Goal: Communication & Community: Answer question/provide support

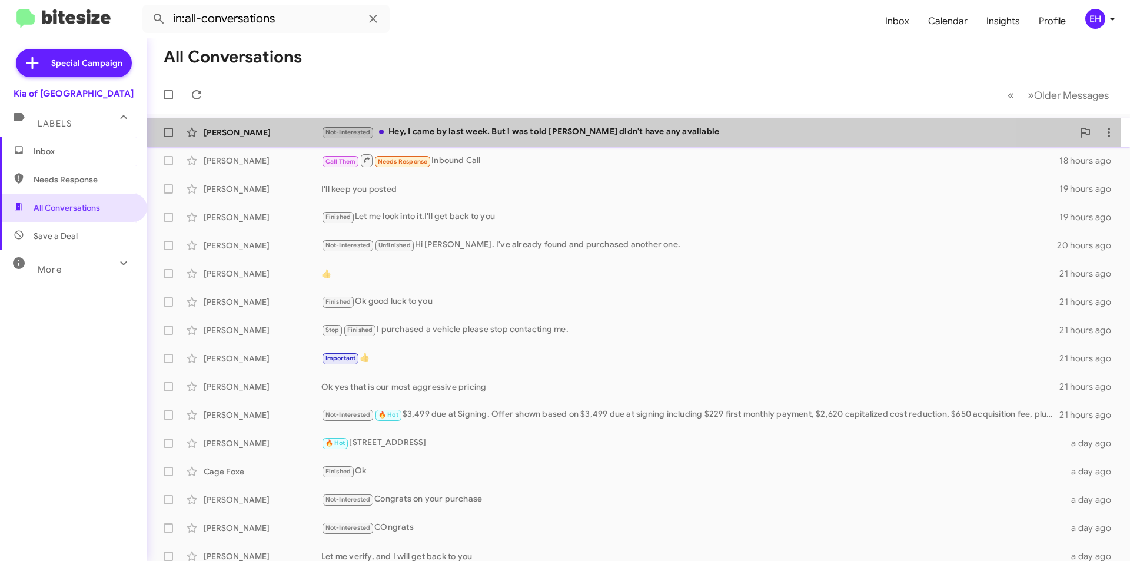
click at [545, 135] on div "Not-Interested Hey, I came by last week. But i was told [PERSON_NAME] didn't ha…" at bounding box center [697, 132] width 752 height 14
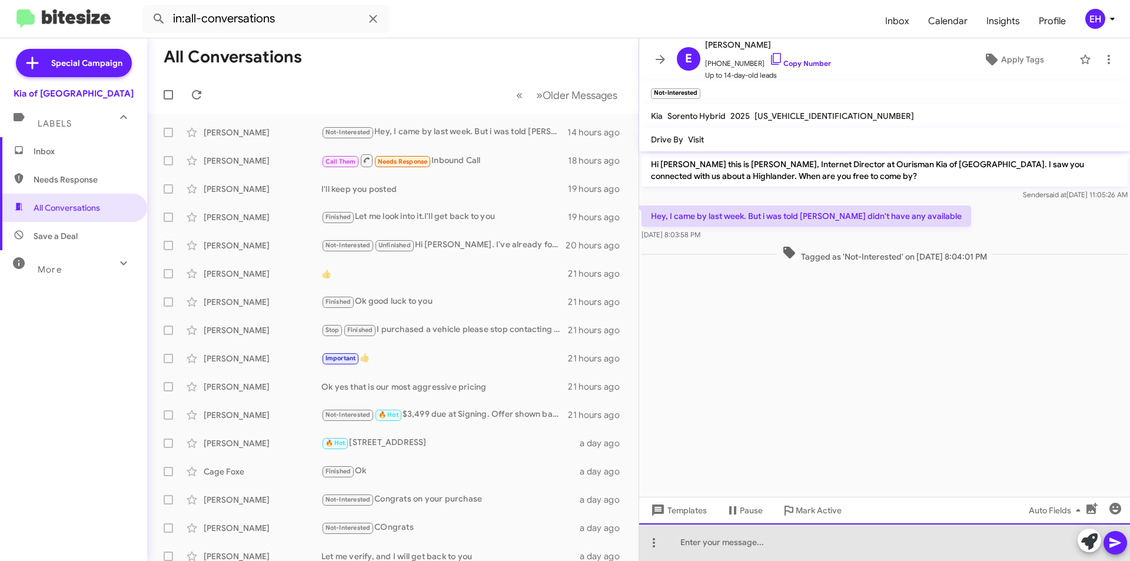
click at [805, 530] on div at bounding box center [884, 542] width 491 height 38
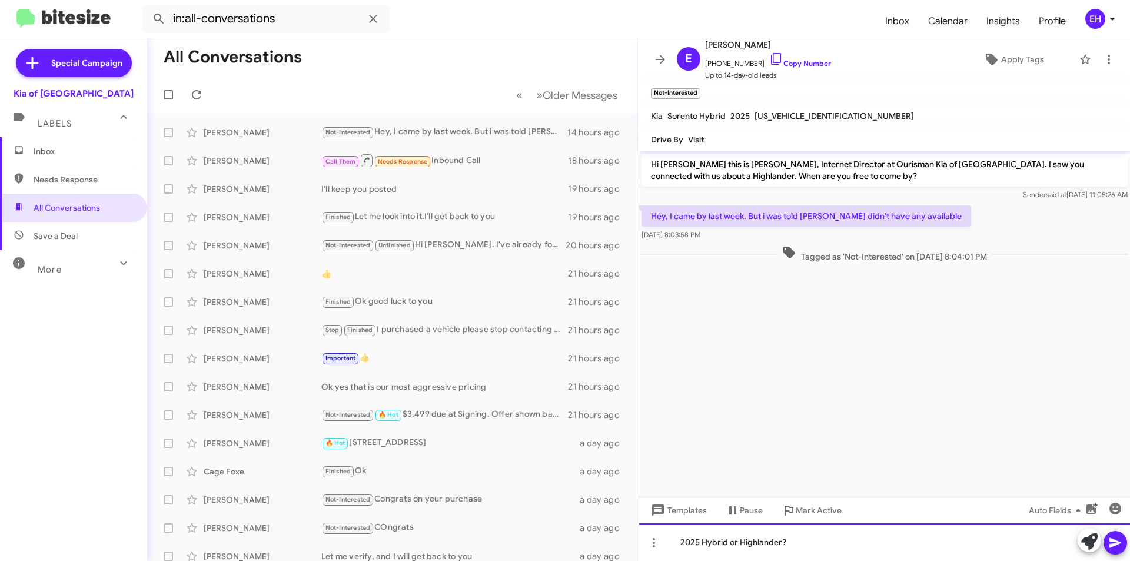
click at [702, 539] on div "2025 Hybrid or Highlander?" at bounding box center [884, 542] width 491 height 38
click at [1104, 543] on button at bounding box center [1116, 543] width 24 height 24
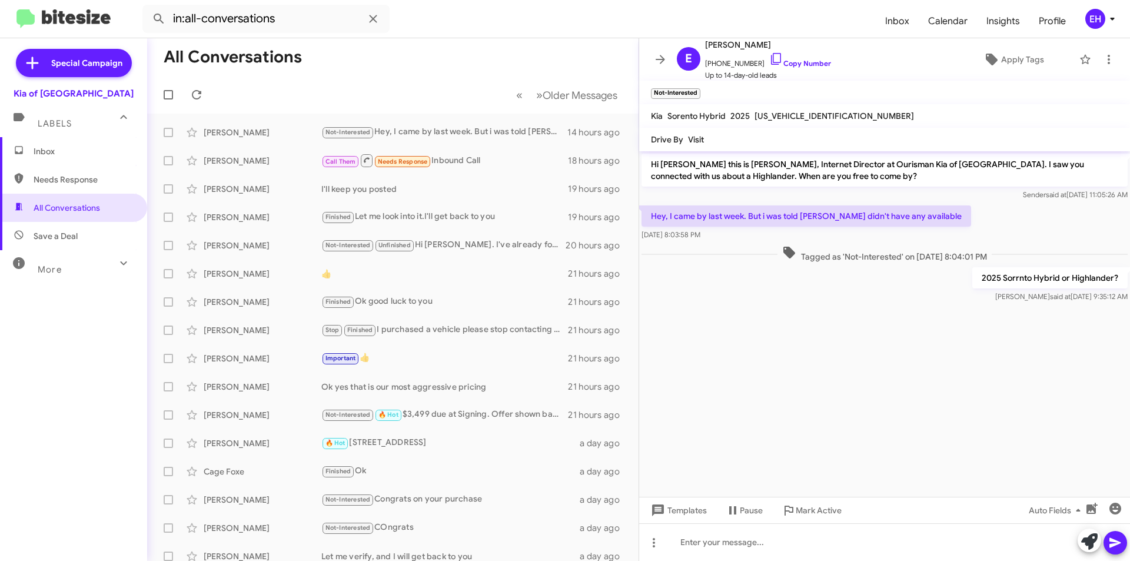
click at [78, 173] on span "Needs Response" at bounding box center [73, 179] width 147 height 28
type input "in:needs-response"
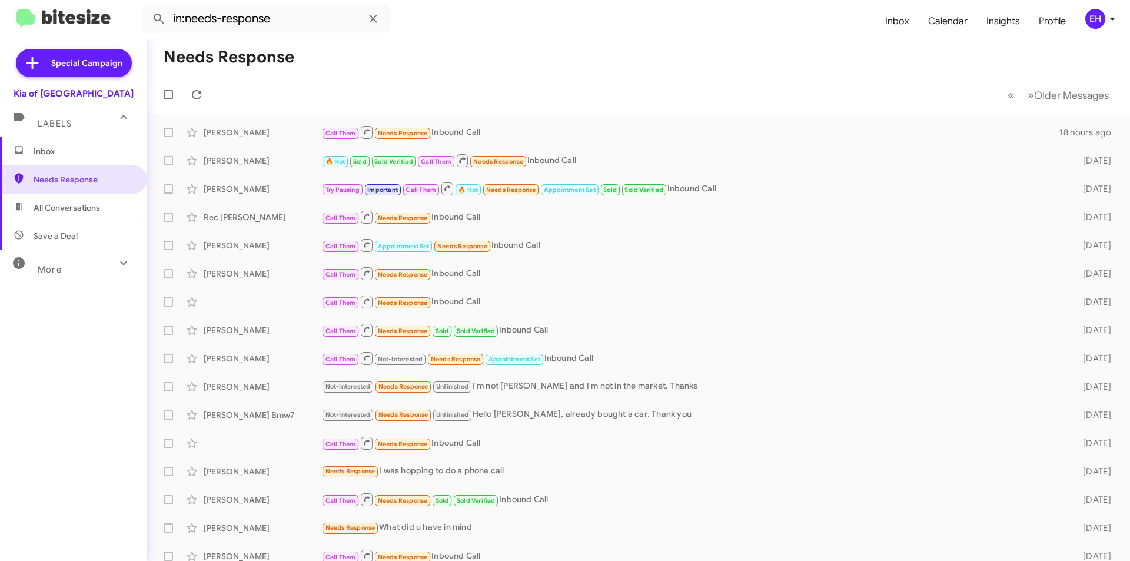
click at [67, 158] on span "Inbox" at bounding box center [73, 151] width 147 height 28
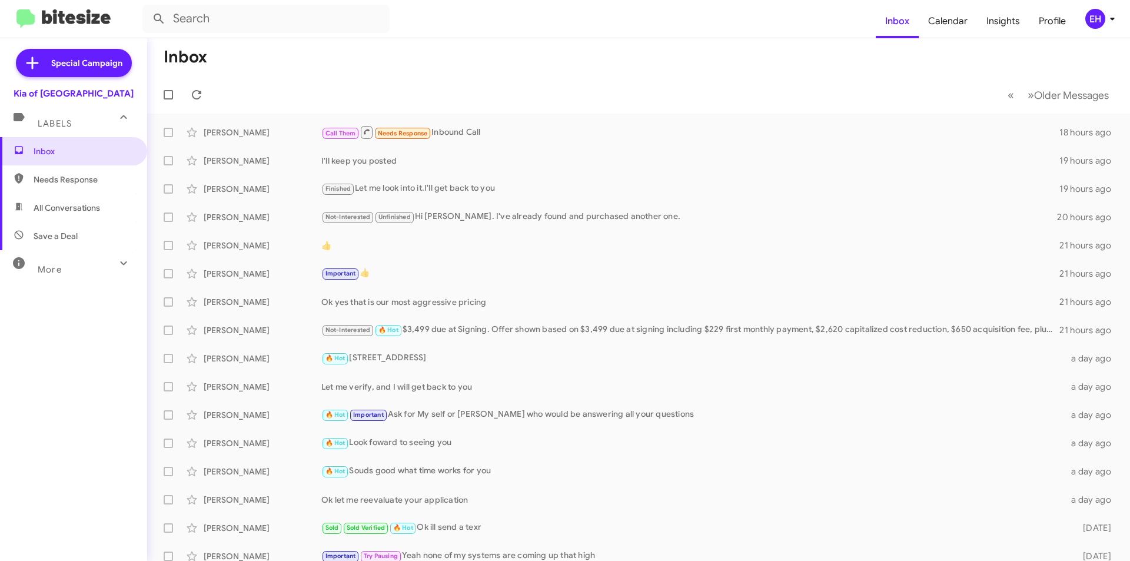
click at [53, 229] on span "Save a Deal" at bounding box center [73, 236] width 147 height 28
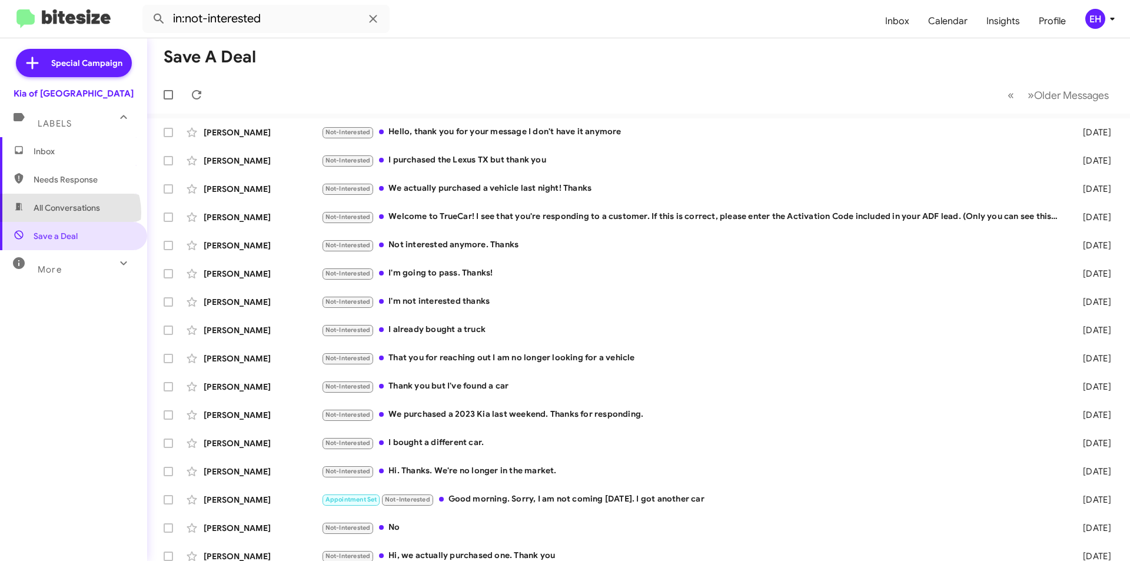
click at [69, 213] on span "All Conversations" at bounding box center [67, 208] width 67 height 12
type input "in:all-conversations"
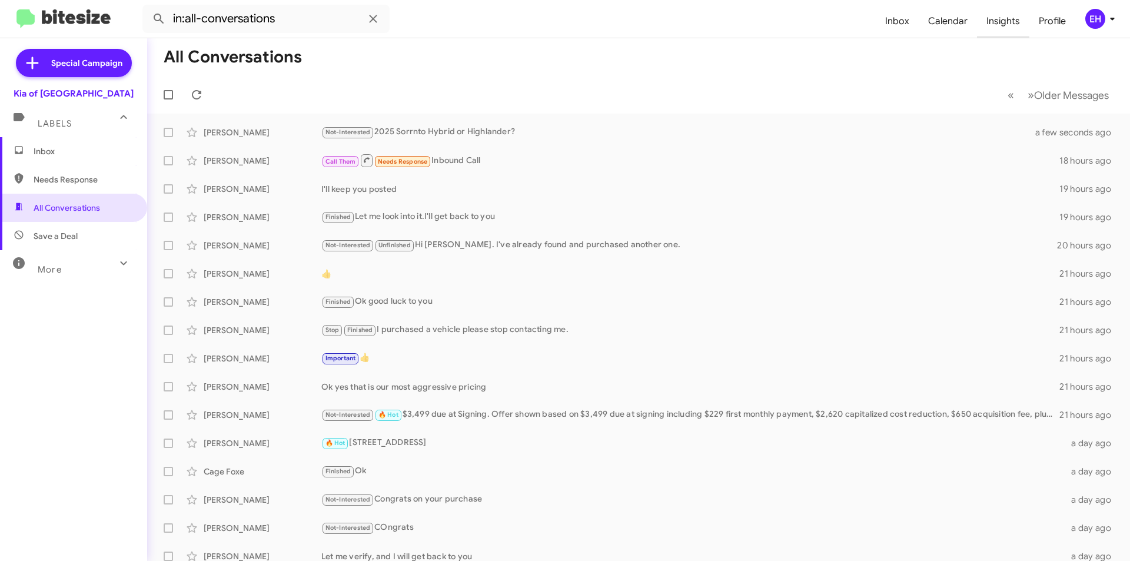
click at [993, 21] on span "Insights" at bounding box center [1003, 21] width 52 height 34
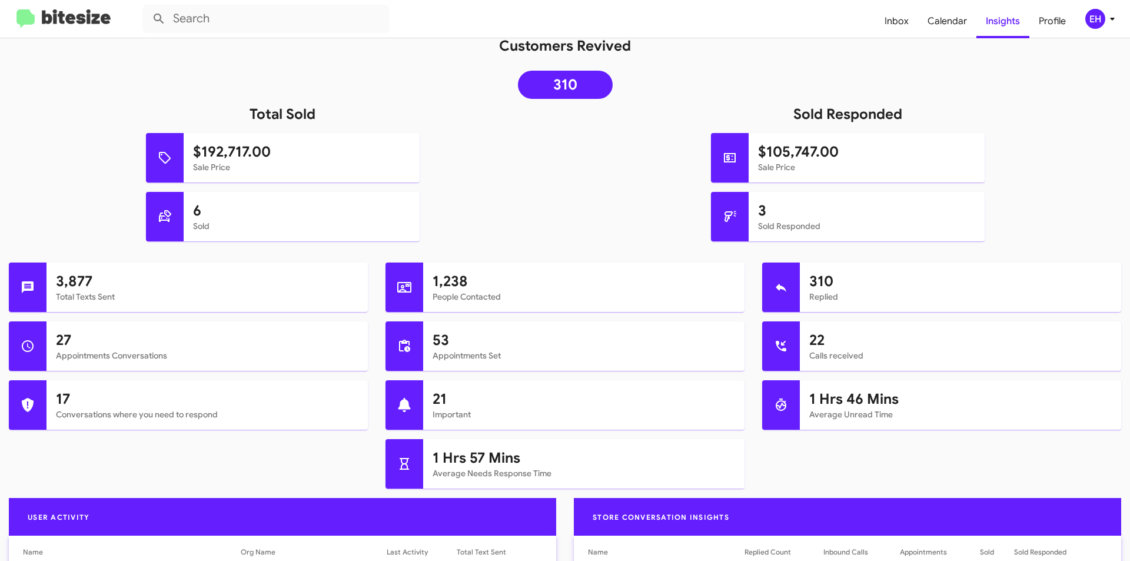
scroll to position [412, 0]
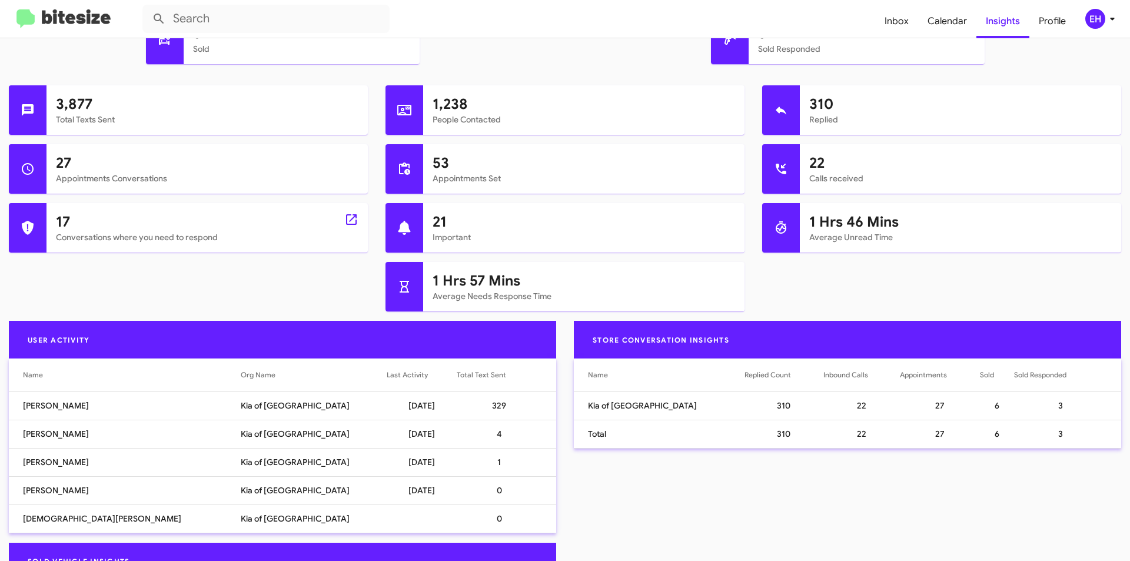
click at [77, 231] on mat-card-subtitle "Conversations where you need to respond" at bounding box center [207, 237] width 303 height 12
click at [64, 220] on h1 "17" at bounding box center [207, 222] width 303 height 19
click at [348, 220] on icon at bounding box center [351, 219] width 11 height 11
type input "in:needs-response"
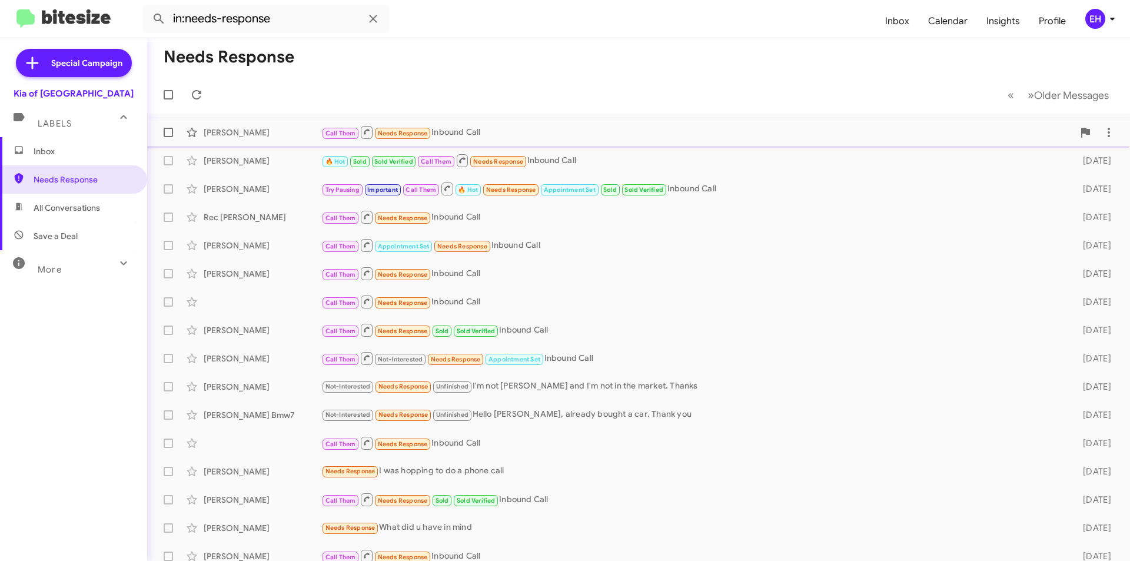
click at [466, 132] on div "Call Them Needs Response Inbound Call" at bounding box center [697, 132] width 752 height 15
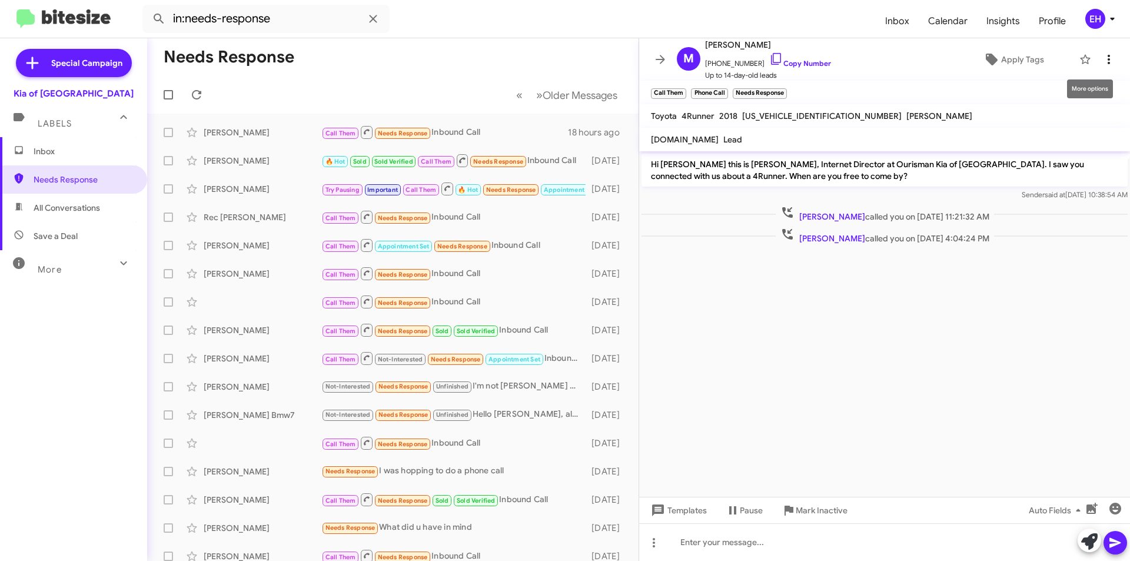
click at [1104, 70] on button at bounding box center [1109, 60] width 24 height 24
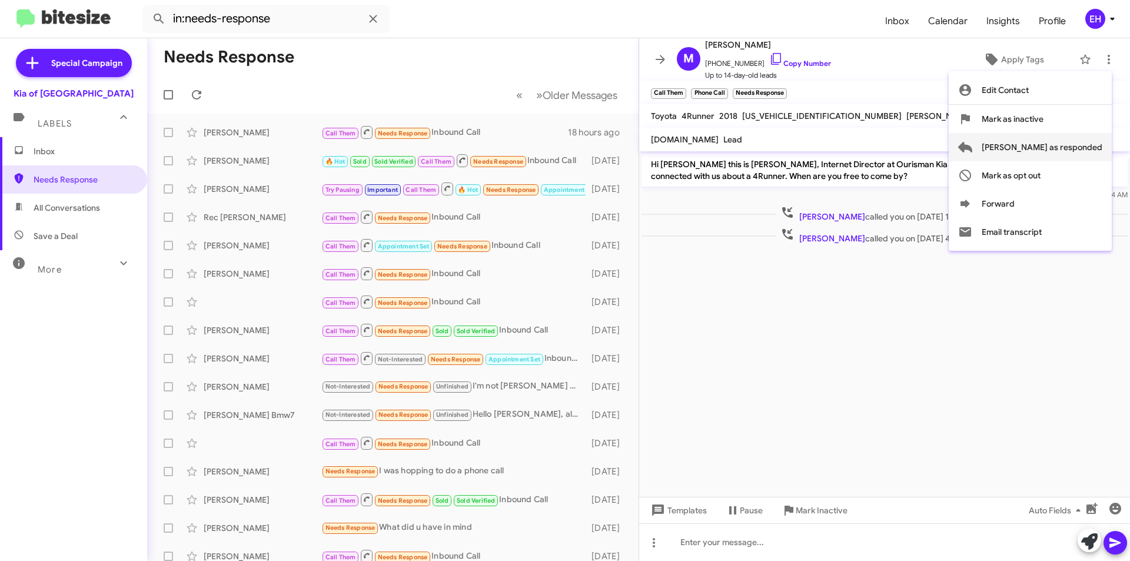
click at [1091, 145] on span "[PERSON_NAME] as responded" at bounding box center [1042, 147] width 121 height 28
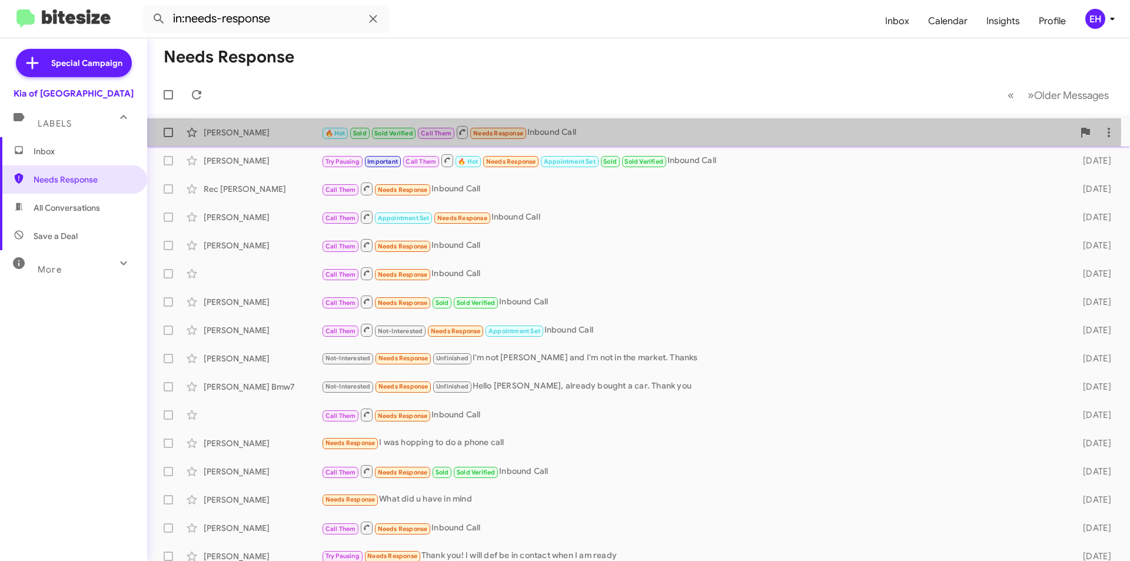
click at [582, 131] on div "🔥 Hot Sold Sold Verified Call Them Needs Response Inbound Call" at bounding box center [697, 132] width 752 height 15
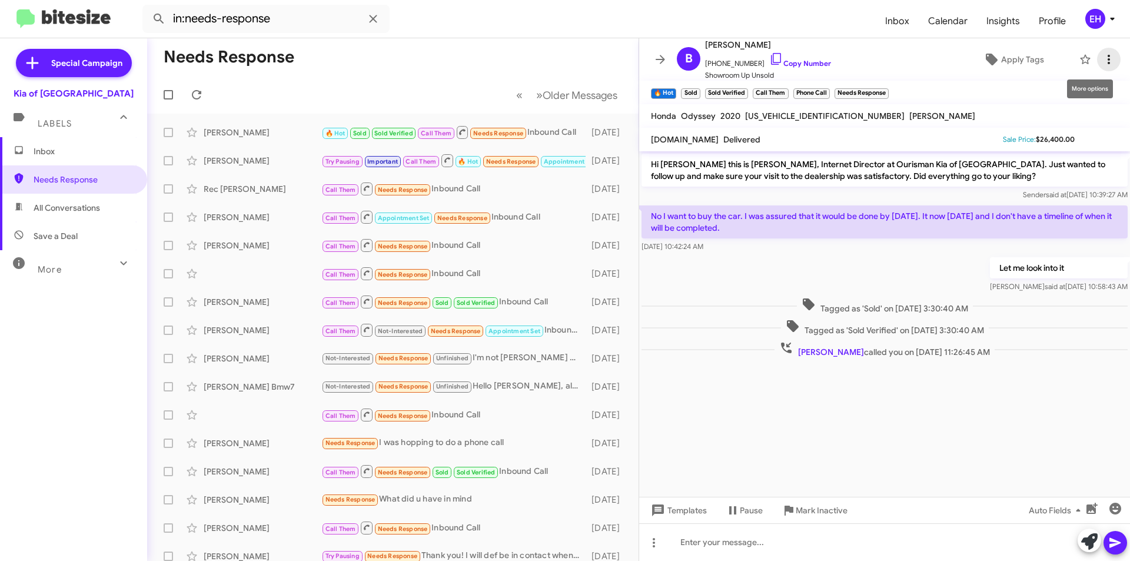
click at [1102, 62] on icon at bounding box center [1109, 59] width 14 height 14
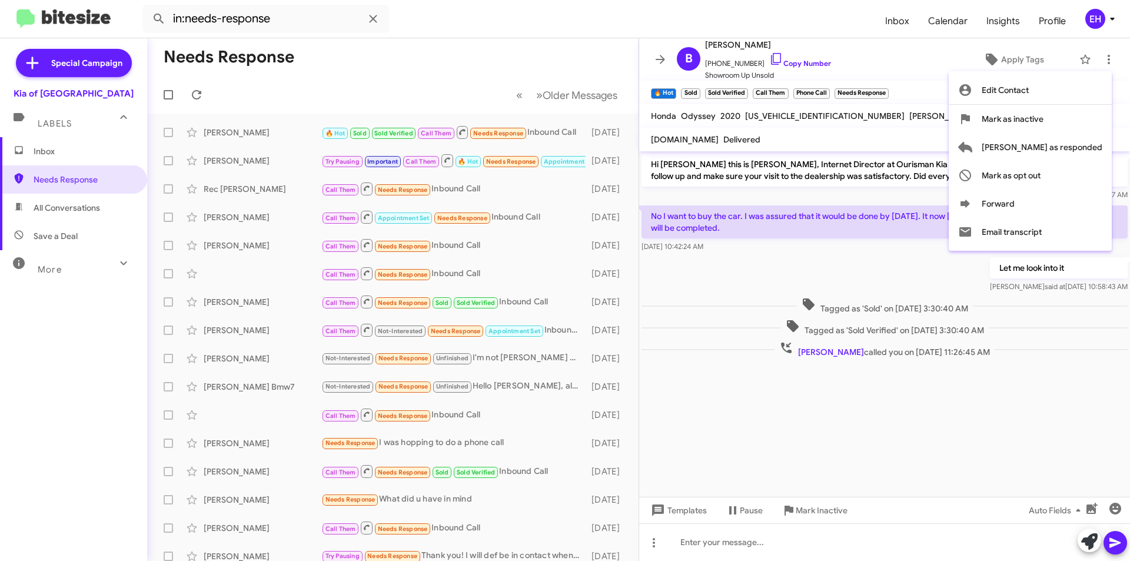
click at [722, 246] on div at bounding box center [565, 280] width 1130 height 561
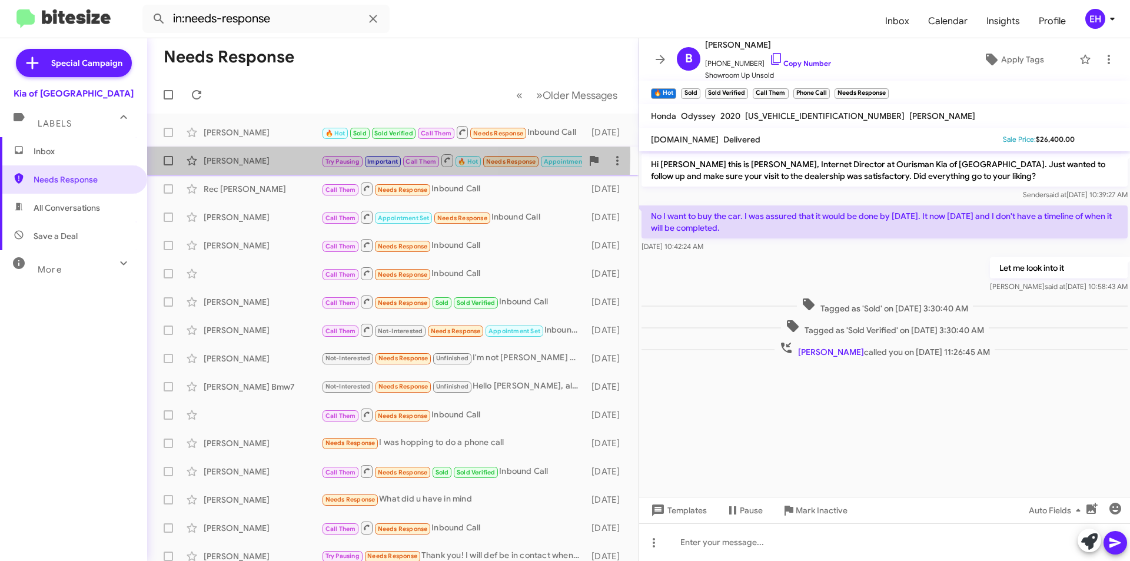
click at [265, 155] on div "[PERSON_NAME]" at bounding box center [263, 161] width 118 height 12
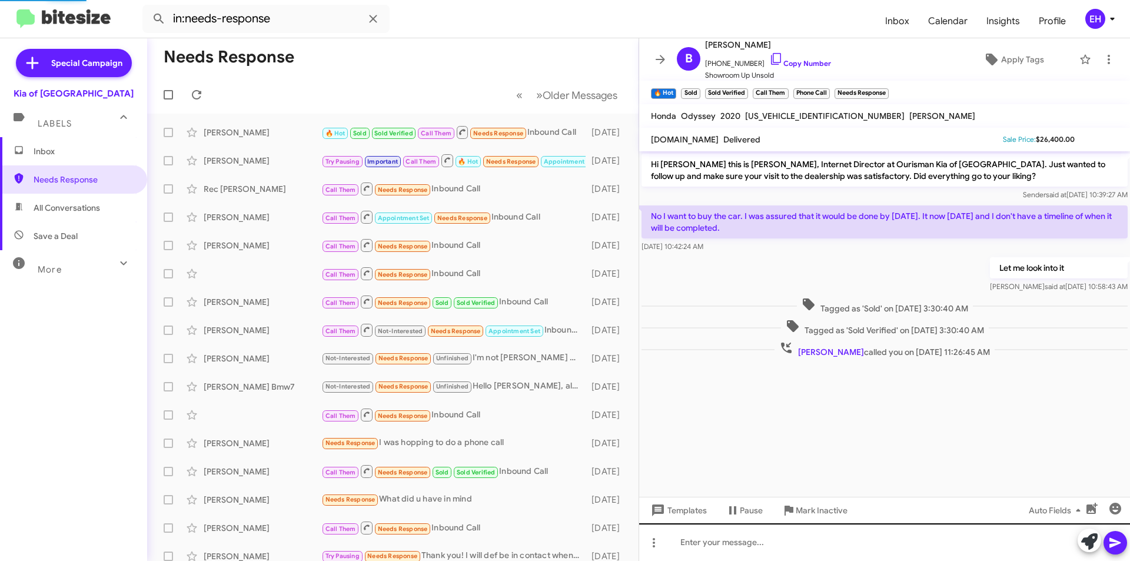
scroll to position [380, 0]
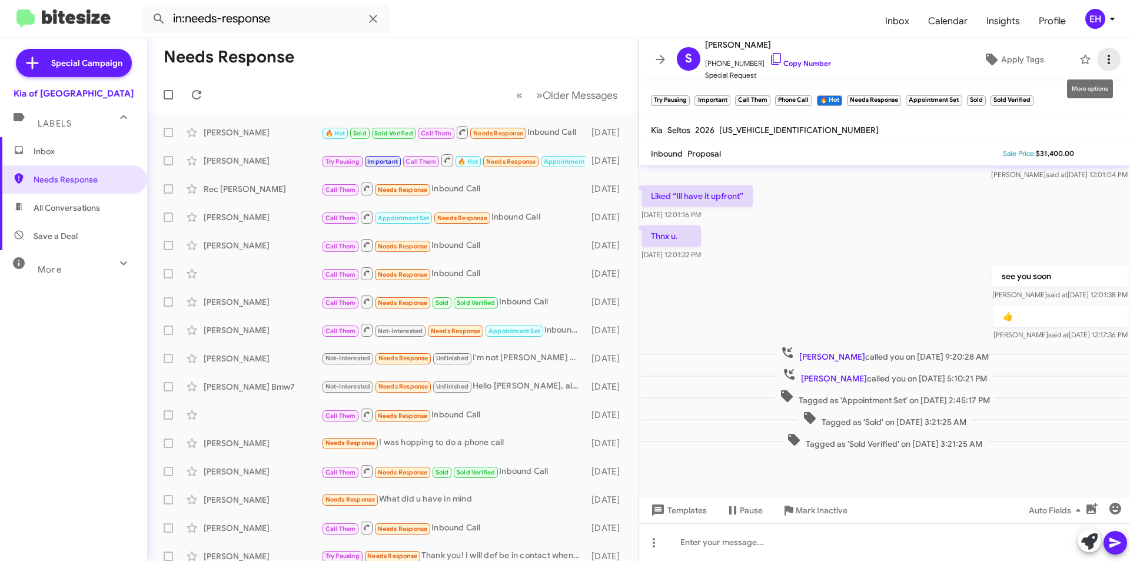
click at [1104, 61] on icon at bounding box center [1109, 59] width 14 height 14
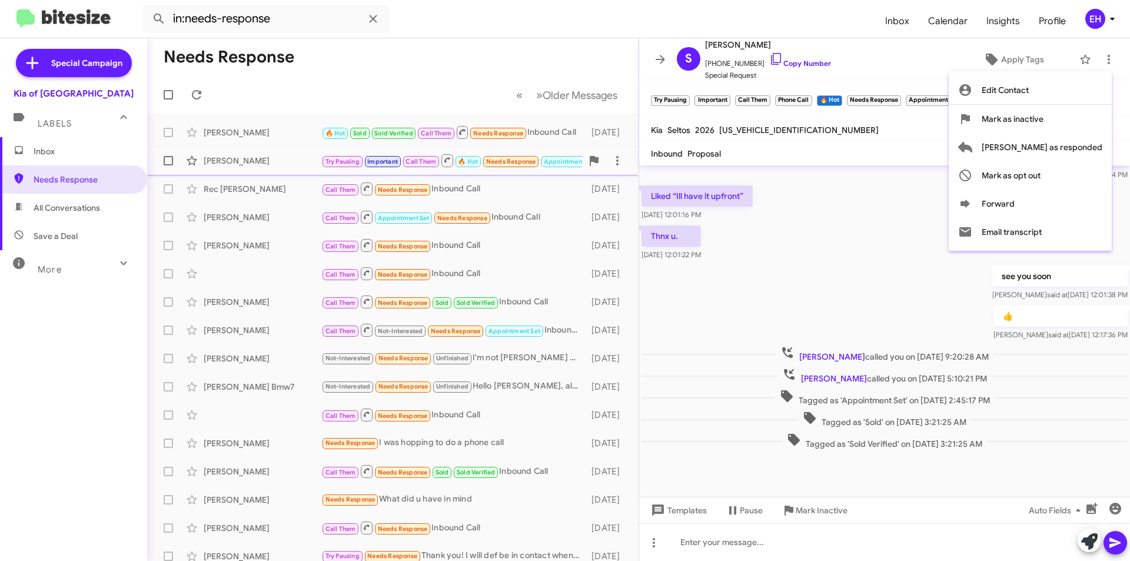
click at [1074, 148] on span "[PERSON_NAME] as responded" at bounding box center [1042, 147] width 121 height 28
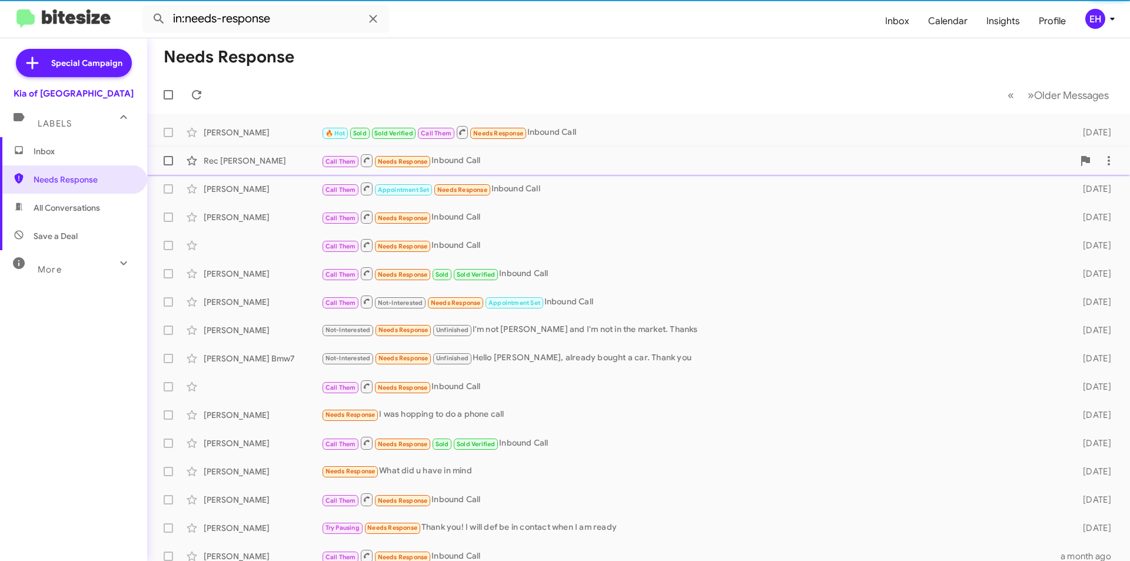
drag, startPoint x: 530, startPoint y: 167, endPoint x: 548, endPoint y: 164, distance: 17.9
click at [530, 167] on div "Call Them Needs Response Inbound Call" at bounding box center [697, 160] width 752 height 15
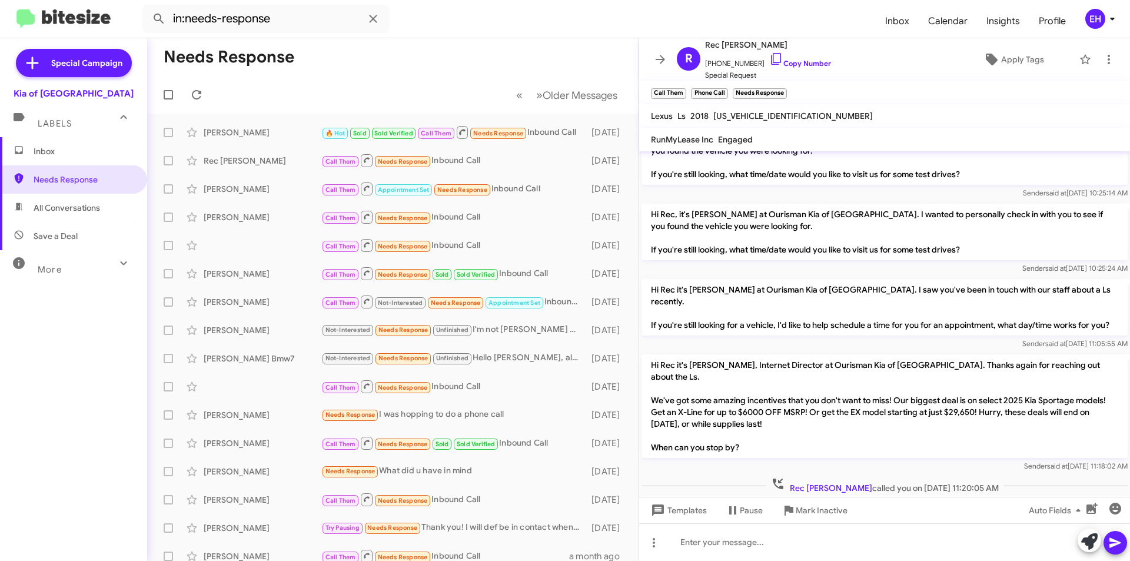
scroll to position [137, 0]
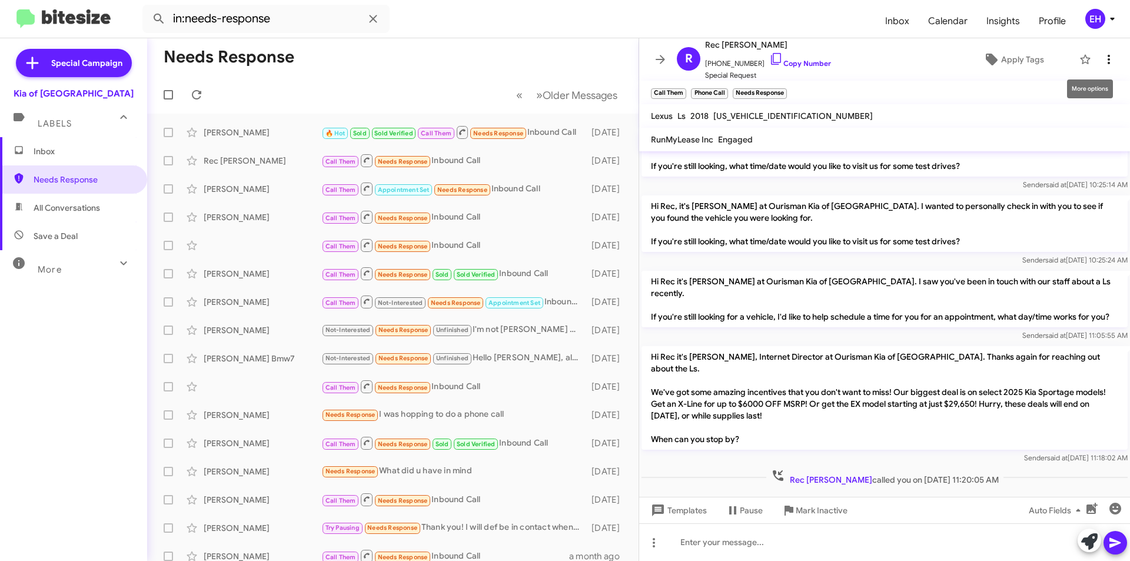
click at [1106, 57] on icon at bounding box center [1109, 59] width 14 height 14
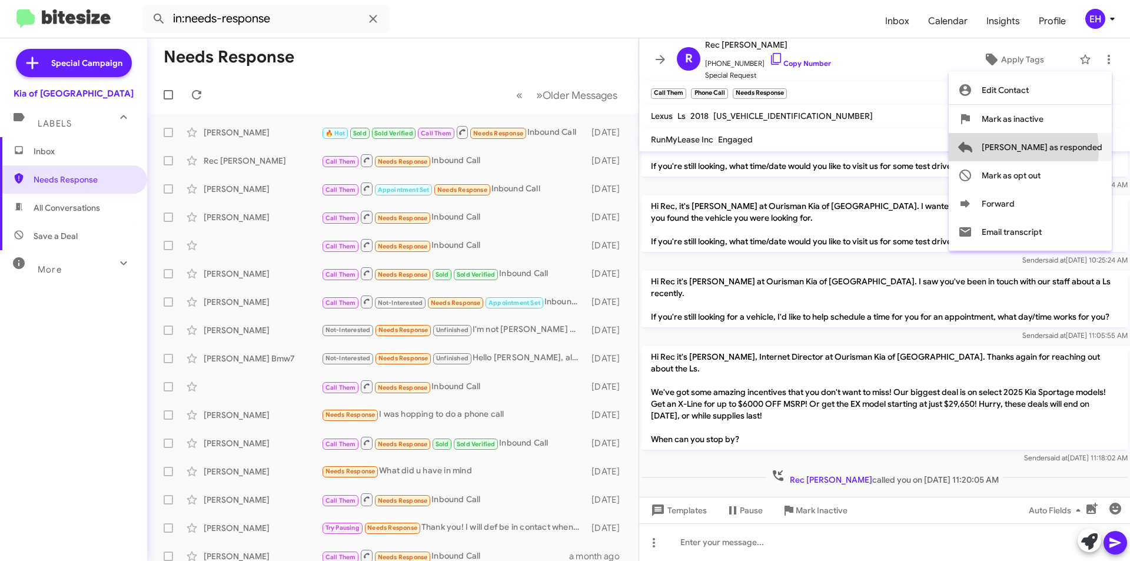
click at [1071, 149] on span "[PERSON_NAME] as responded" at bounding box center [1042, 147] width 121 height 28
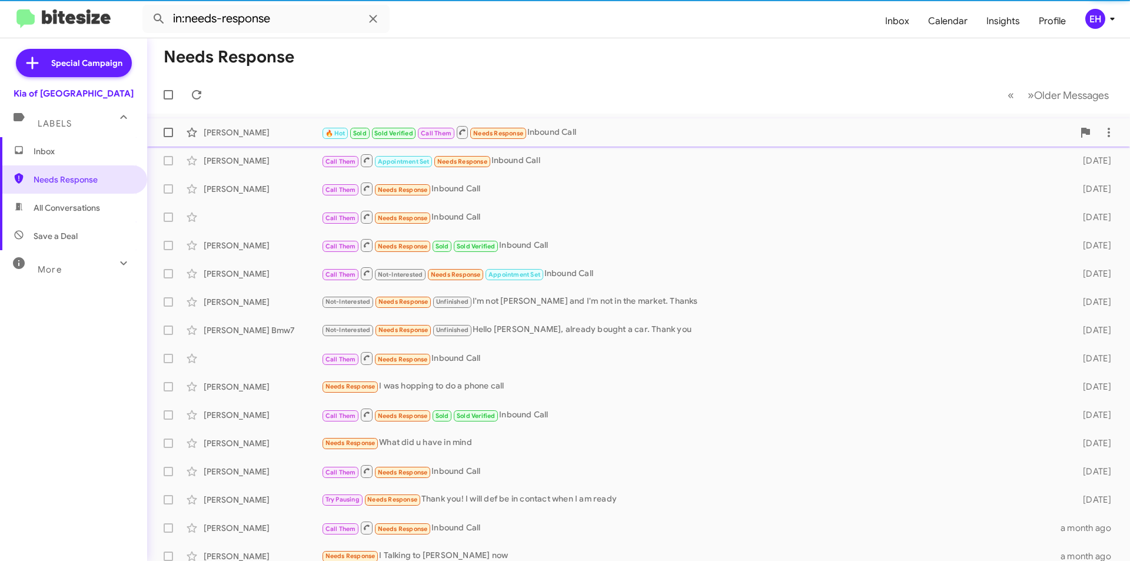
click at [553, 137] on div "🔥 Hot Sold Sold Verified Call Them Needs Response Inbound Call" at bounding box center [697, 132] width 752 height 15
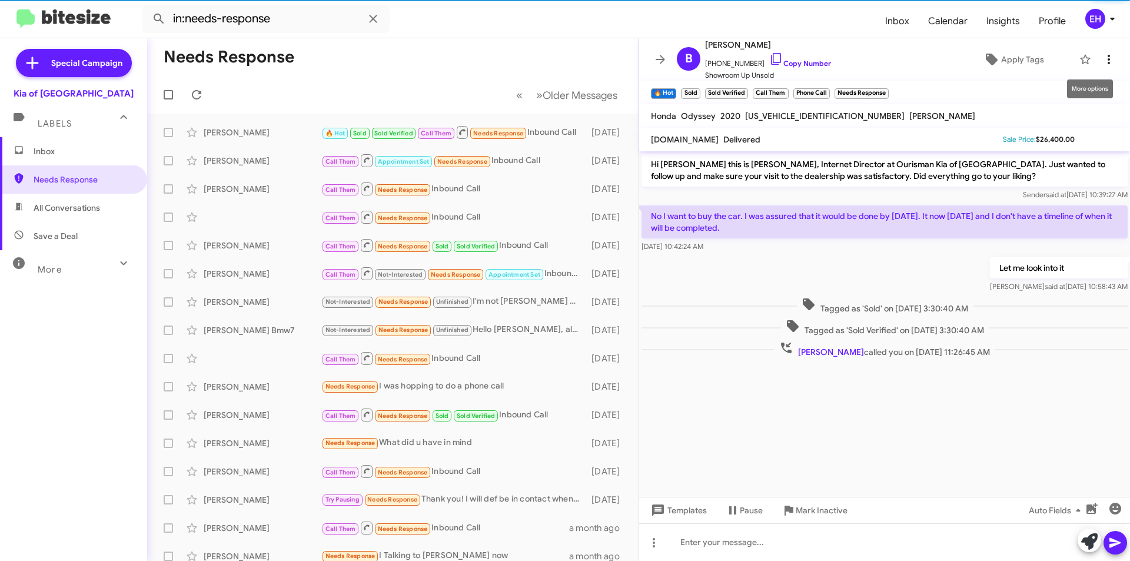
click at [1102, 53] on icon at bounding box center [1109, 59] width 14 height 14
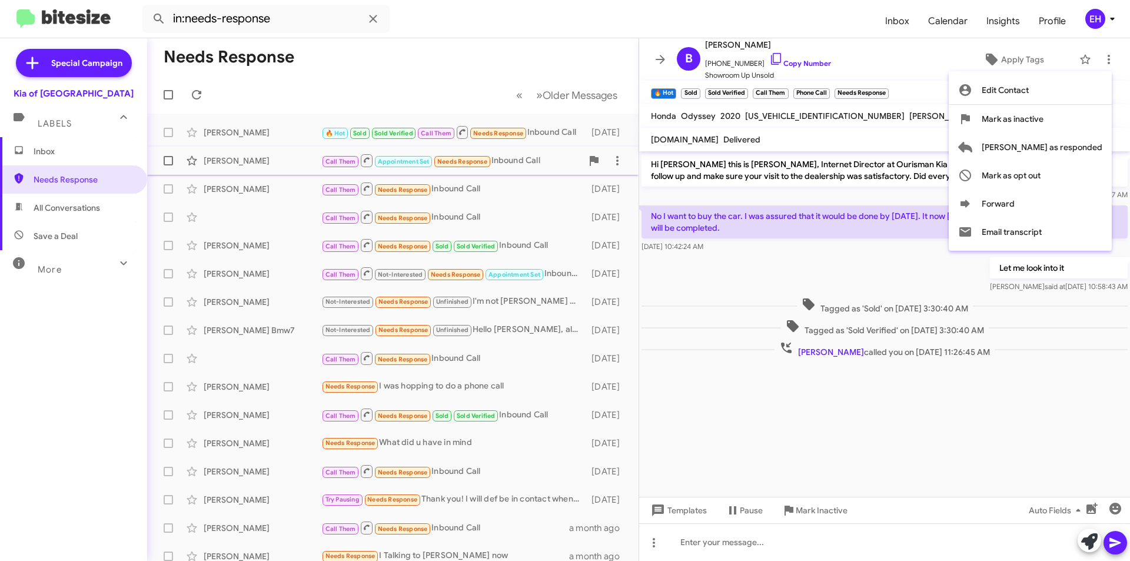
click at [1076, 148] on span "[PERSON_NAME] as responded" at bounding box center [1042, 147] width 121 height 28
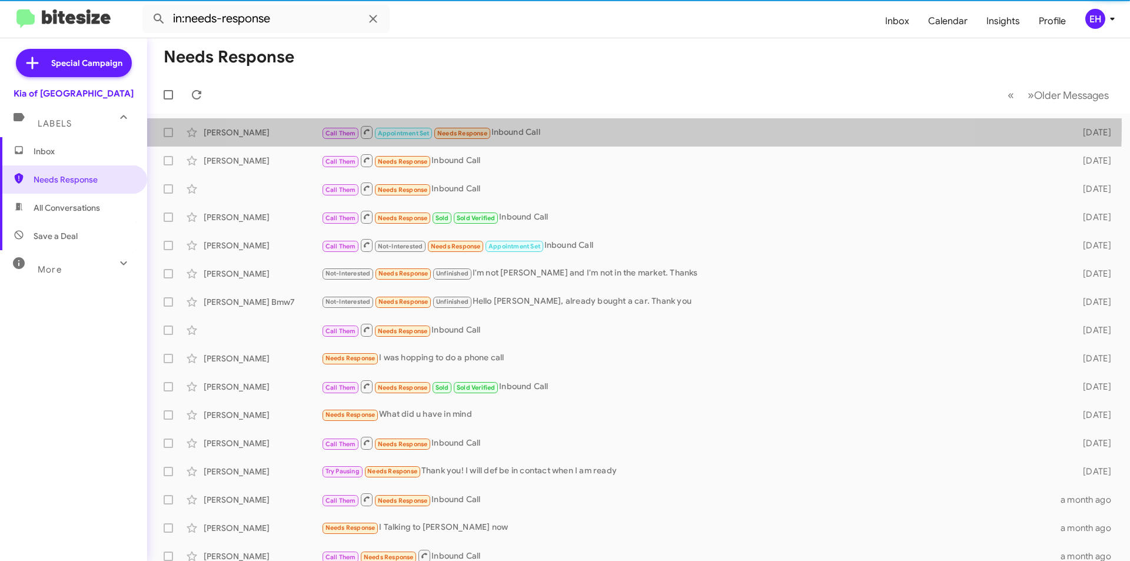
click at [599, 127] on div "Call Them Appointment Set Needs Response Inbound Call" at bounding box center [692, 132] width 743 height 15
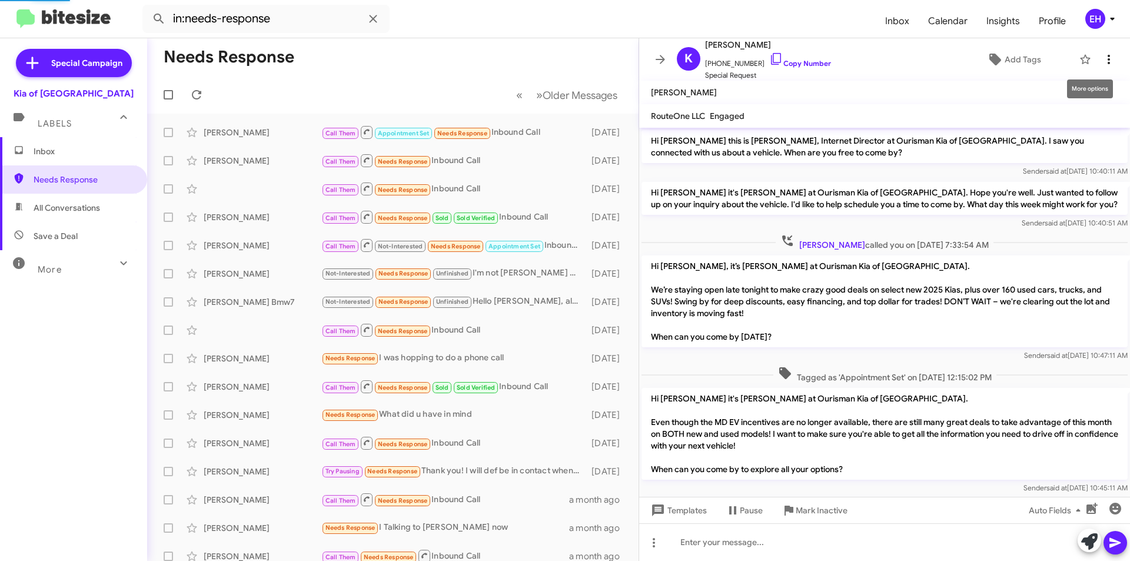
scroll to position [155, 0]
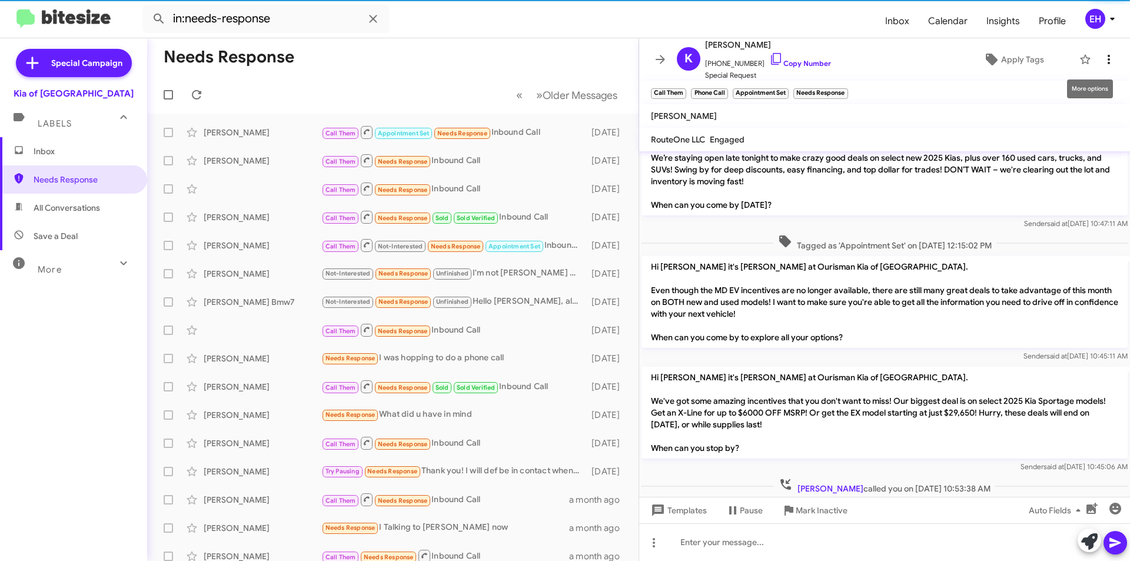
click at [1110, 64] on span at bounding box center [1109, 59] width 24 height 14
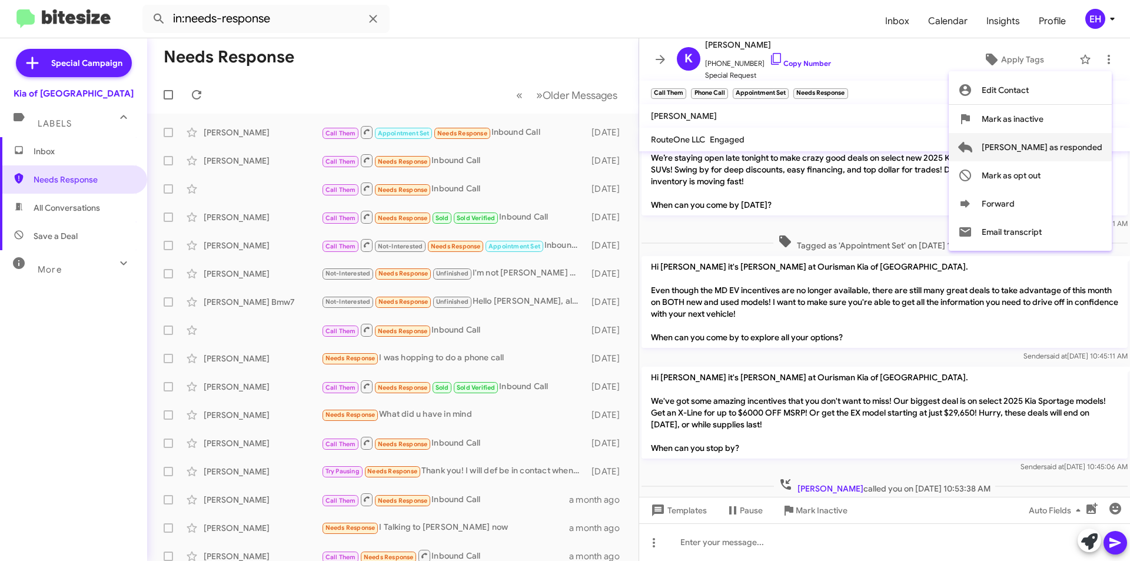
click at [1074, 151] on span "[PERSON_NAME] as responded" at bounding box center [1042, 147] width 121 height 28
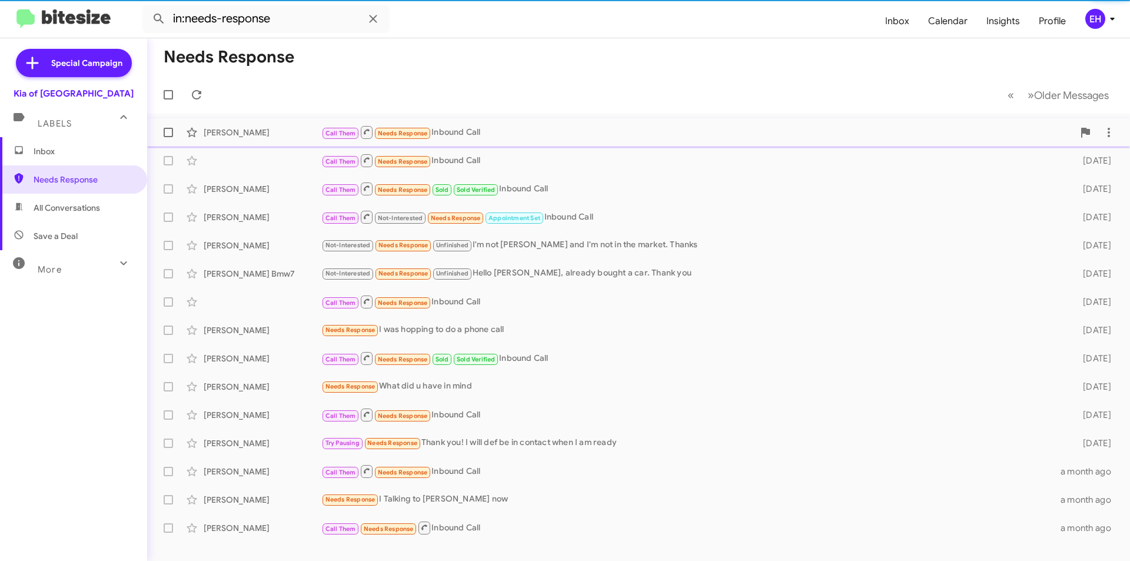
click at [576, 131] on div "Call Them Needs Response Inbound Call" at bounding box center [697, 132] width 752 height 15
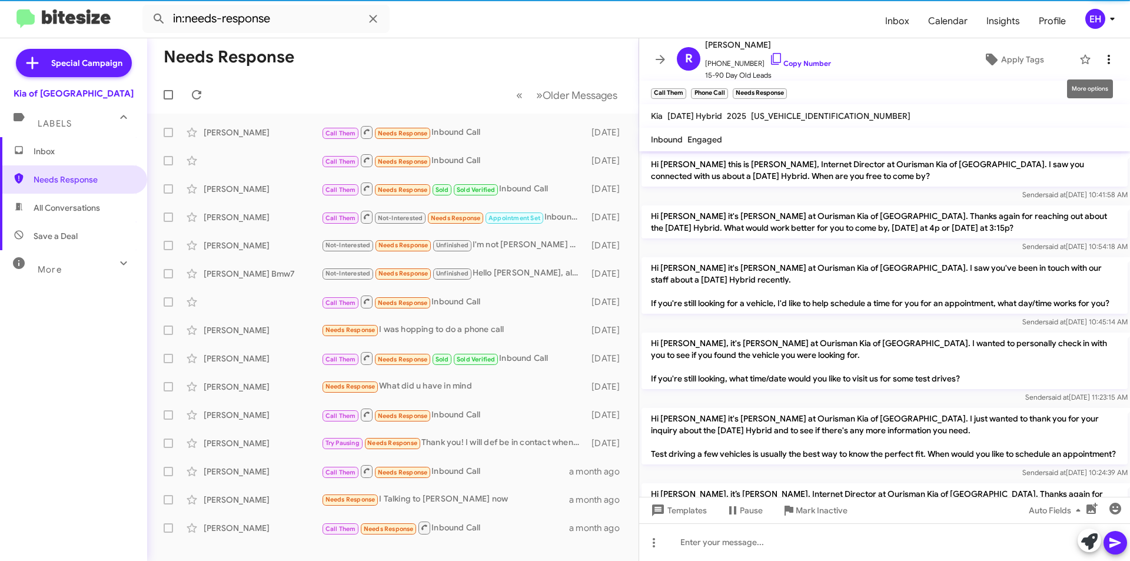
scroll to position [540, 0]
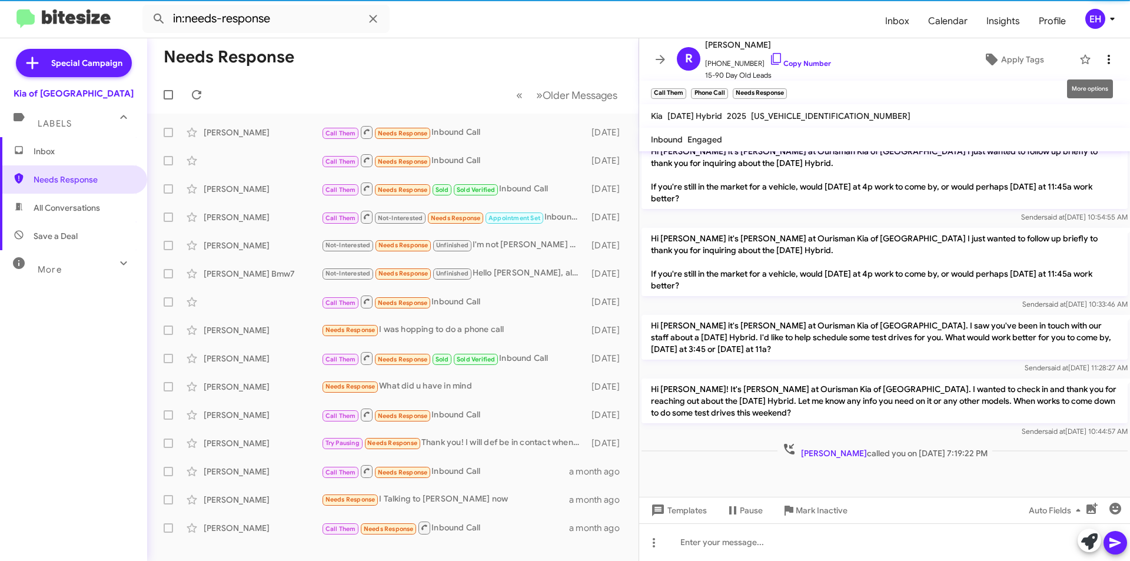
click at [1104, 62] on icon at bounding box center [1109, 59] width 14 height 14
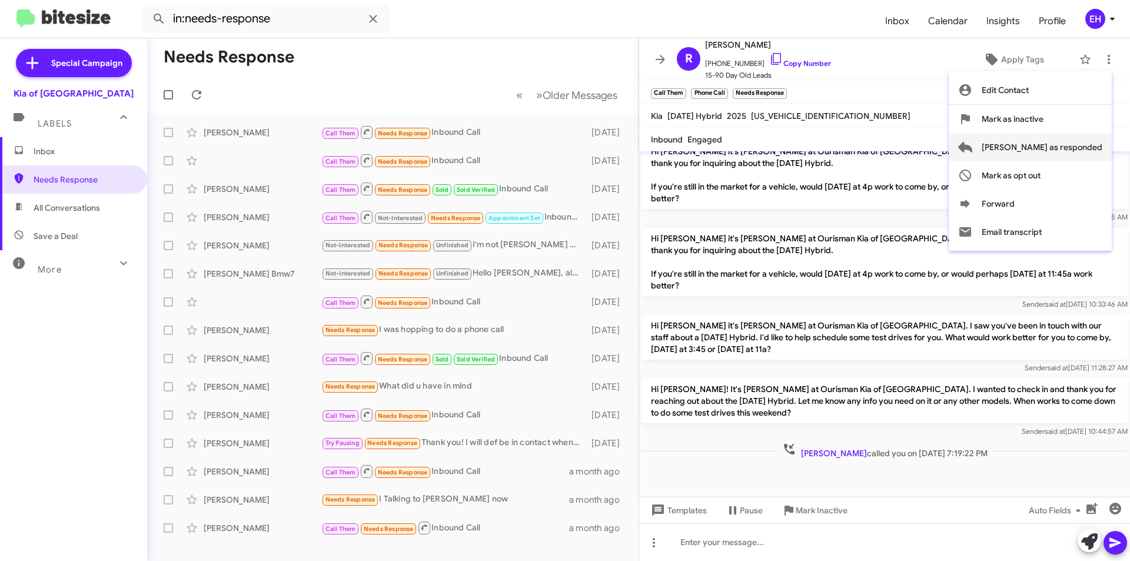
click at [1084, 147] on span "[PERSON_NAME] as responded" at bounding box center [1042, 147] width 121 height 28
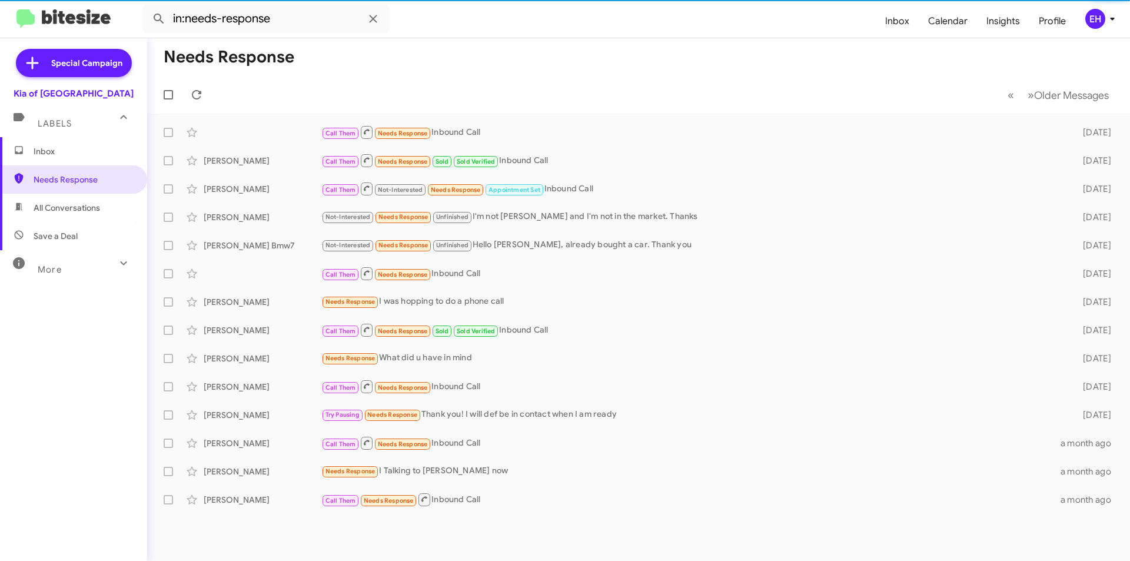
click at [509, 131] on div "Call Them Needs Response Inbound Call" at bounding box center [692, 132] width 743 height 15
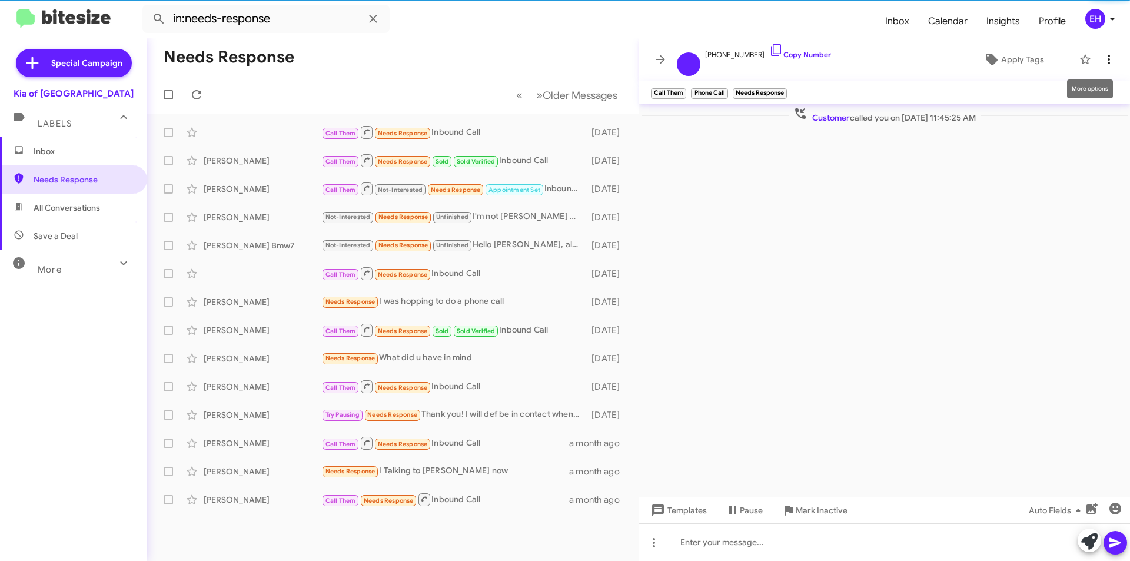
click at [1109, 55] on icon at bounding box center [1109, 59] width 2 height 9
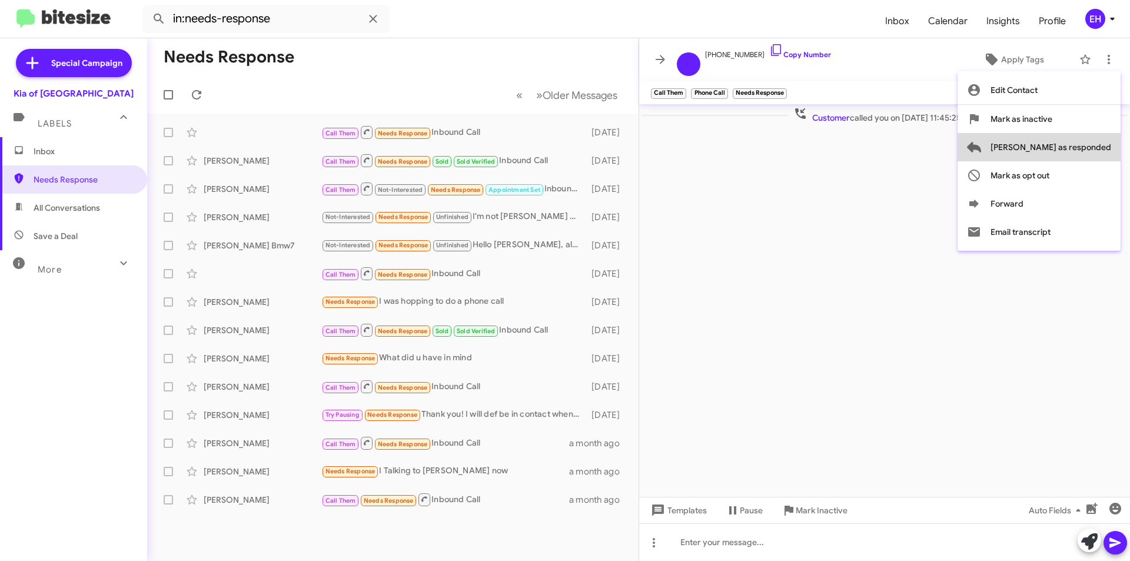
click at [1089, 149] on span "[PERSON_NAME] as responded" at bounding box center [1051, 147] width 121 height 28
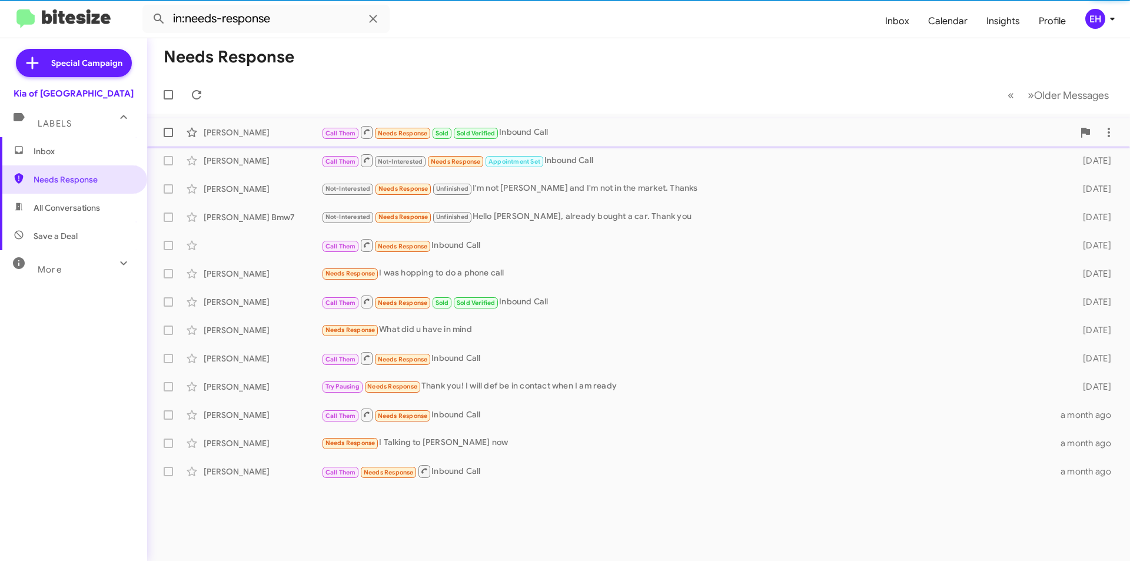
drag, startPoint x: 530, startPoint y: 135, endPoint x: 557, endPoint y: 130, distance: 27.0
click at [530, 134] on div "Call Them Needs Response Sold Sold Verified Inbound Call" at bounding box center [697, 132] width 752 height 15
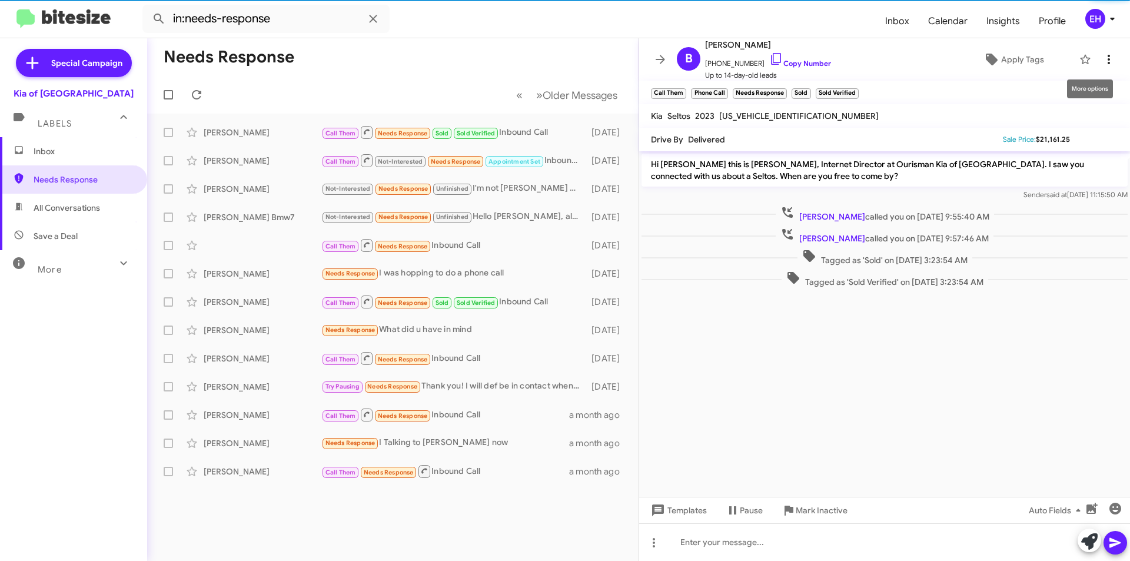
click at [1106, 60] on icon at bounding box center [1109, 59] width 14 height 14
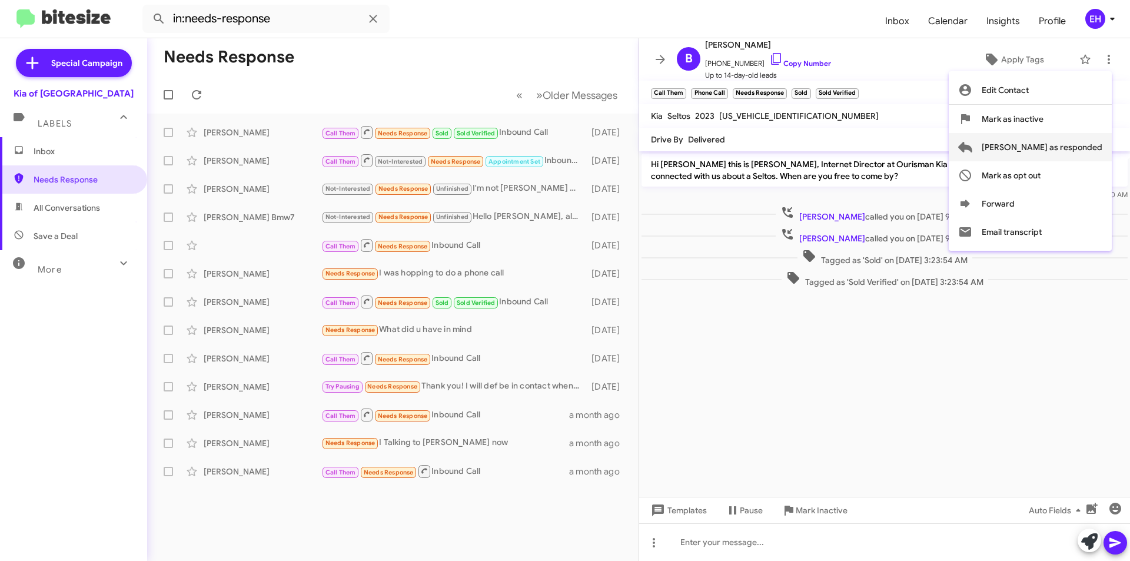
click at [1079, 150] on span "[PERSON_NAME] as responded" at bounding box center [1042, 147] width 121 height 28
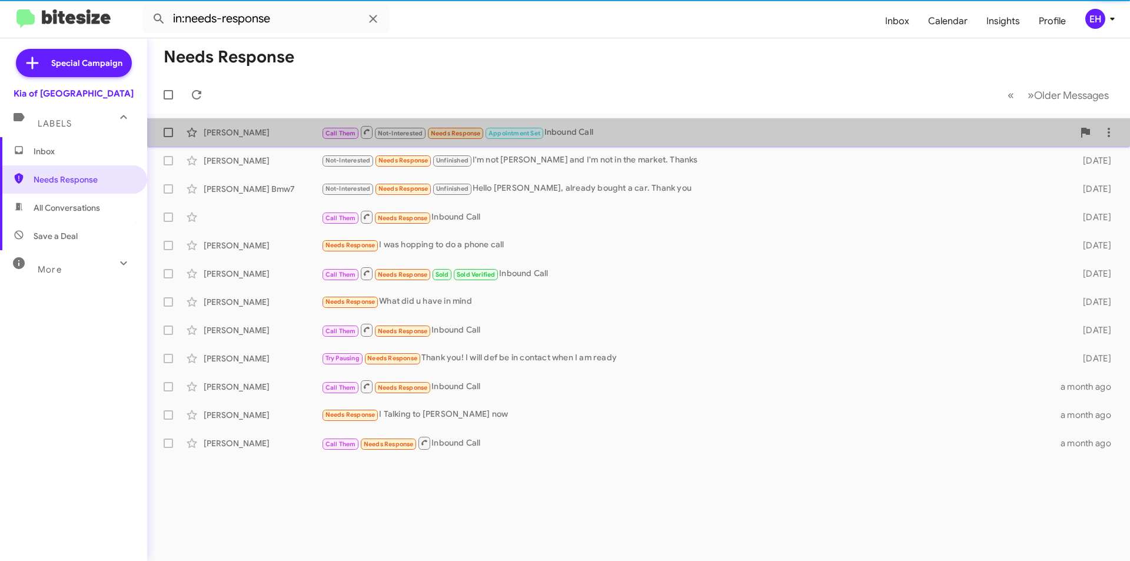
click at [579, 140] on div "[PERSON_NAME] Call Them Not-Interested Needs Response Appointment Set Inbound C…" at bounding box center [639, 133] width 964 height 24
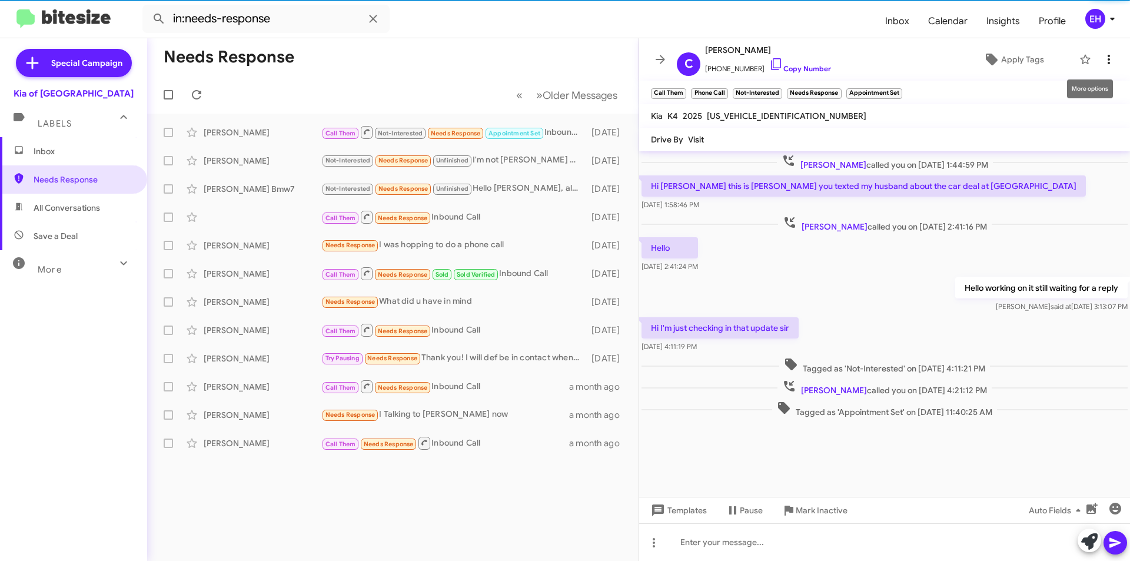
click at [1107, 56] on icon at bounding box center [1109, 59] width 14 height 14
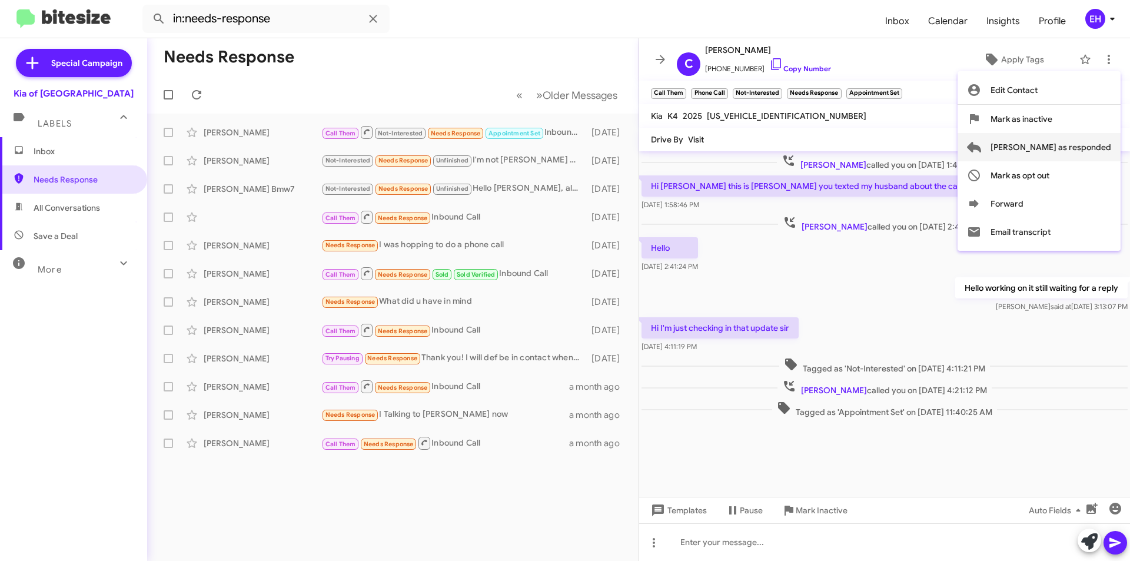
click at [1094, 144] on span "[PERSON_NAME] as responded" at bounding box center [1051, 147] width 121 height 28
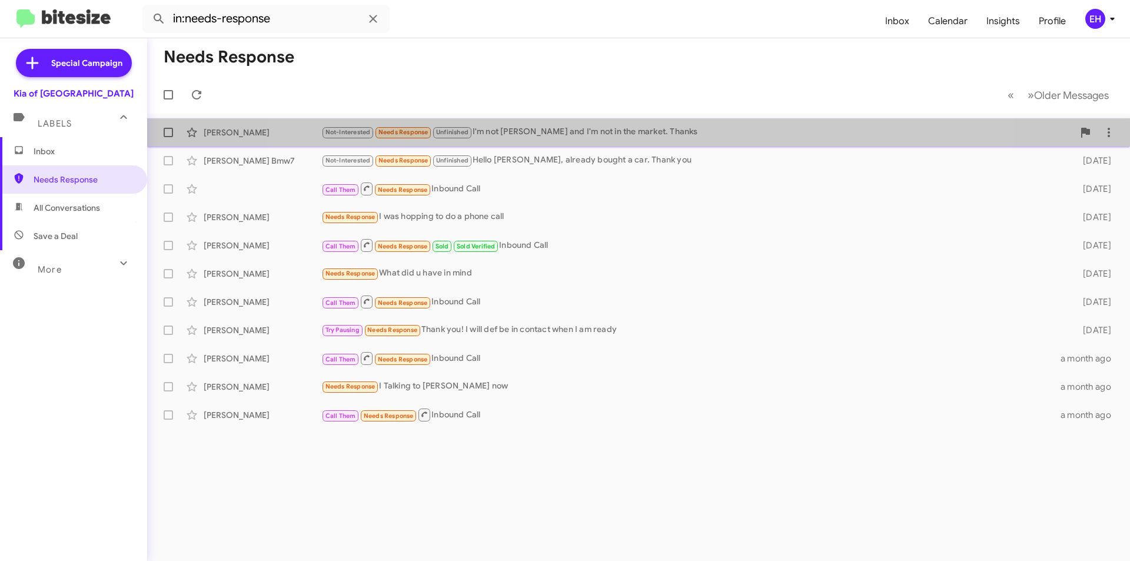
click at [625, 127] on div "Not-Interested Needs Response Unfinished I'm not [PERSON_NAME] and I'm not in t…" at bounding box center [697, 132] width 752 height 14
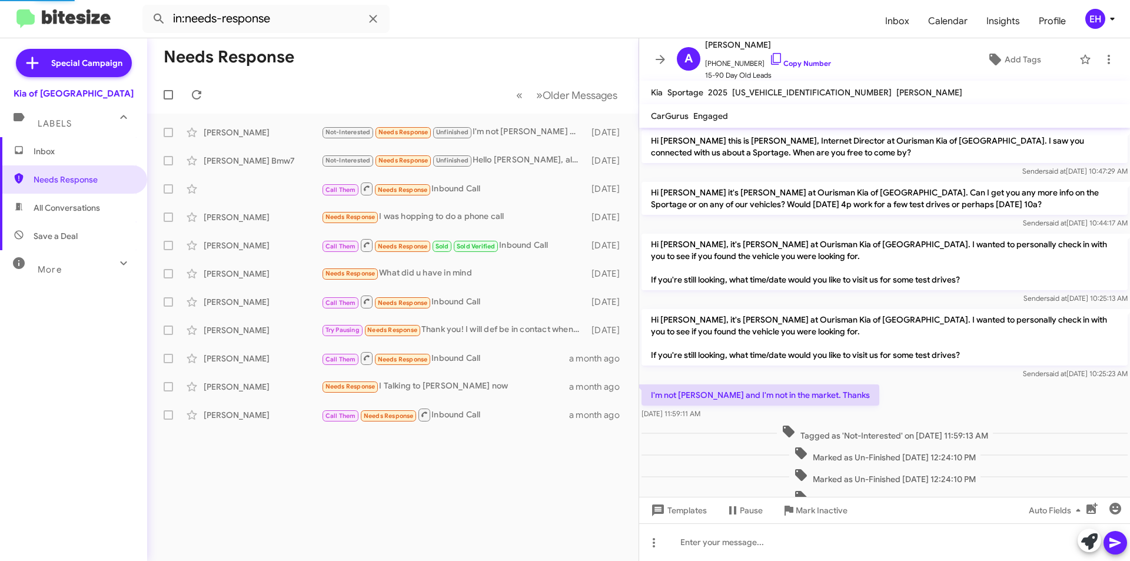
scroll to position [39, 0]
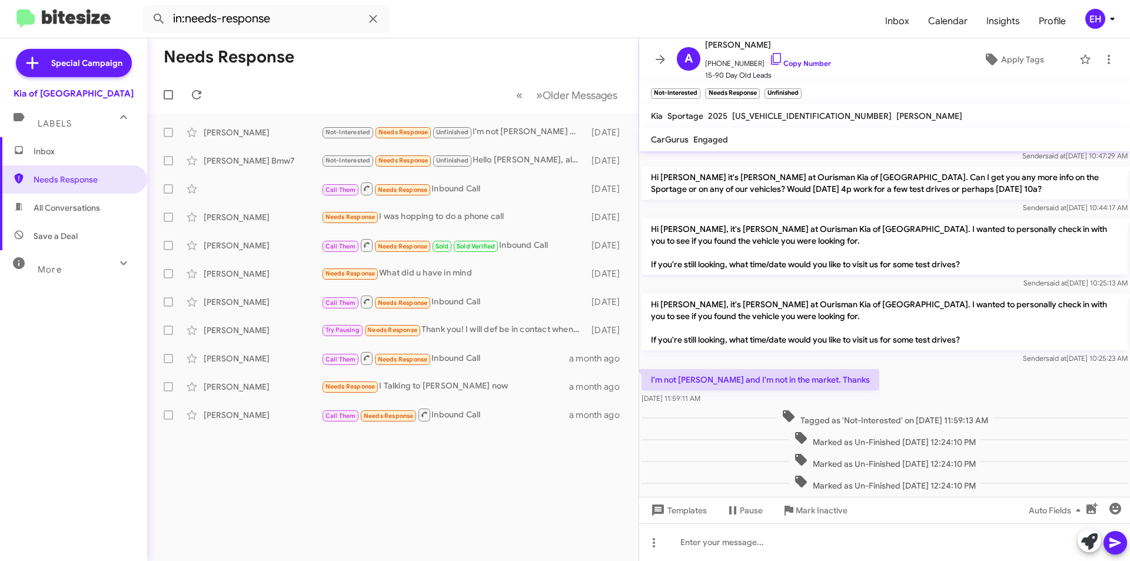
click at [1108, 69] on mat-toolbar "A [PERSON_NAME] [PHONE_NUMBER] Copy Number 15-90 Day Old Leads Apply Tags" at bounding box center [884, 59] width 491 height 42
drag, startPoint x: 1097, startPoint y: 72, endPoint x: 1103, endPoint y: 61, distance: 13.2
click at [1097, 72] on mat-tooltip-component "More options" at bounding box center [1090, 88] width 62 height 35
click at [1104, 56] on icon at bounding box center [1109, 59] width 14 height 14
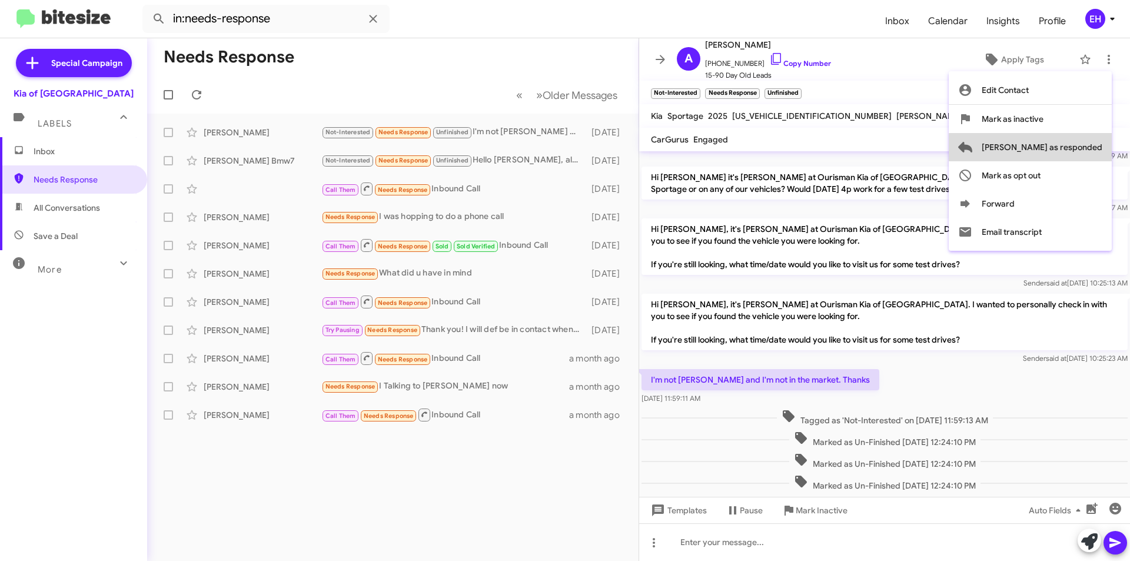
click at [1080, 151] on span "[PERSON_NAME] as responded" at bounding box center [1042, 147] width 121 height 28
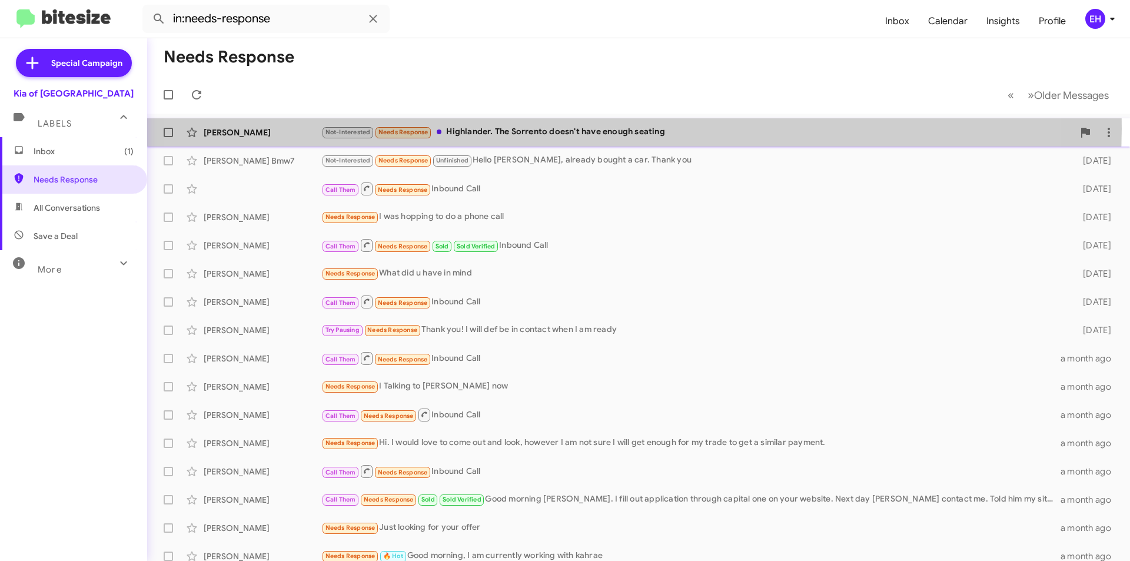
click at [568, 128] on div "Not-Interested Needs Response Highlander. The Sorrento doesn't have enough seat…" at bounding box center [697, 132] width 752 height 14
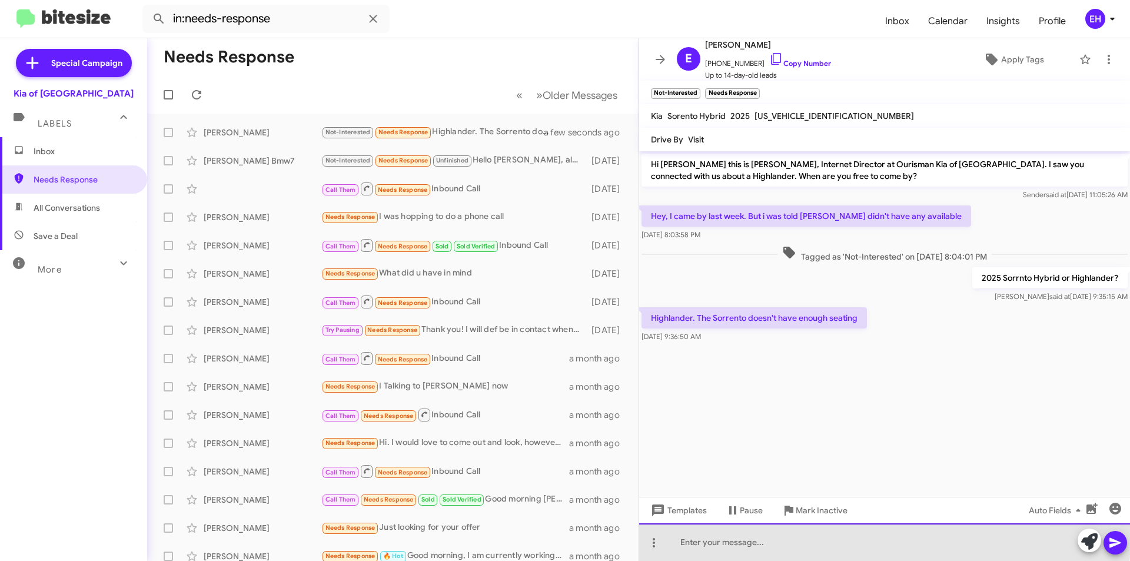
click at [793, 537] on div at bounding box center [884, 542] width 491 height 38
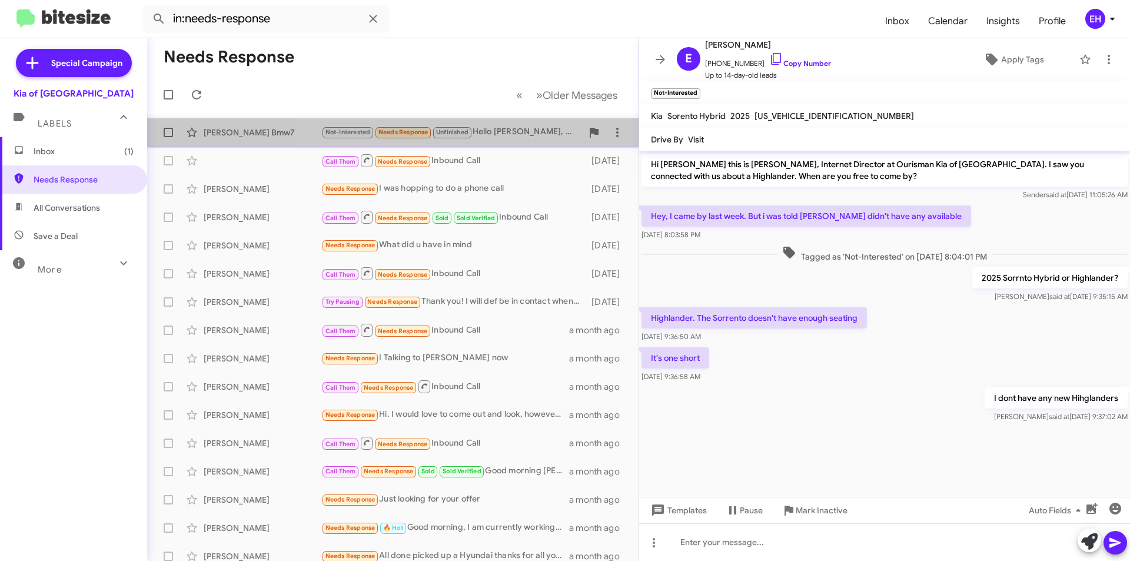
click at [520, 128] on div "Not-Interested Needs Response Unfinished Hello [PERSON_NAME], already bought a …" at bounding box center [451, 132] width 261 height 14
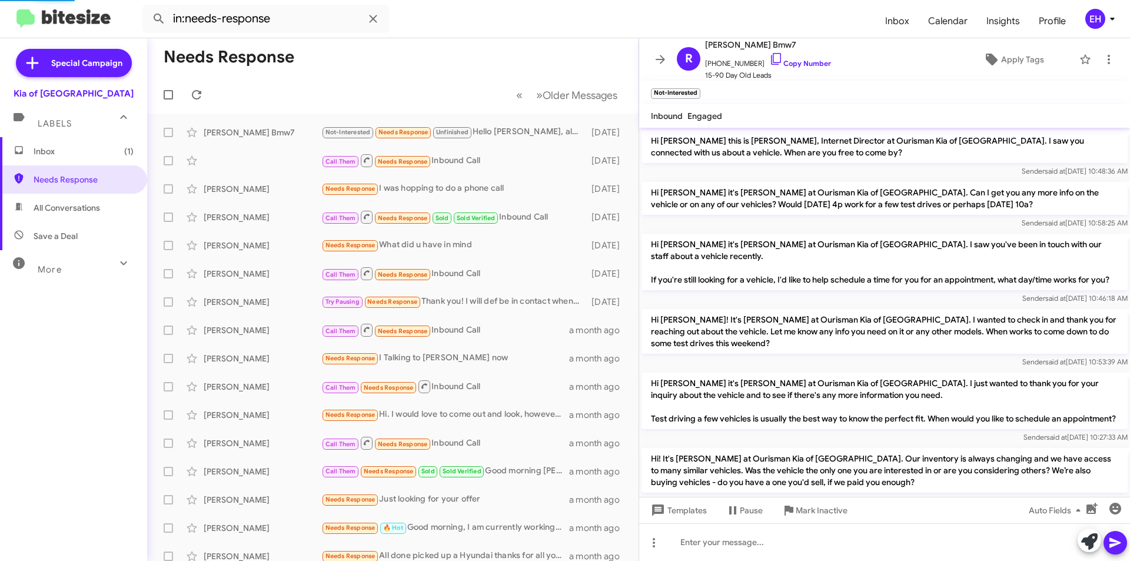
scroll to position [352, 0]
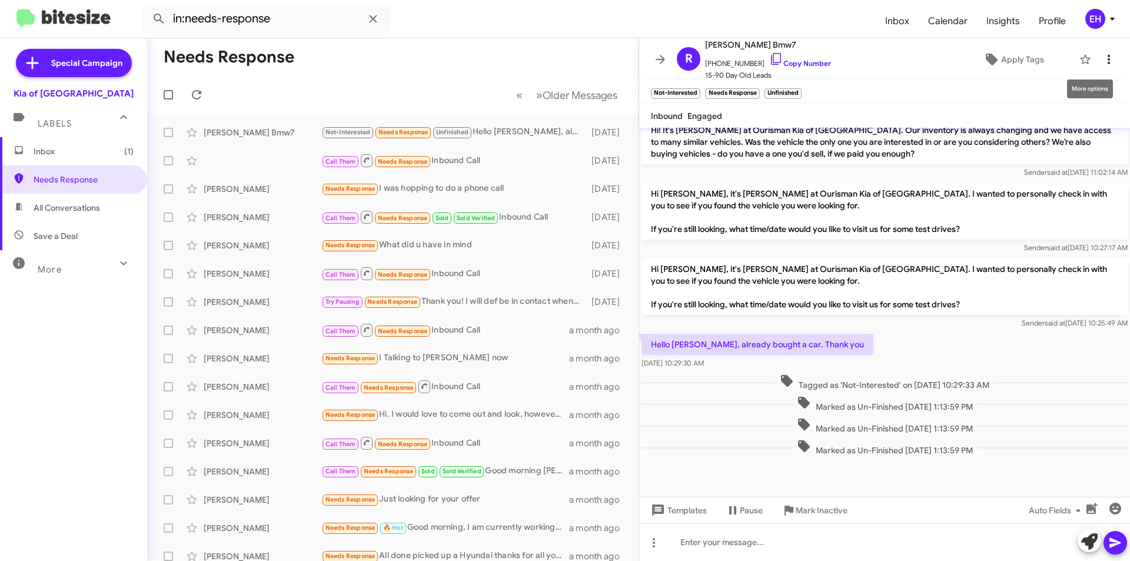
click at [1102, 66] on icon at bounding box center [1109, 59] width 14 height 14
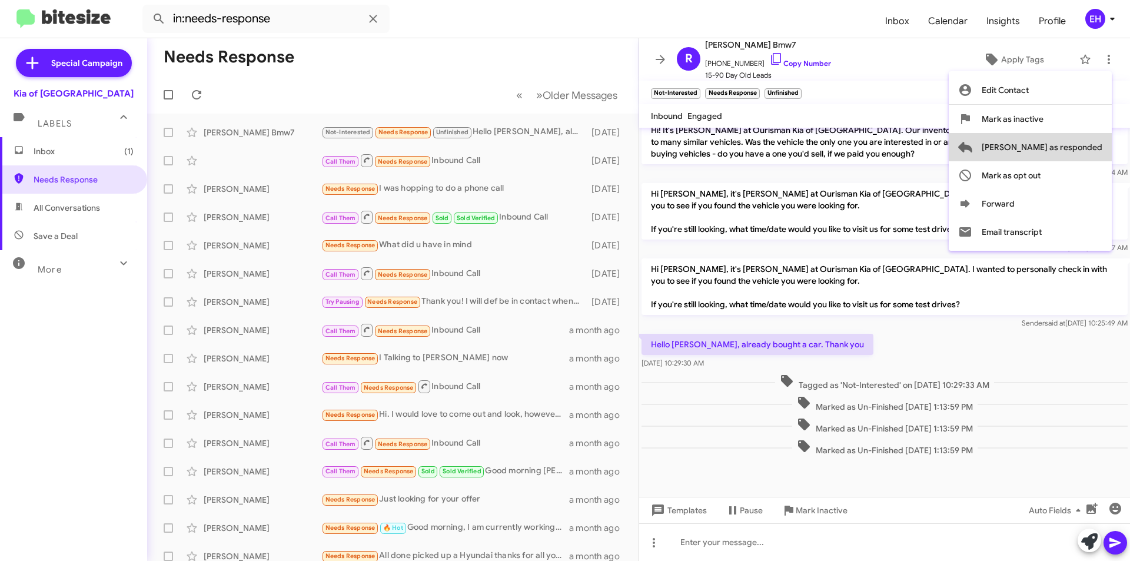
click at [1091, 149] on span "[PERSON_NAME] as responded" at bounding box center [1042, 147] width 121 height 28
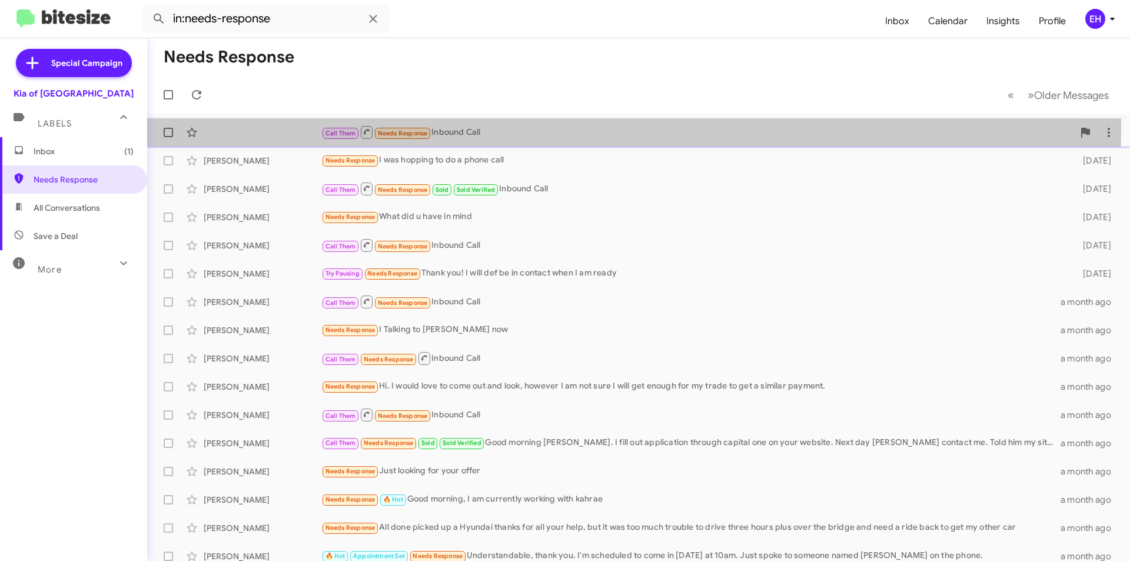
click at [503, 128] on div "Call Them Needs Response Inbound Call" at bounding box center [697, 132] width 752 height 15
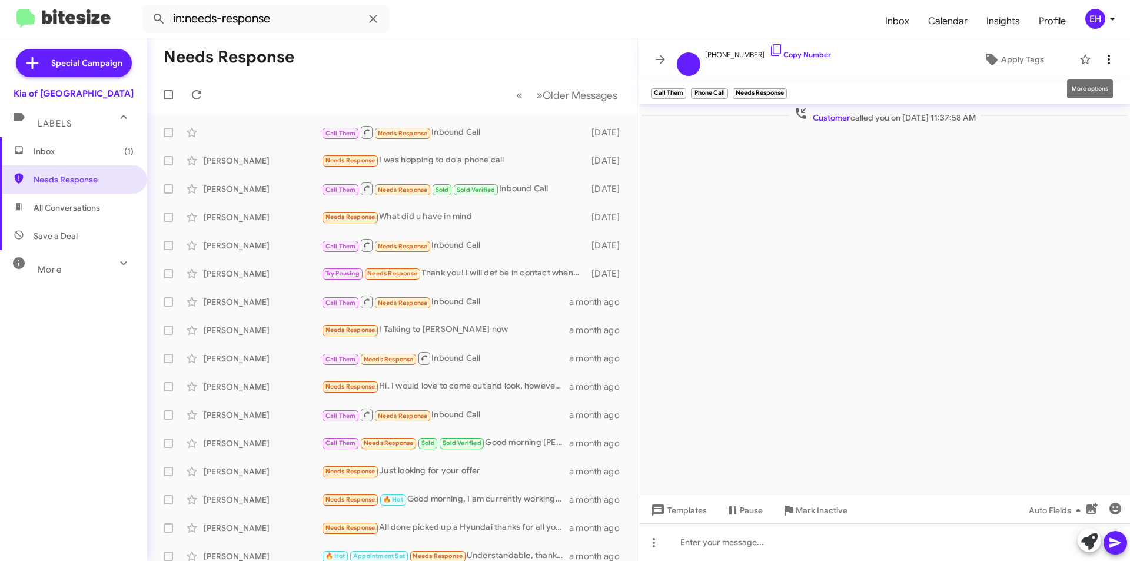
click at [1104, 61] on icon at bounding box center [1109, 59] width 14 height 14
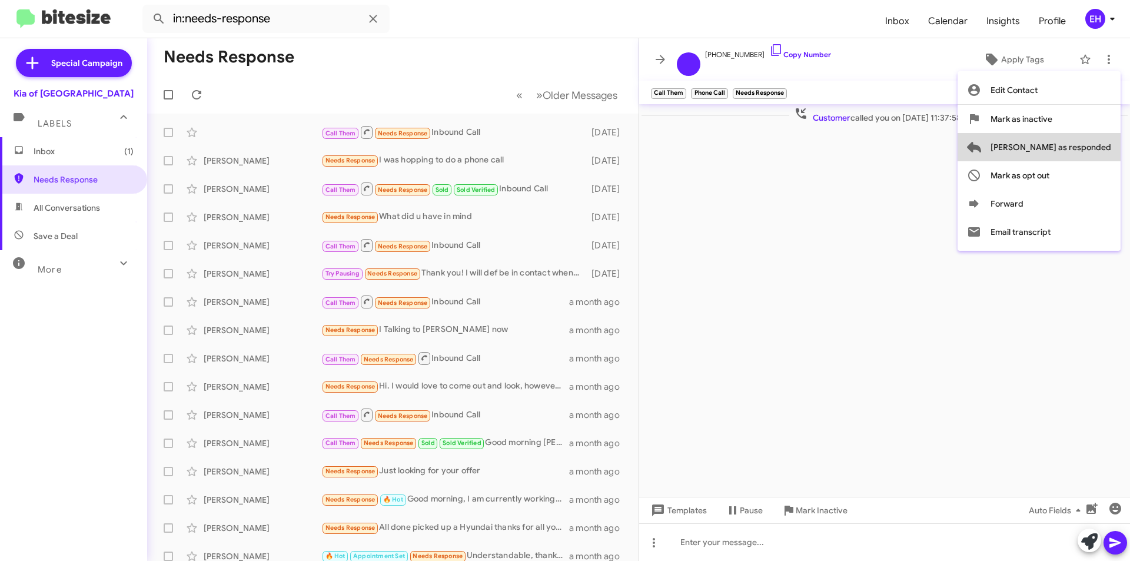
click at [1099, 154] on span "[PERSON_NAME] as responded" at bounding box center [1051, 147] width 121 height 28
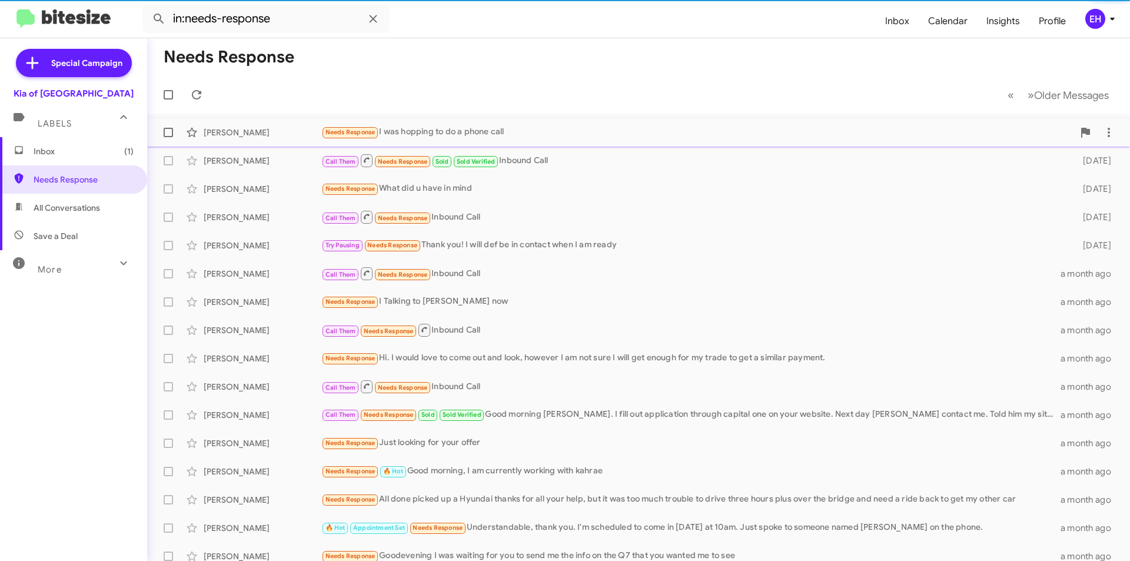
click at [635, 126] on div "Needs Response I was hopping to do a phone call" at bounding box center [697, 132] width 752 height 14
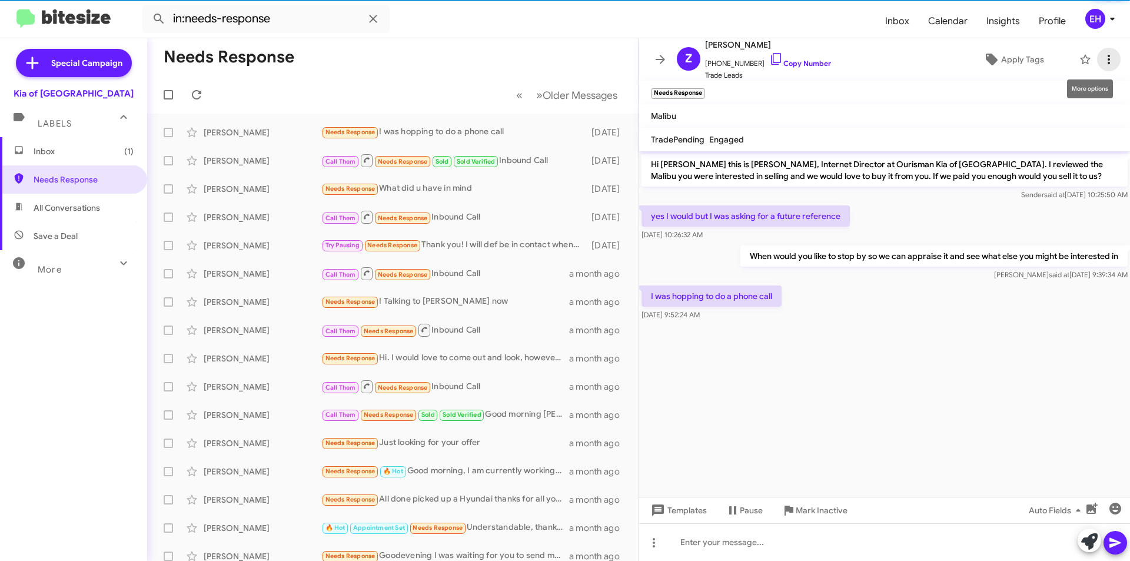
click at [1102, 58] on icon at bounding box center [1109, 59] width 14 height 14
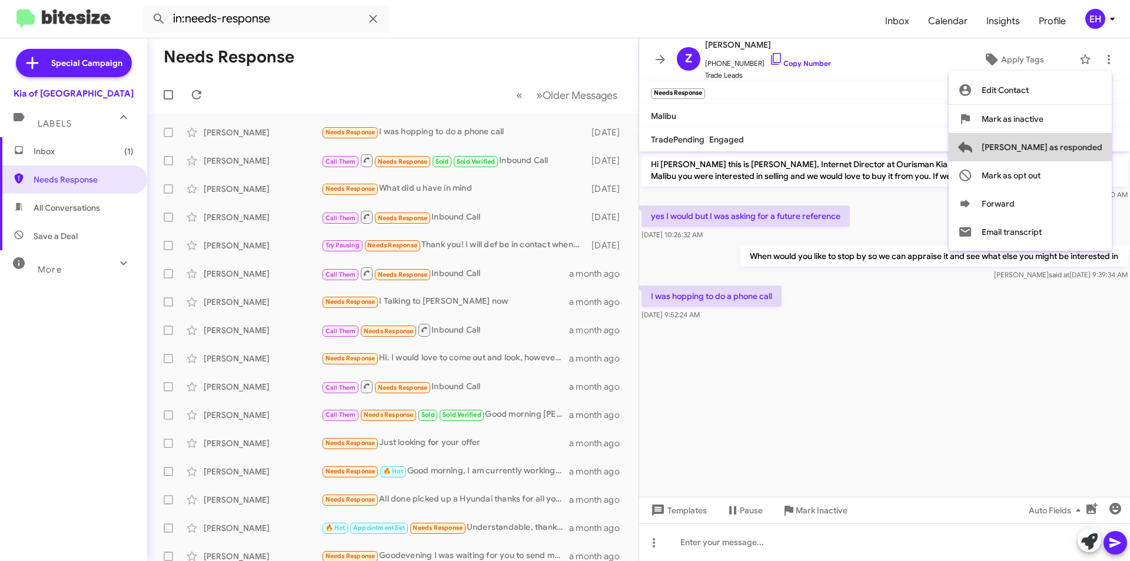
click at [1081, 145] on span "[PERSON_NAME] as responded" at bounding box center [1042, 147] width 121 height 28
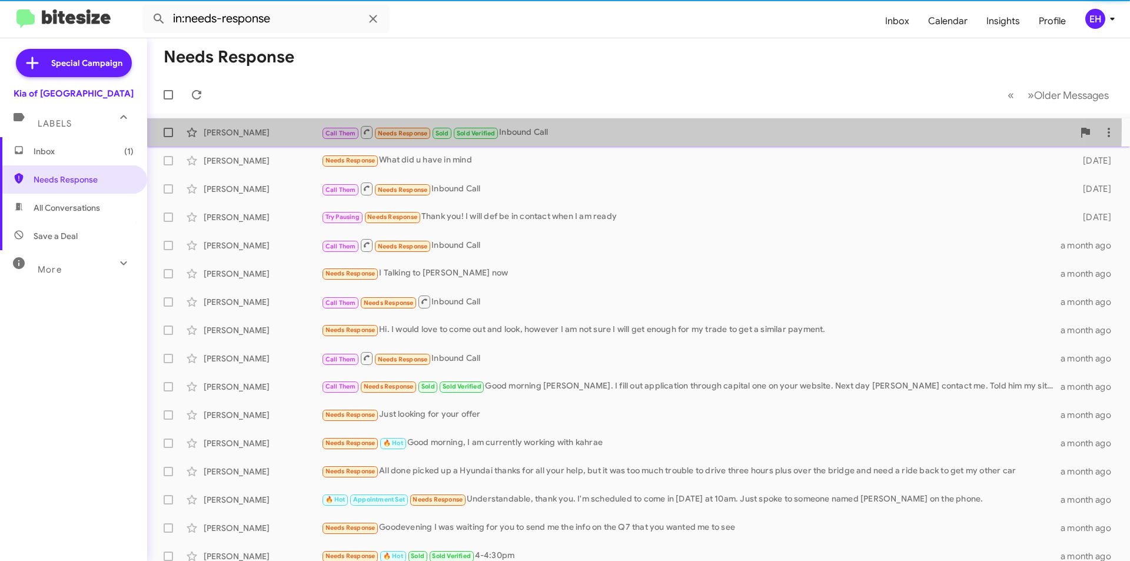
click at [506, 126] on div "Call Them Needs Response Sold Sold Verified Inbound Call" at bounding box center [697, 132] width 752 height 15
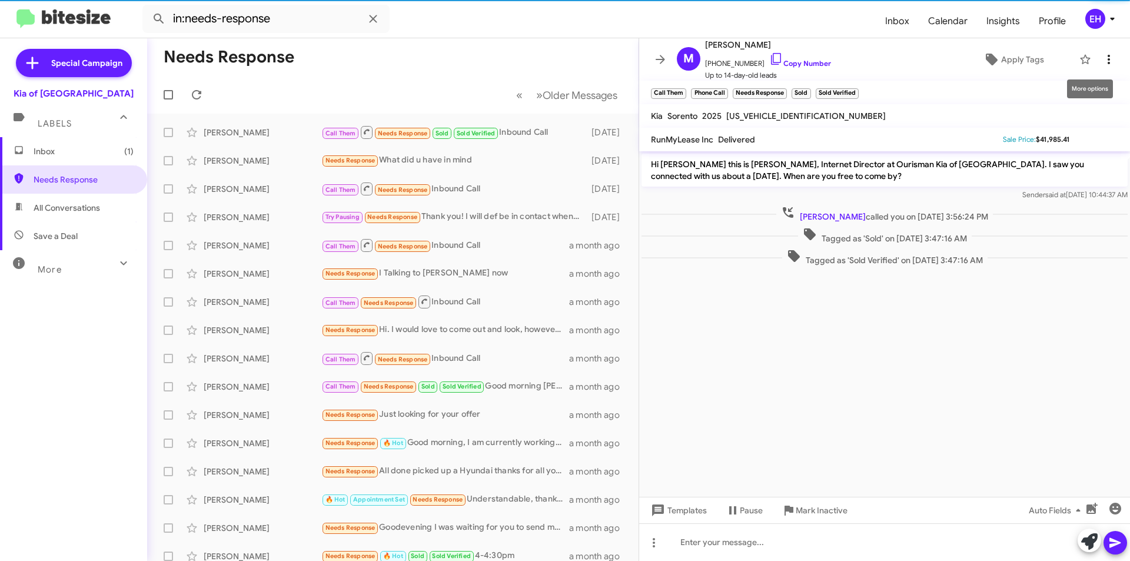
click at [1102, 61] on icon at bounding box center [1109, 59] width 14 height 14
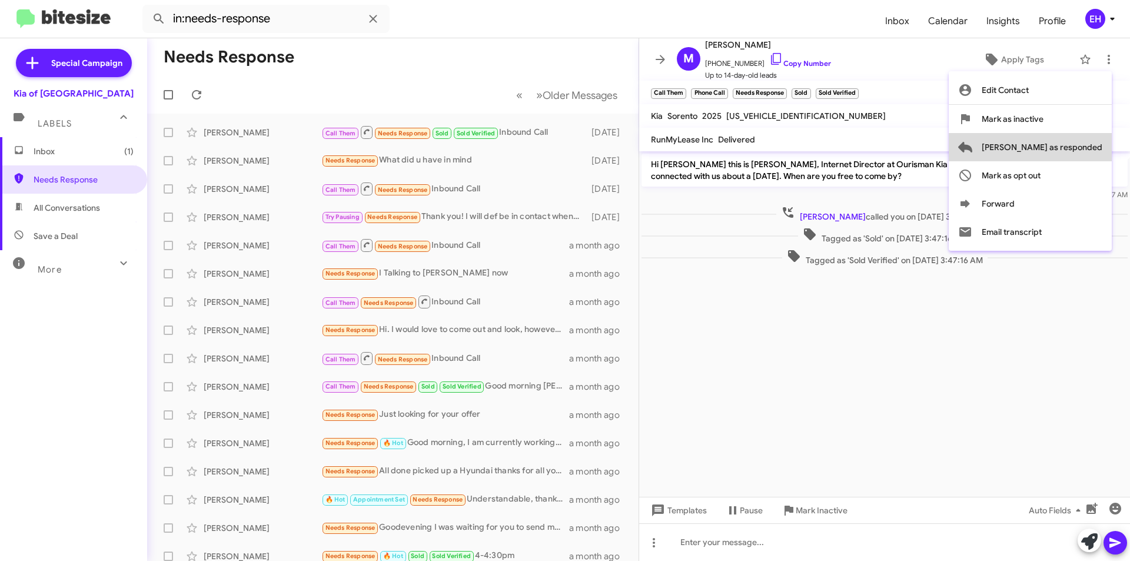
click at [1087, 147] on span "[PERSON_NAME] as responded" at bounding box center [1042, 147] width 121 height 28
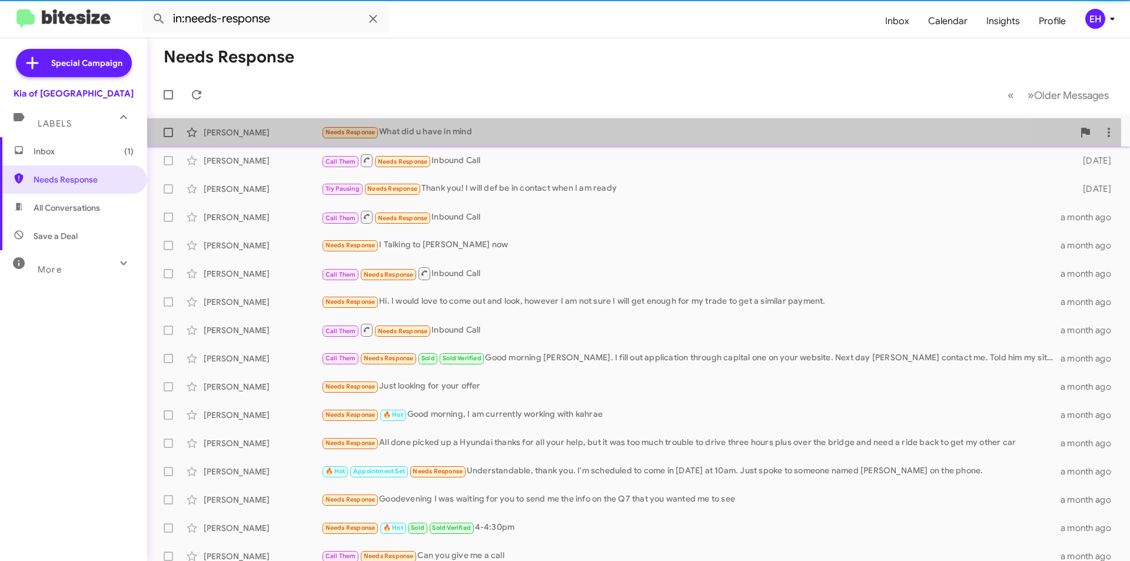
click at [550, 134] on div "Needs Response What did u have in mind" at bounding box center [697, 132] width 752 height 14
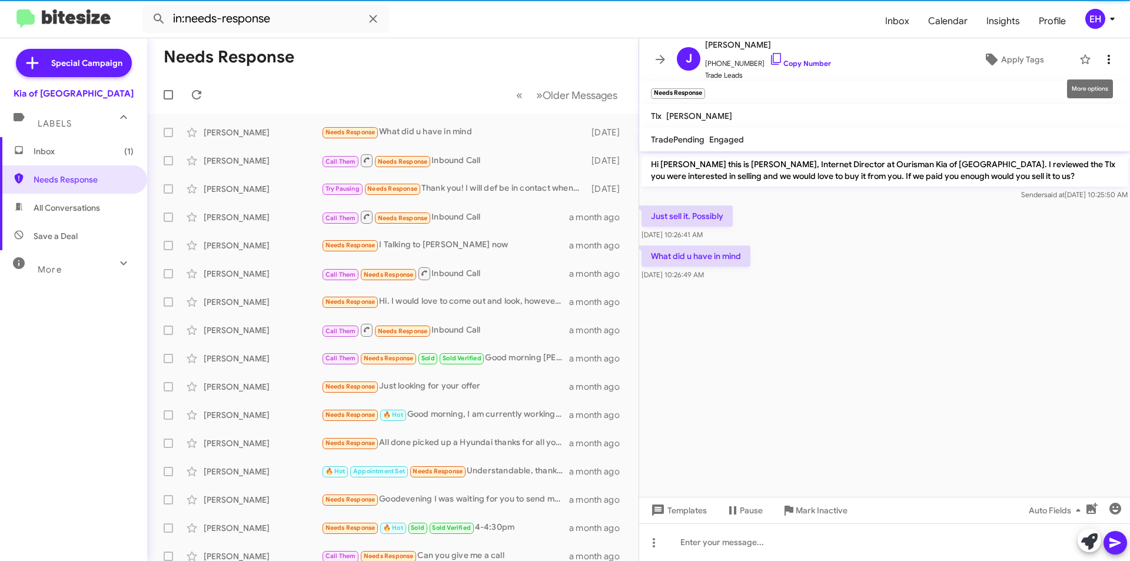
click at [1106, 62] on icon at bounding box center [1109, 59] width 14 height 14
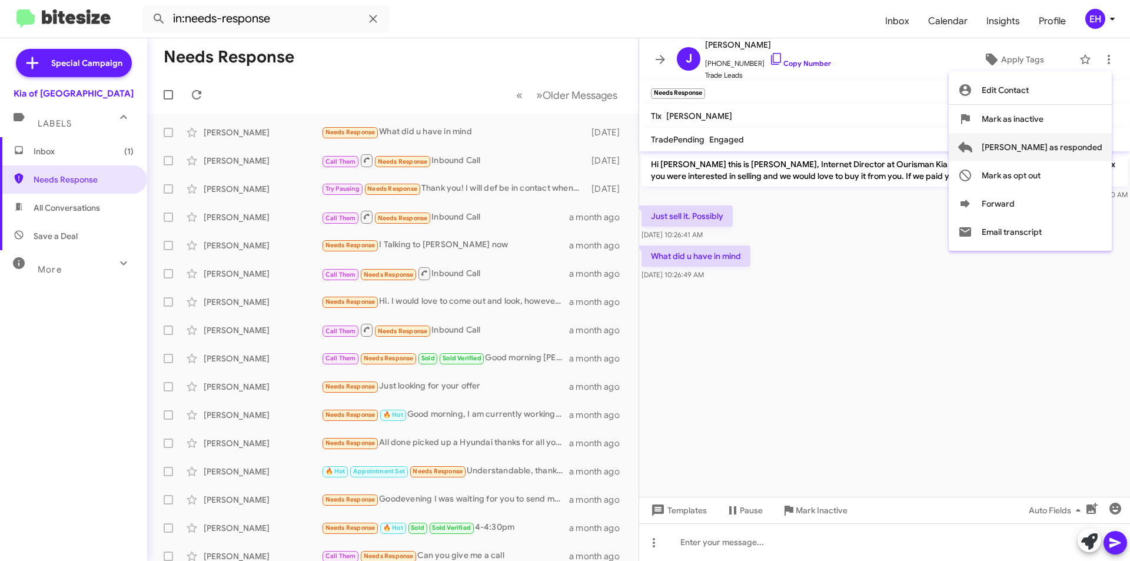
click at [1095, 147] on span "[PERSON_NAME] as responded" at bounding box center [1042, 147] width 121 height 28
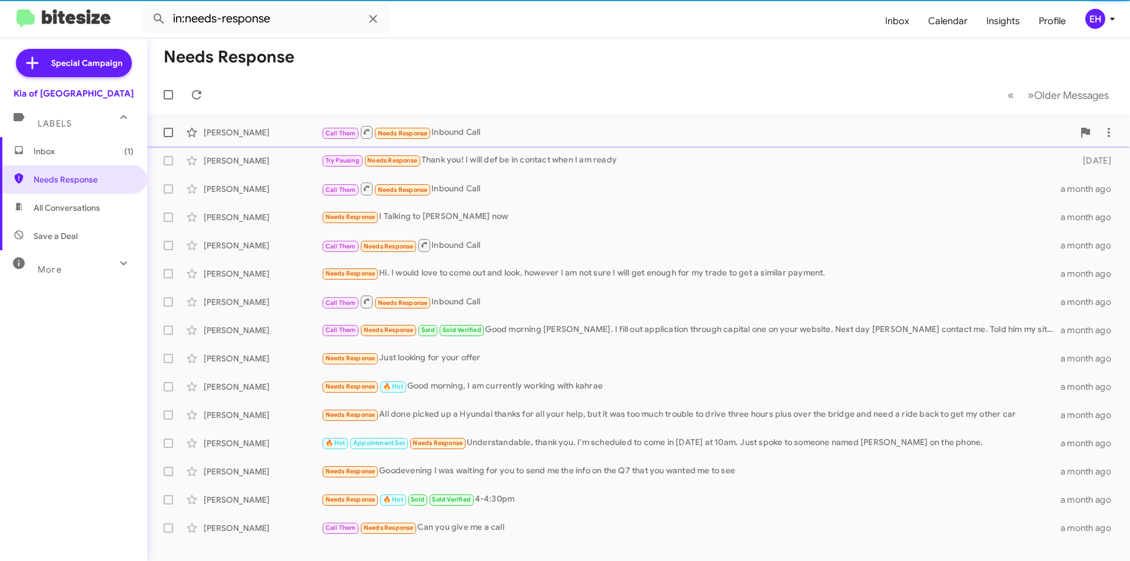
click at [530, 136] on div "Call Them Needs Response Inbound Call" at bounding box center [697, 132] width 752 height 15
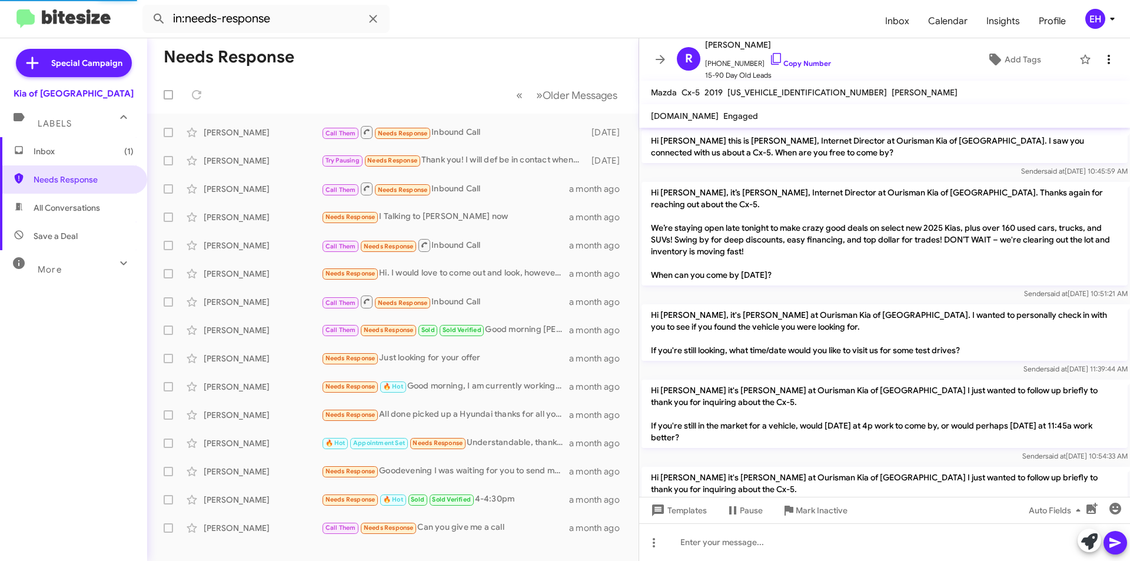
scroll to position [588, 0]
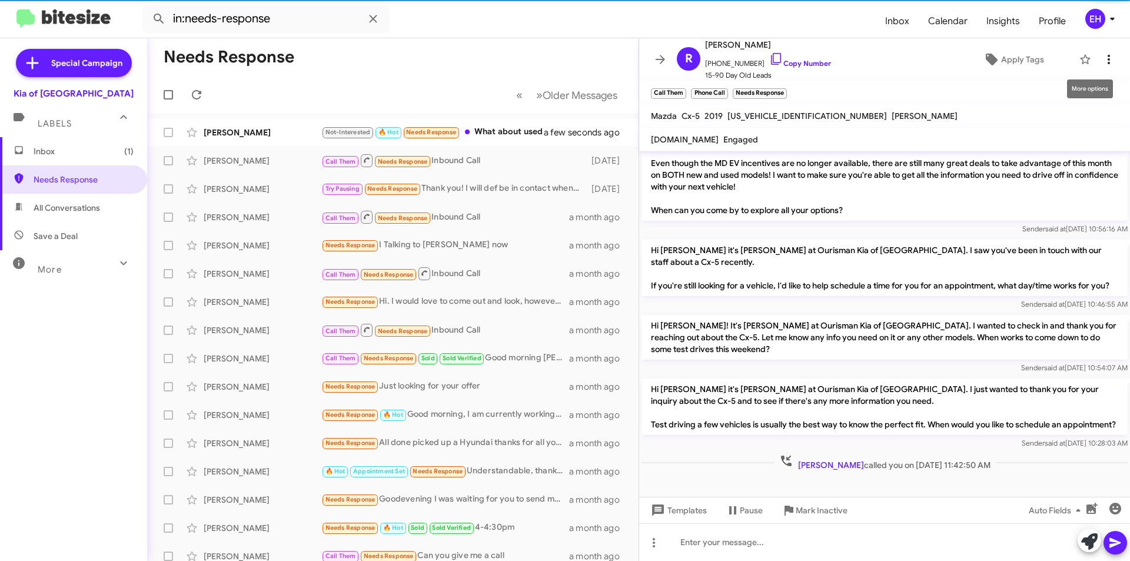
click at [1102, 62] on icon at bounding box center [1109, 59] width 14 height 14
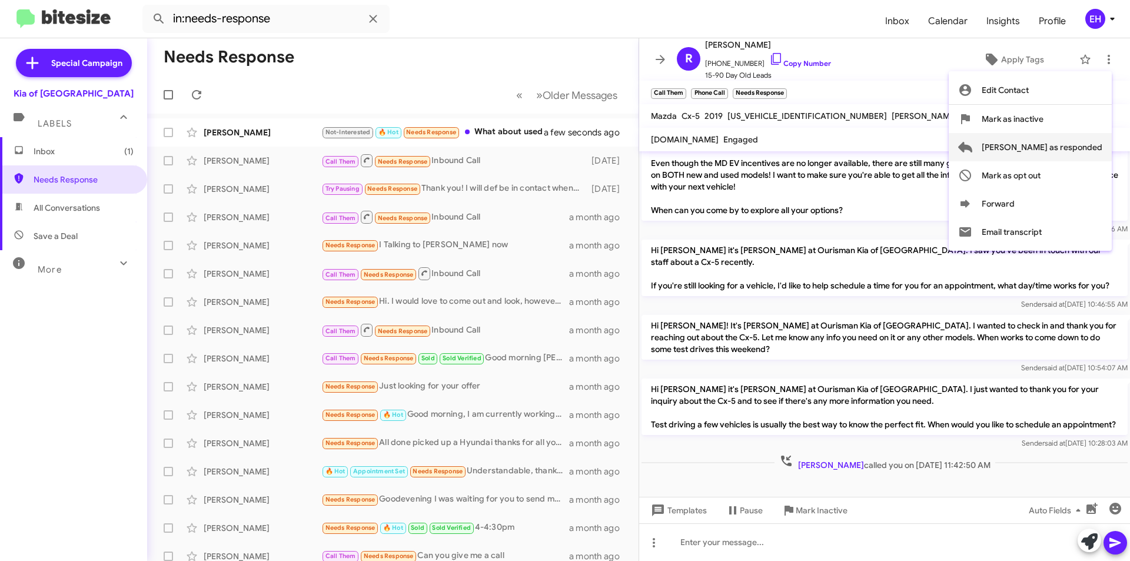
click at [1089, 143] on span "[PERSON_NAME] as responded" at bounding box center [1042, 147] width 121 height 28
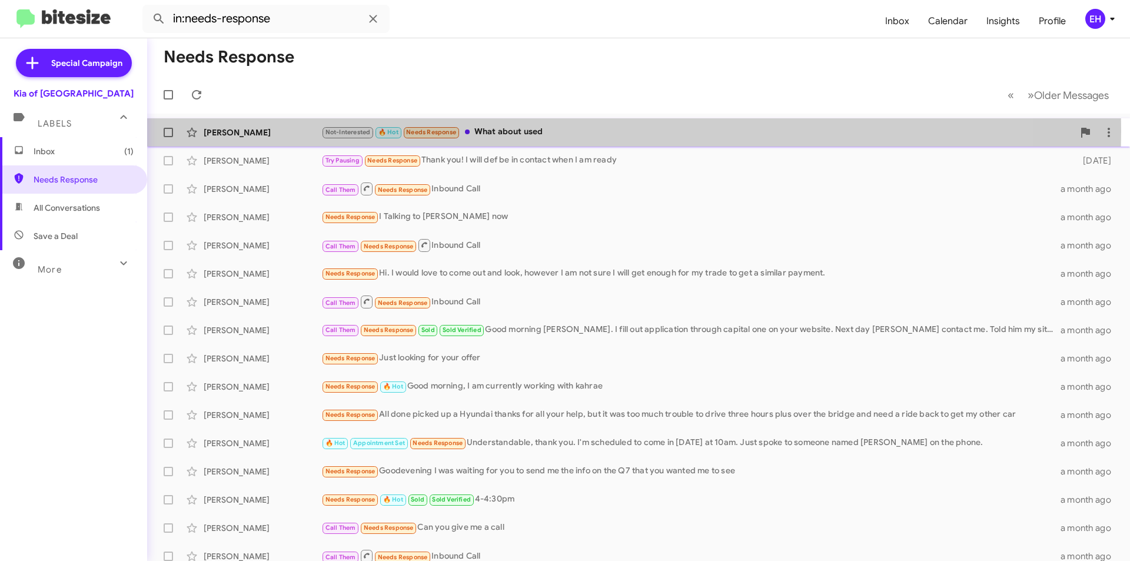
click at [554, 131] on div "Not-Interested 🔥 Hot Needs Response What about used" at bounding box center [697, 132] width 752 height 14
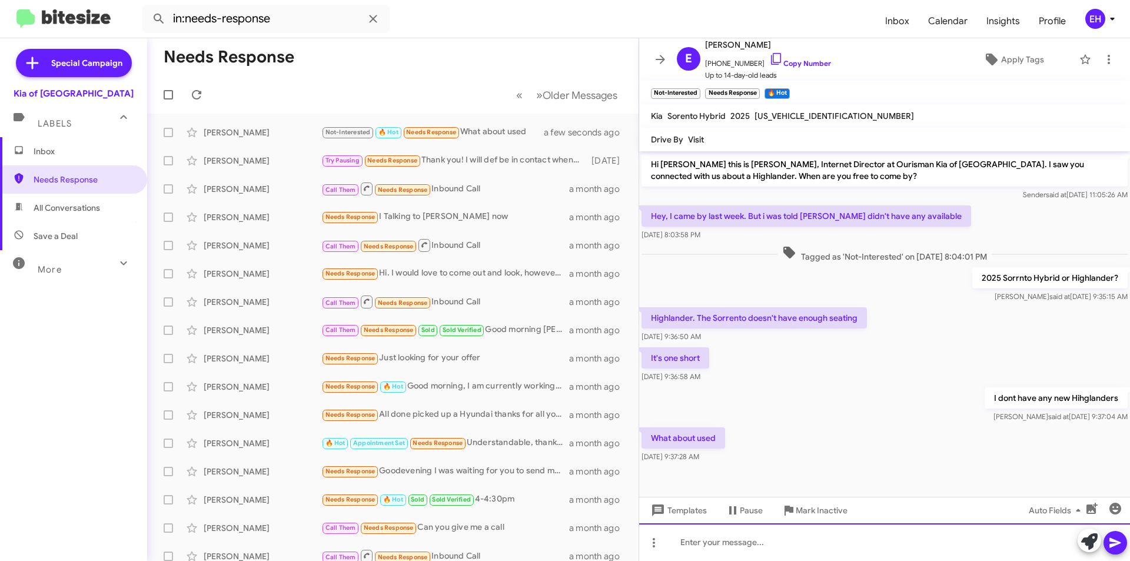
click at [832, 548] on div at bounding box center [884, 542] width 491 height 38
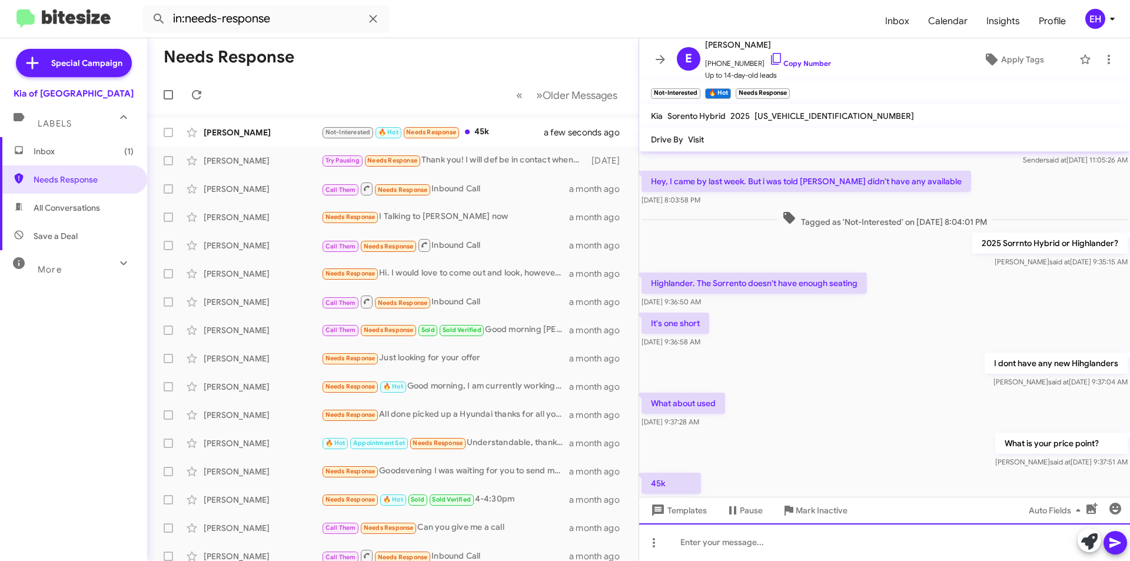
scroll to position [78, 0]
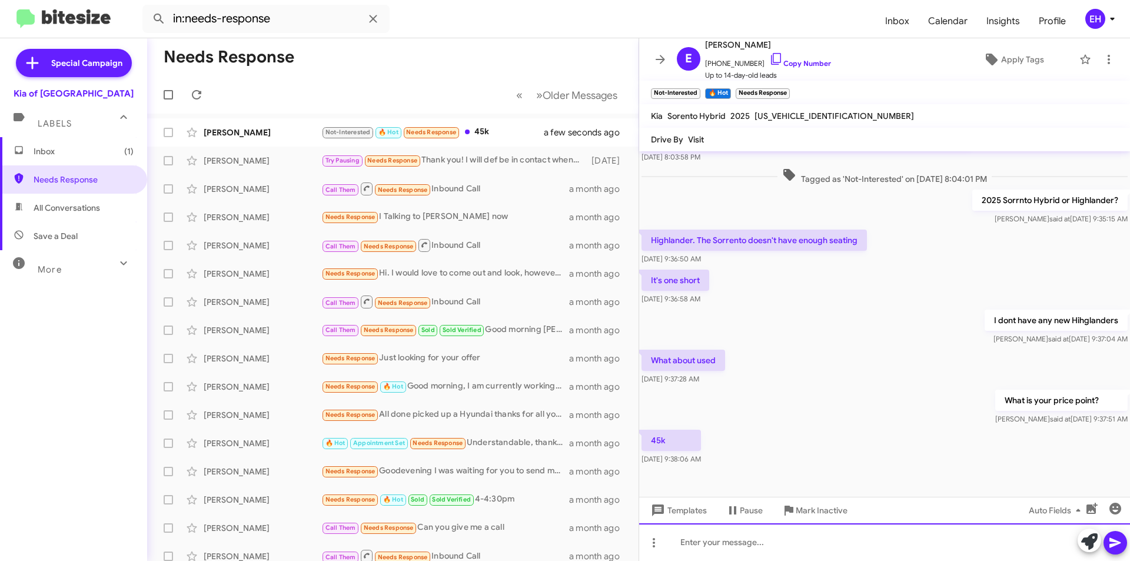
click at [857, 548] on div at bounding box center [884, 542] width 491 height 38
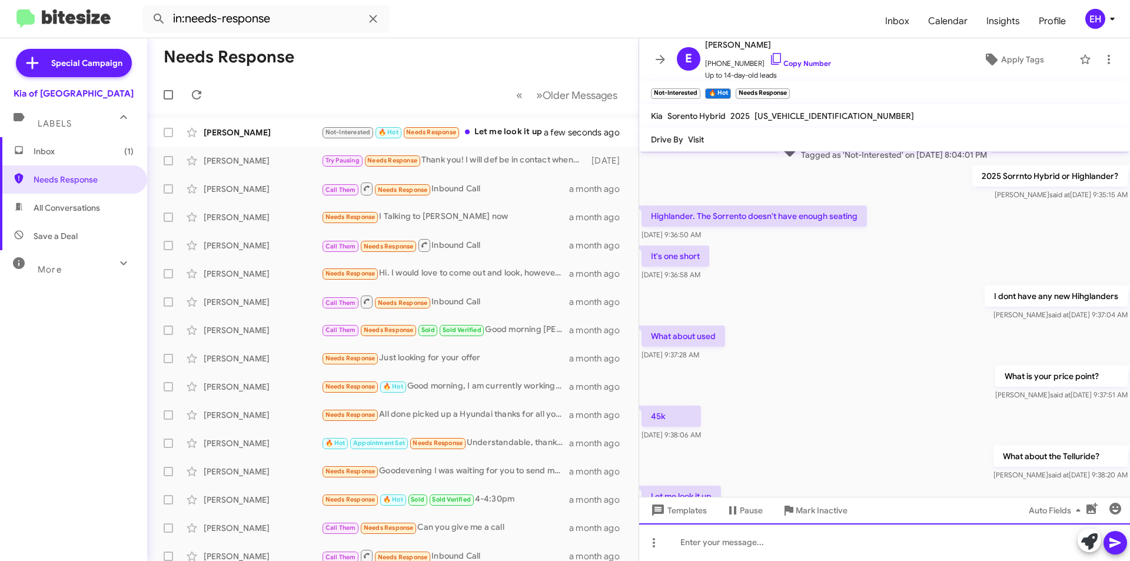
scroll to position [164, 0]
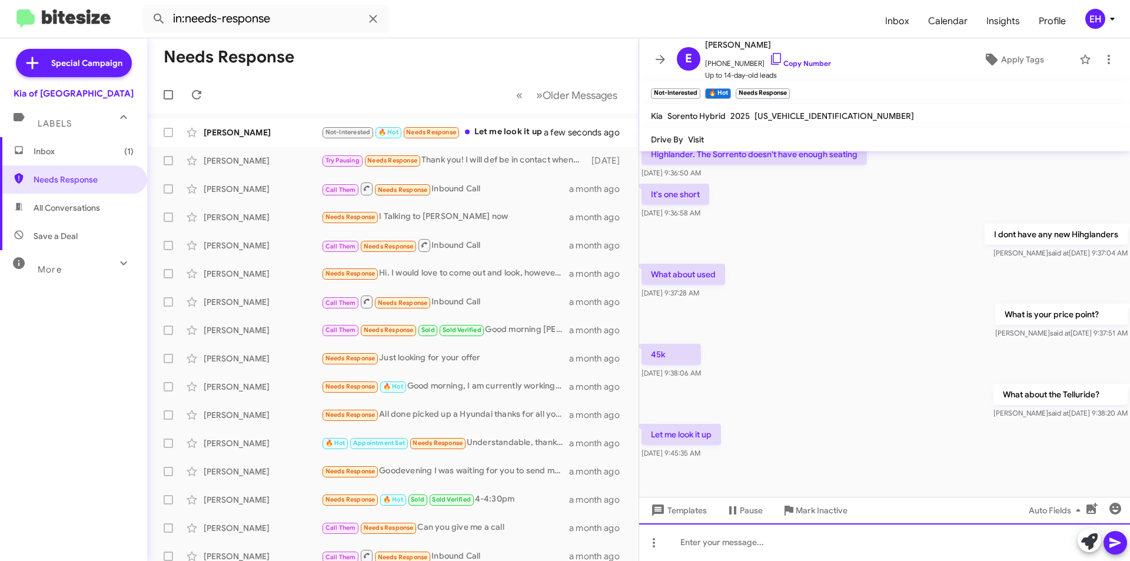
click at [784, 539] on div at bounding box center [884, 542] width 491 height 38
click at [696, 535] on div at bounding box center [884, 542] width 491 height 38
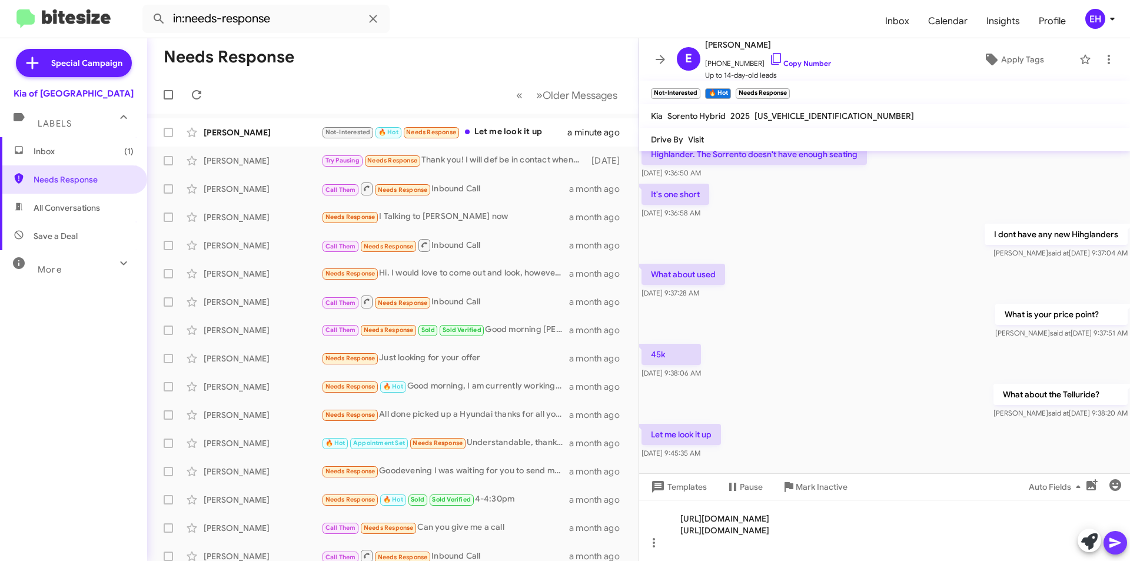
click at [1117, 552] on span at bounding box center [1116, 543] width 14 height 24
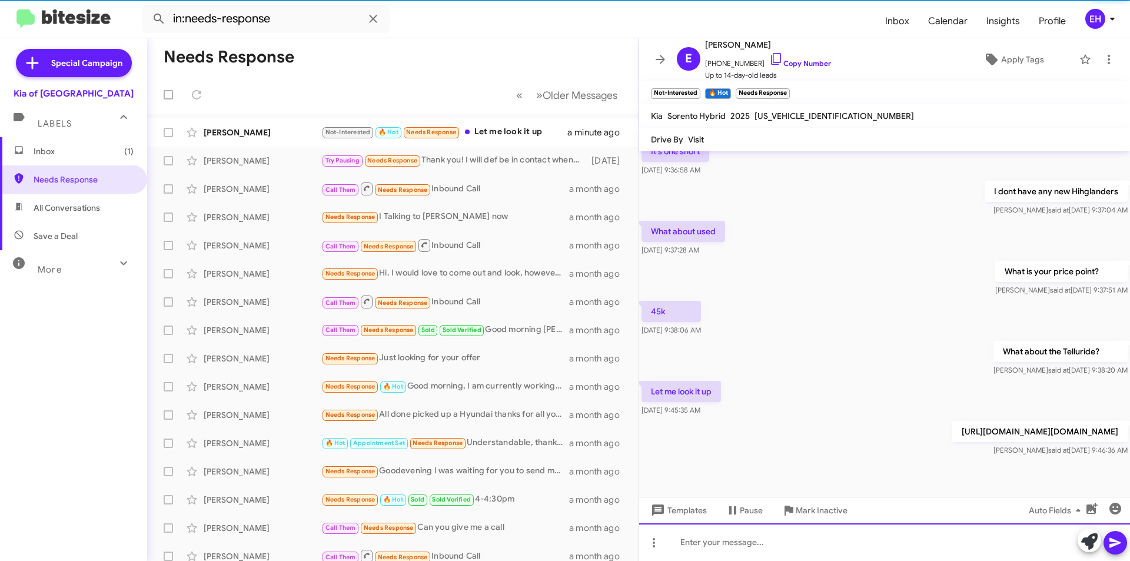
scroll to position [218, 0]
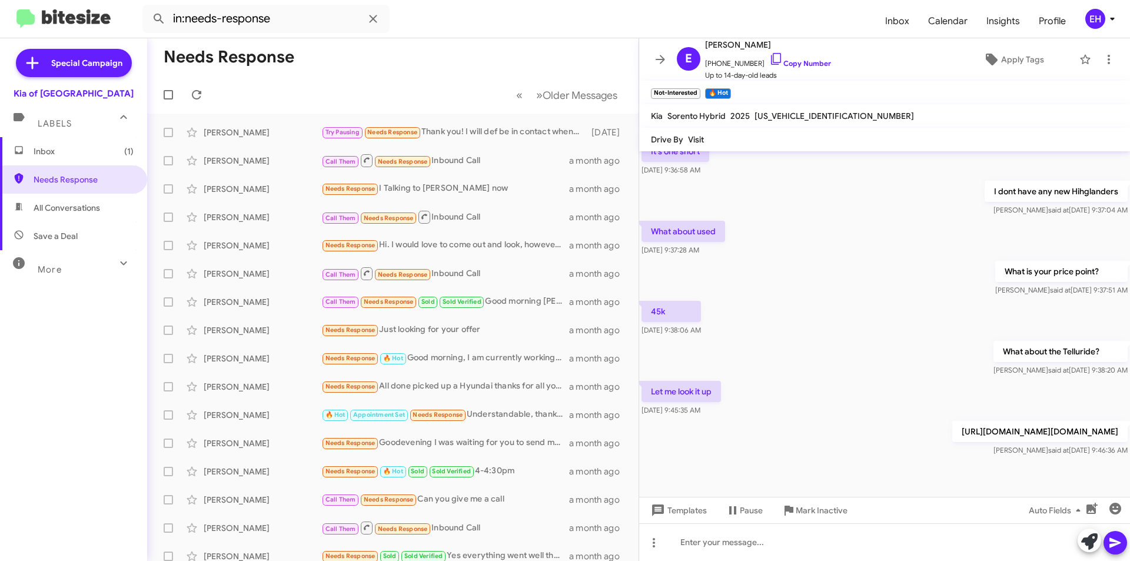
click at [54, 155] on span "Inbox (1)" at bounding box center [84, 151] width 100 height 12
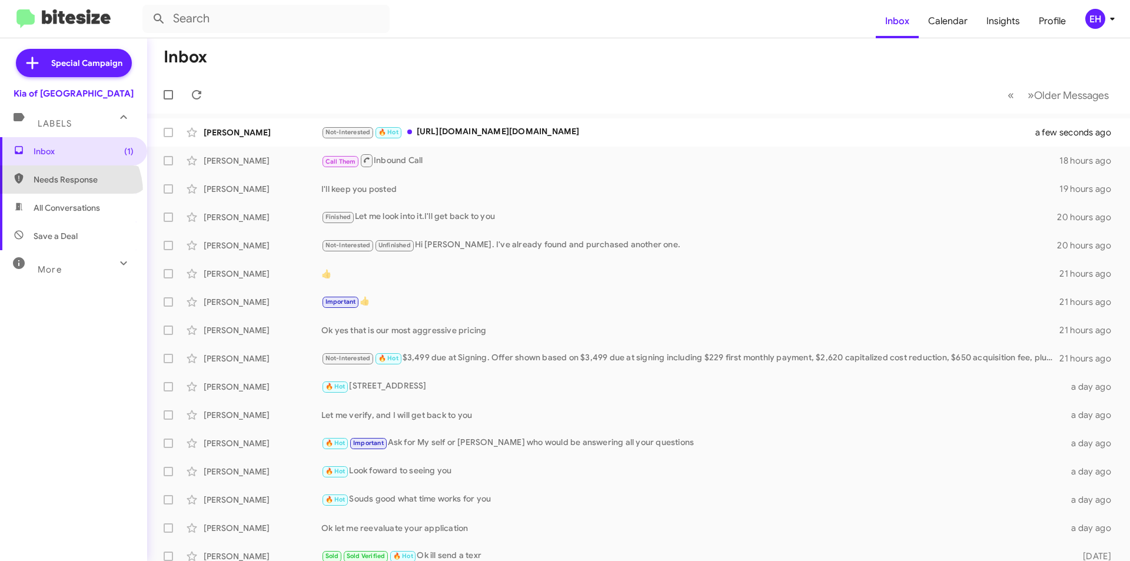
click at [69, 192] on span "Needs Response" at bounding box center [73, 179] width 147 height 28
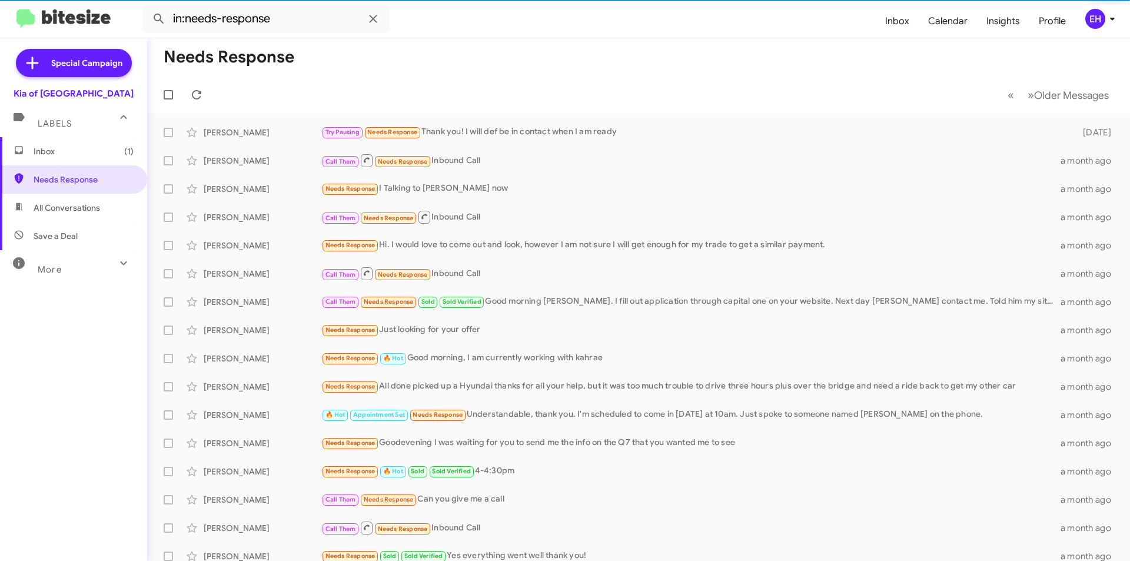
click at [68, 200] on span "All Conversations" at bounding box center [73, 208] width 147 height 28
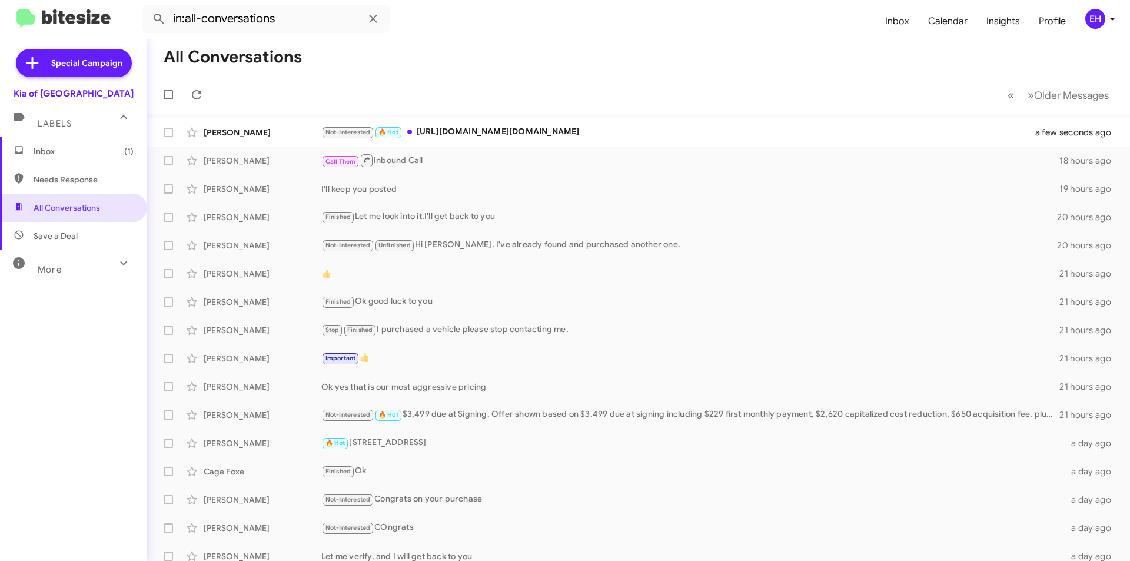
click at [77, 234] on span "Save a Deal" at bounding box center [73, 236] width 147 height 28
type input "in:not-interested"
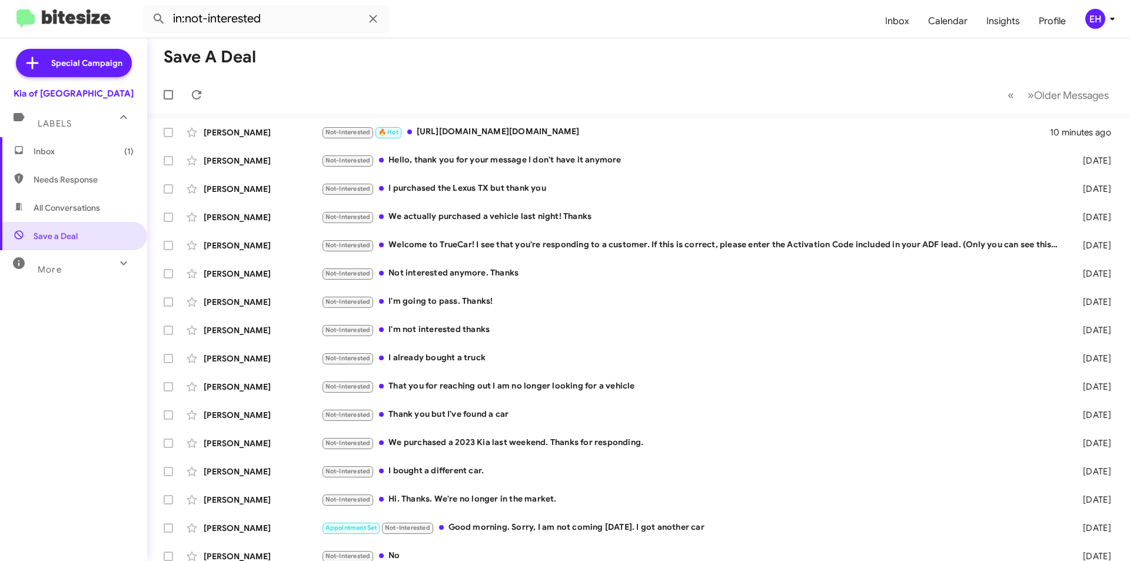
click at [64, 150] on span "Inbox (1)" at bounding box center [84, 151] width 100 height 12
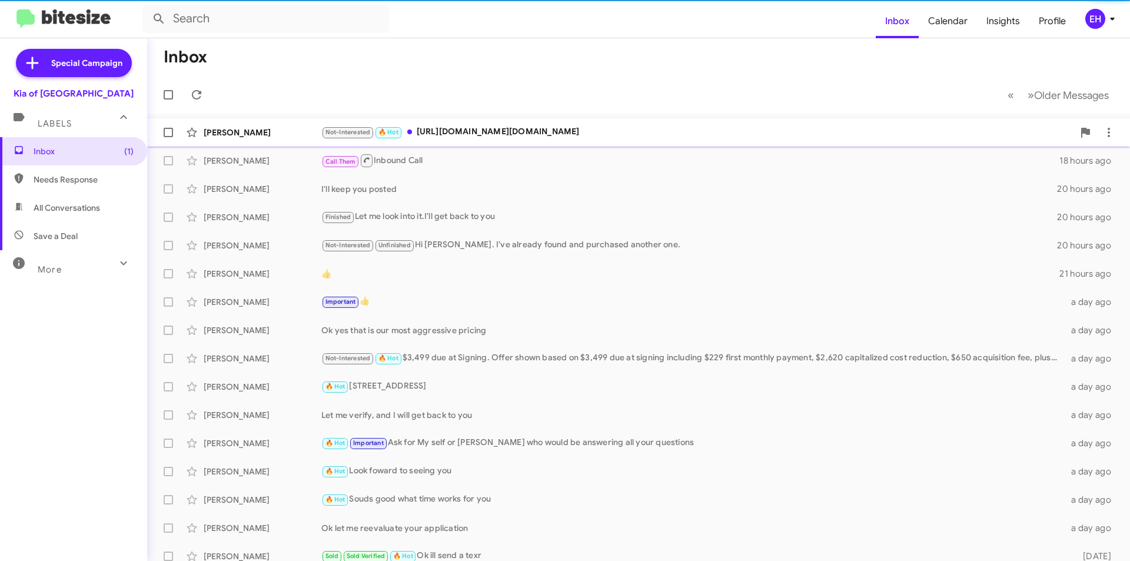
click at [549, 144] on div "[PERSON_NAME] Not-Interested 🔥 Hot [URL][DOMAIN_NAME][DOMAIN_NAME] 11 minutes a…" at bounding box center [639, 133] width 964 height 24
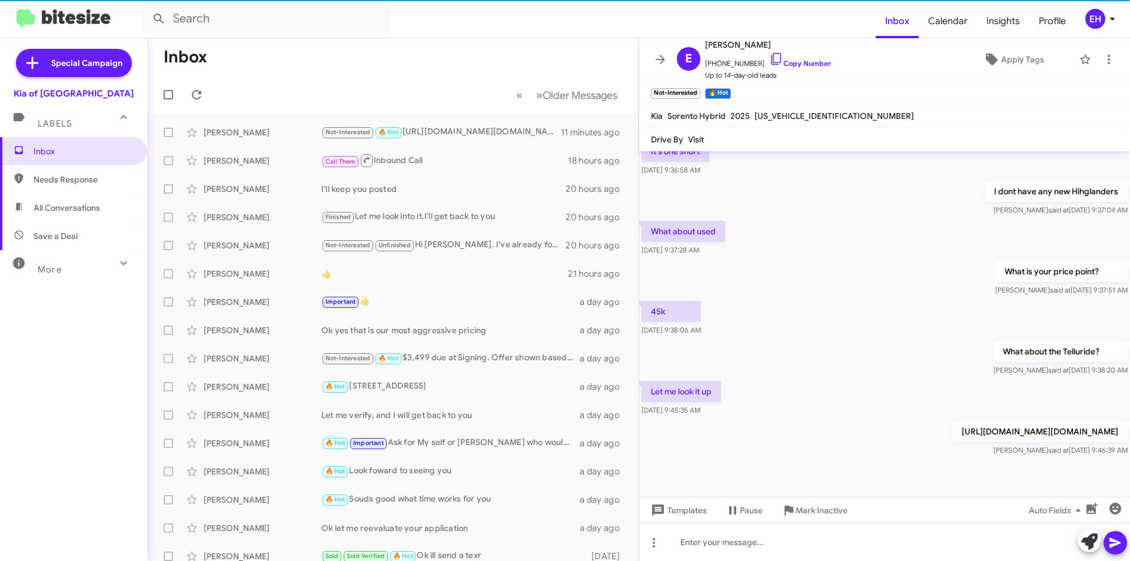
scroll to position [218, 0]
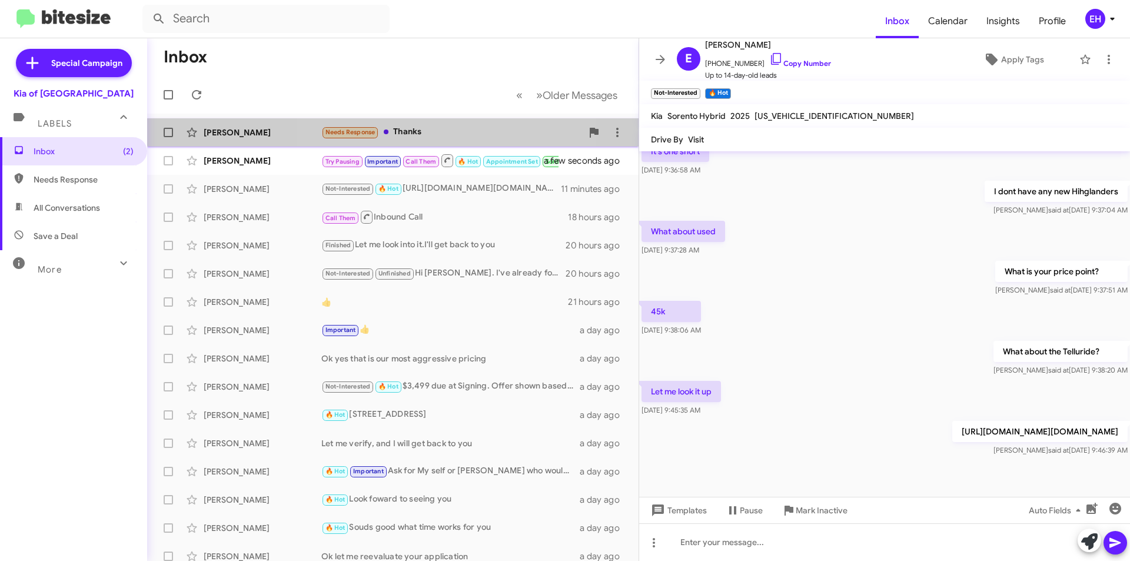
click at [412, 128] on div "Needs Response Thanks" at bounding box center [451, 132] width 261 height 14
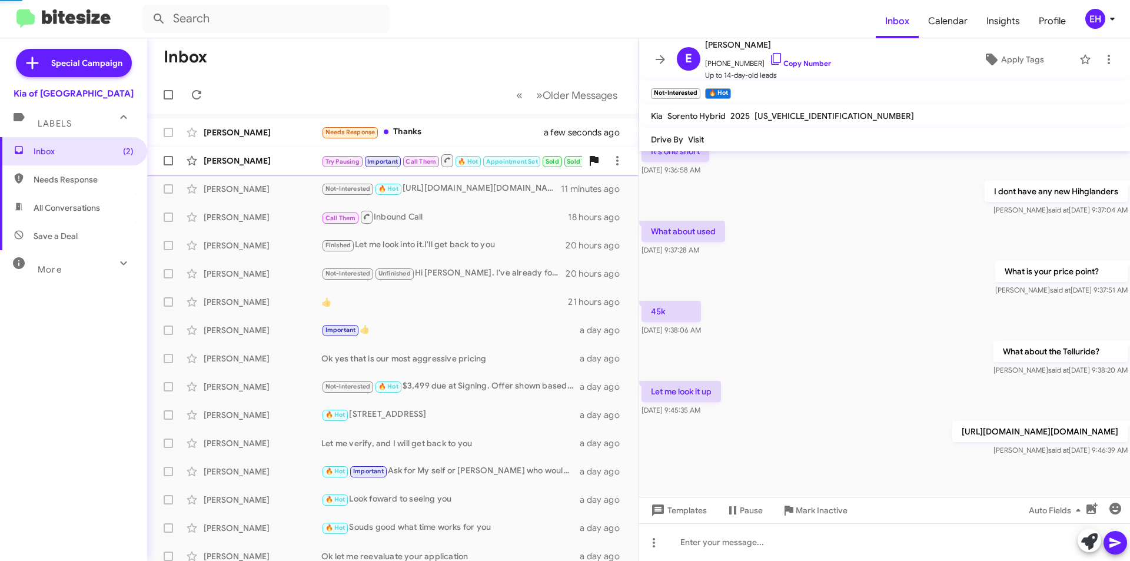
scroll to position [96, 0]
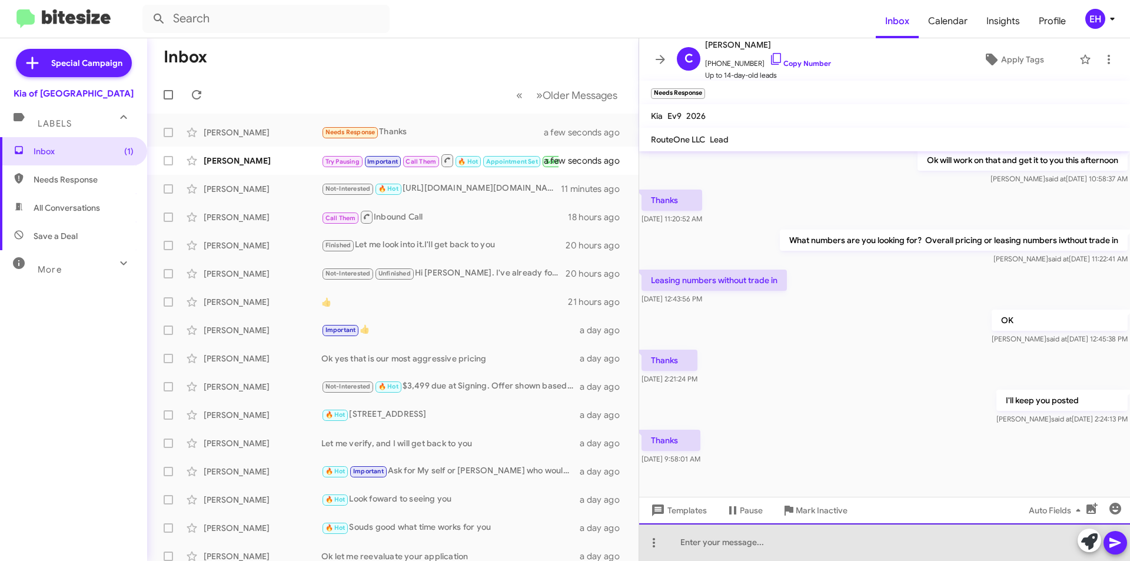
click at [871, 539] on div at bounding box center [884, 542] width 491 height 38
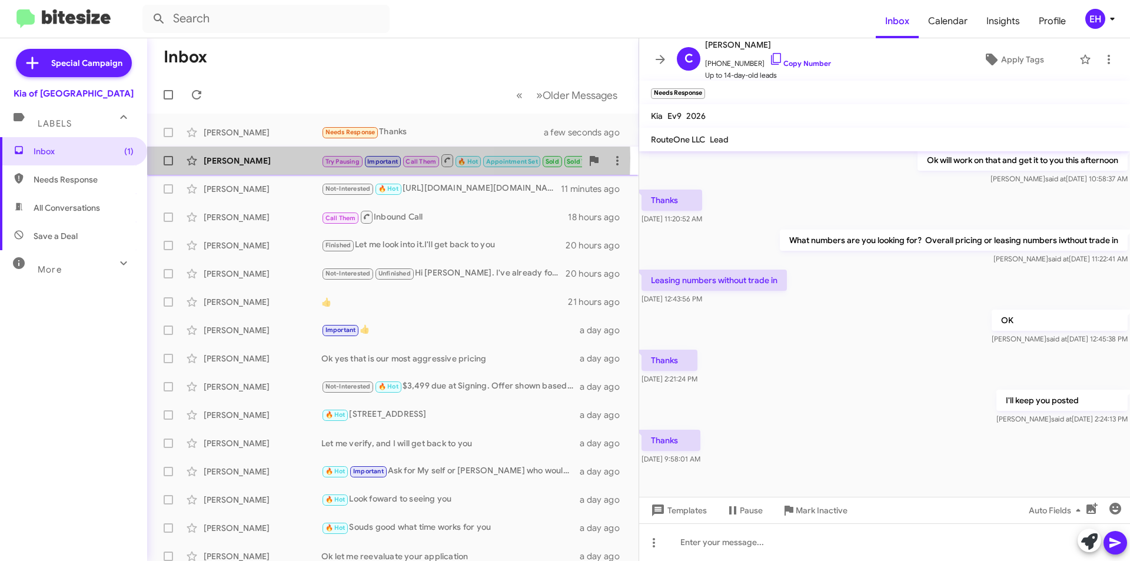
click at [263, 158] on div "[PERSON_NAME]" at bounding box center [263, 161] width 118 height 12
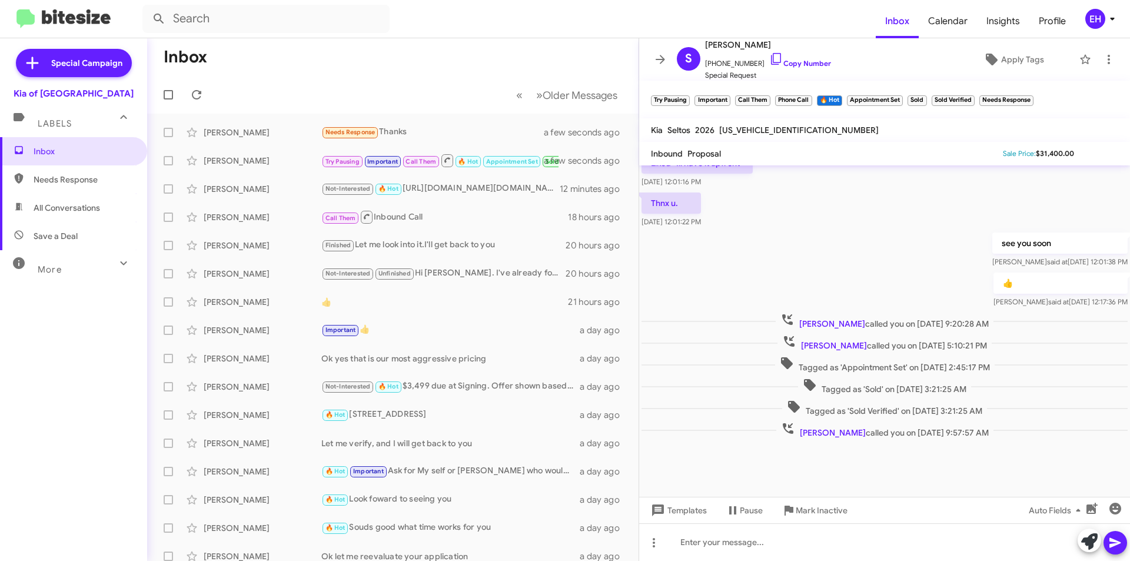
scroll to position [376, 0]
click at [400, 127] on div "Needs Response Thanks" at bounding box center [451, 132] width 261 height 14
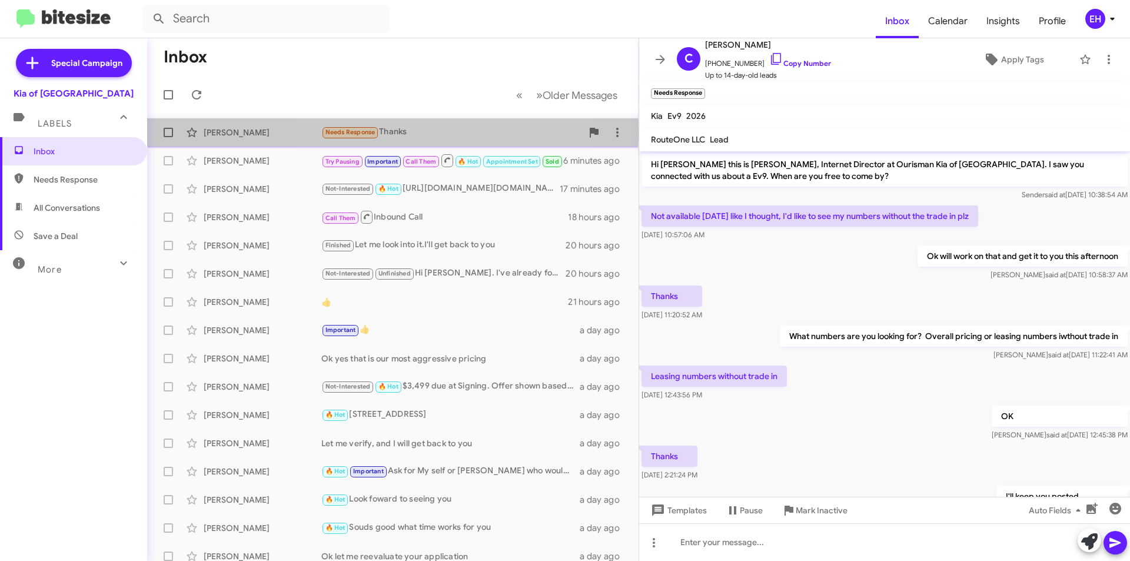
click at [393, 132] on div "Needs Response Thanks" at bounding box center [451, 132] width 261 height 14
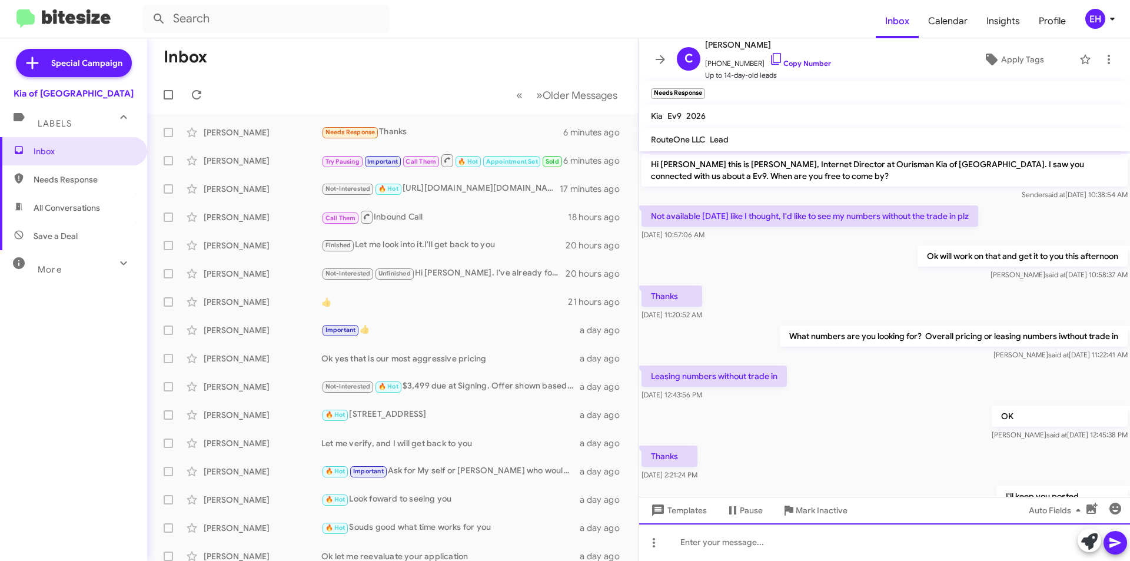
click at [827, 535] on div at bounding box center [884, 542] width 491 height 38
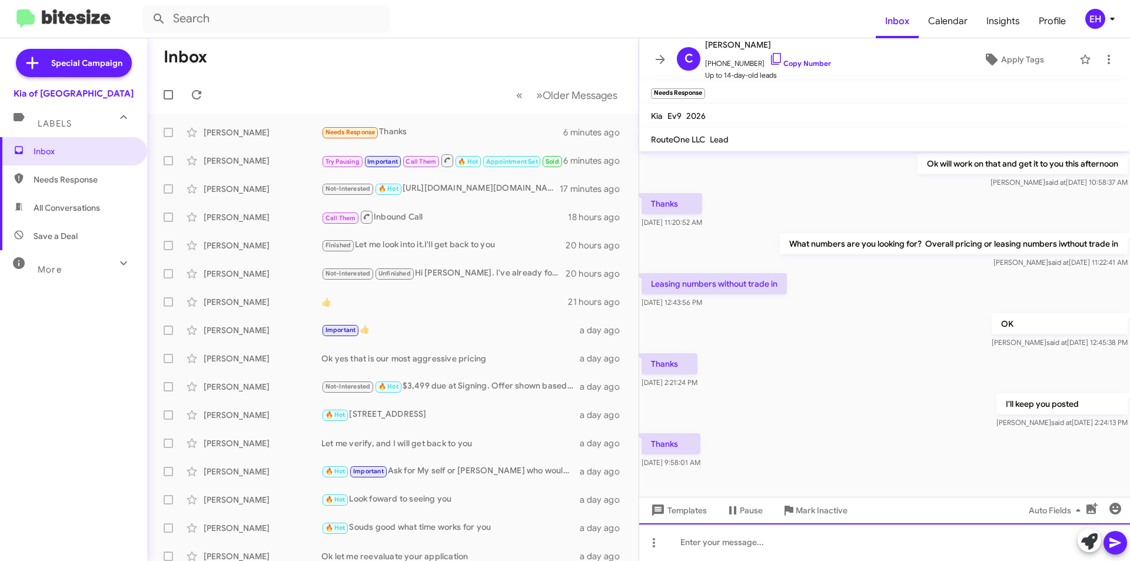
scroll to position [96, 0]
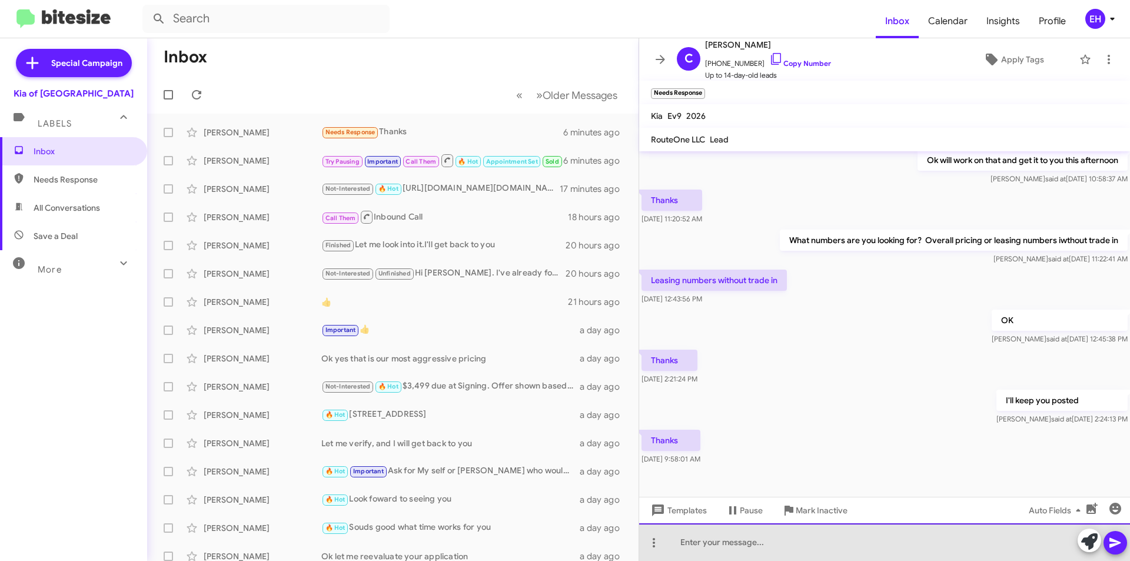
click at [877, 544] on div at bounding box center [884, 542] width 491 height 38
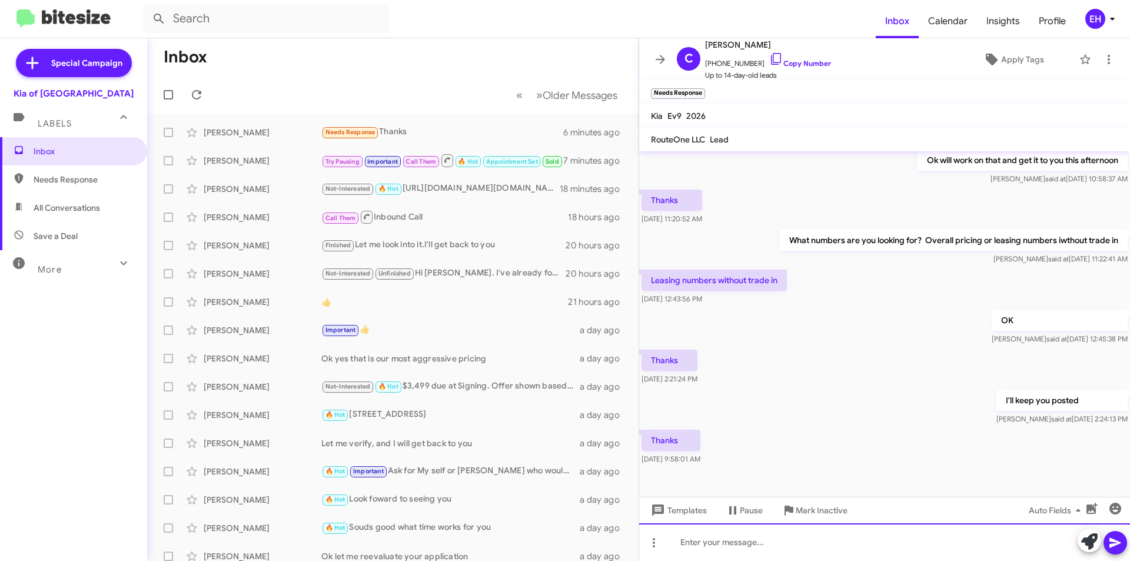
click at [818, 545] on div at bounding box center [884, 542] width 491 height 38
click at [1123, 545] on button at bounding box center [1116, 543] width 24 height 24
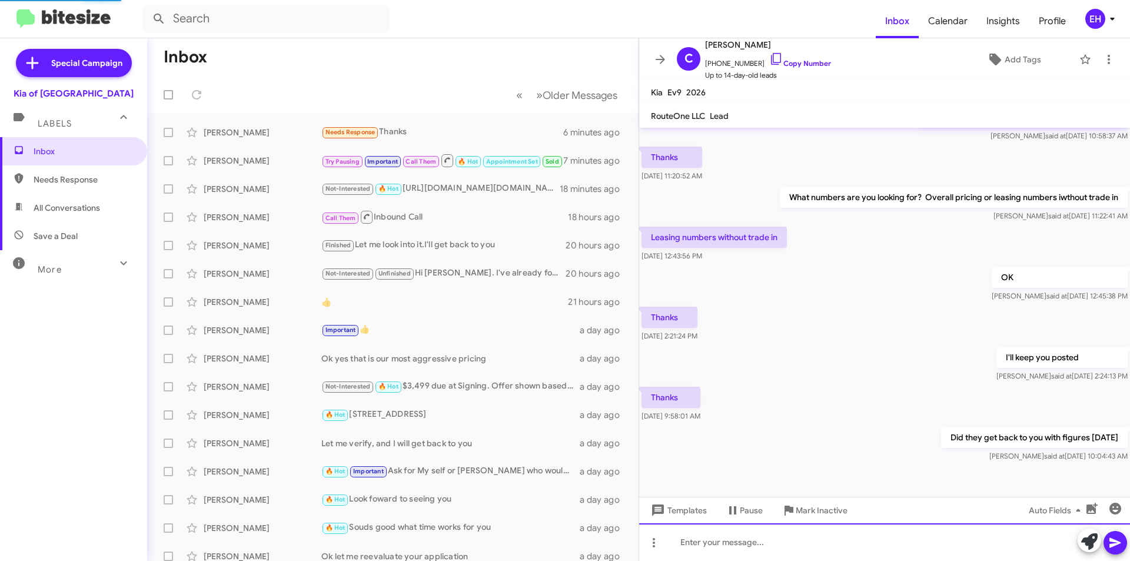
scroll to position [115, 0]
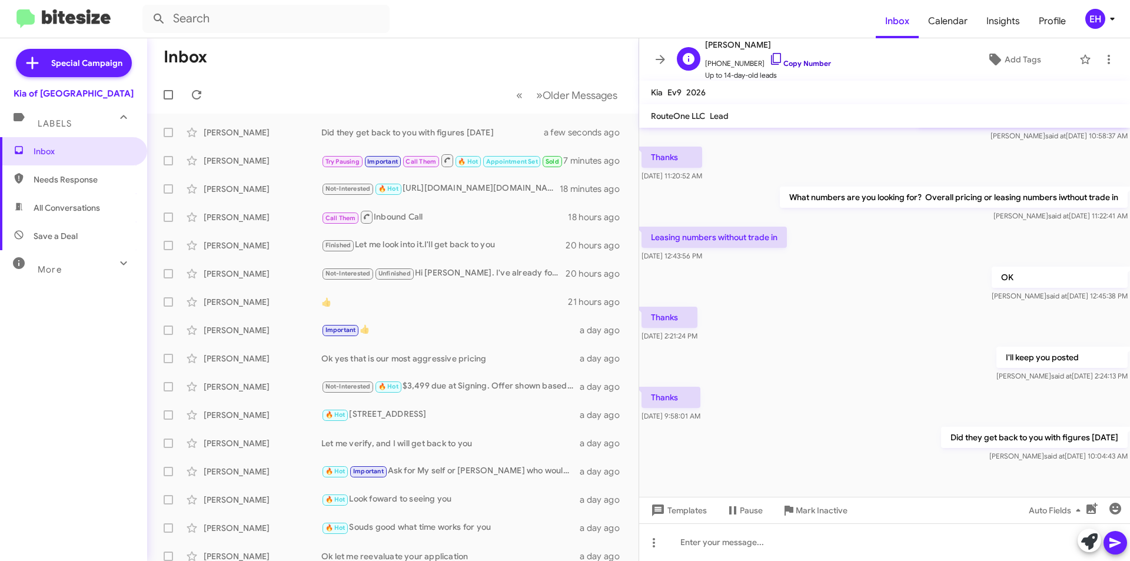
click at [794, 65] on link "Copy Number" at bounding box center [800, 63] width 62 height 9
click at [84, 177] on span "Needs Response" at bounding box center [84, 180] width 100 height 12
type input "in:needs-response"
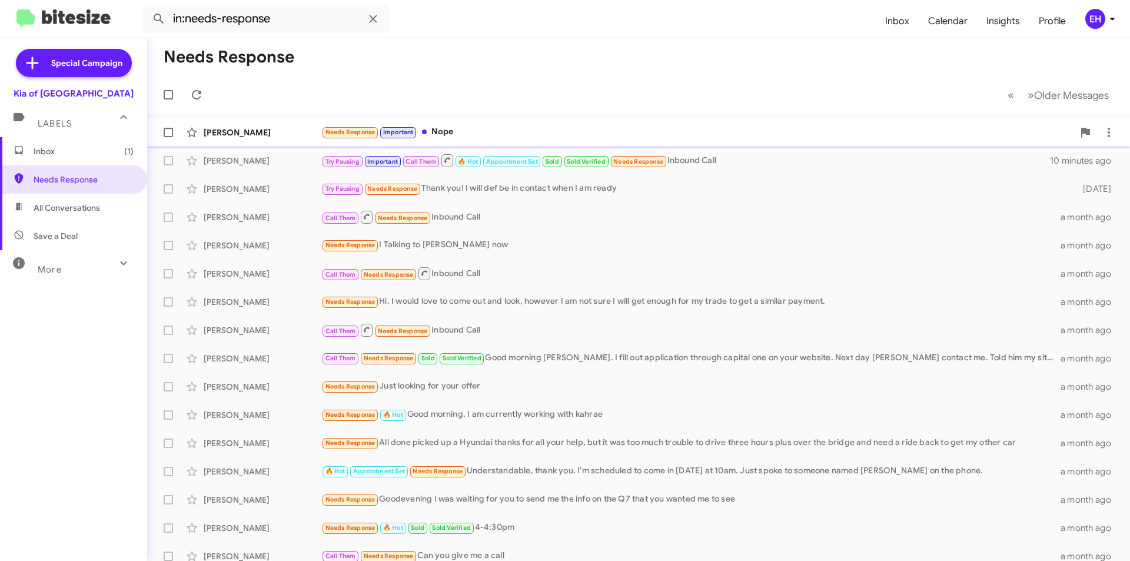
click at [464, 125] on div "Needs Response Important Nope" at bounding box center [697, 132] width 752 height 14
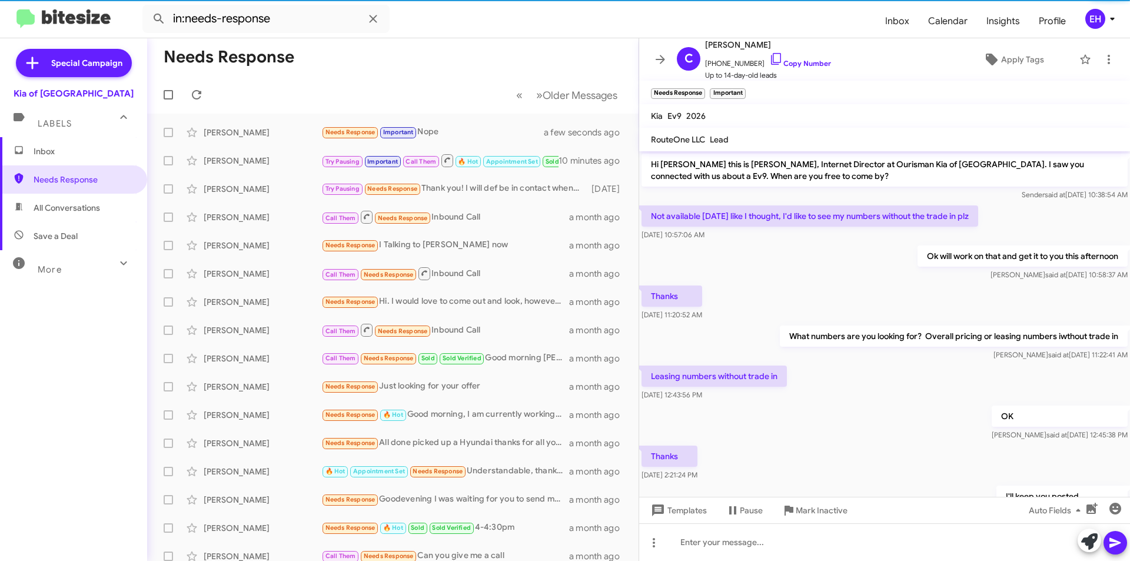
scroll to position [158, 0]
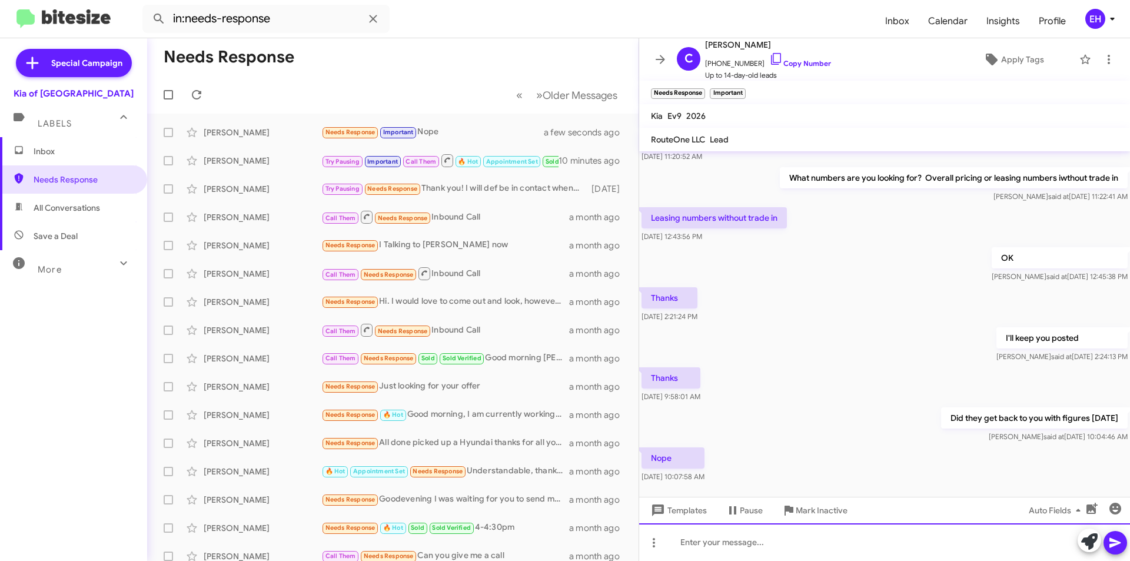
click at [799, 542] on div at bounding box center [884, 542] width 491 height 38
click at [1122, 551] on span at bounding box center [1116, 543] width 14 height 24
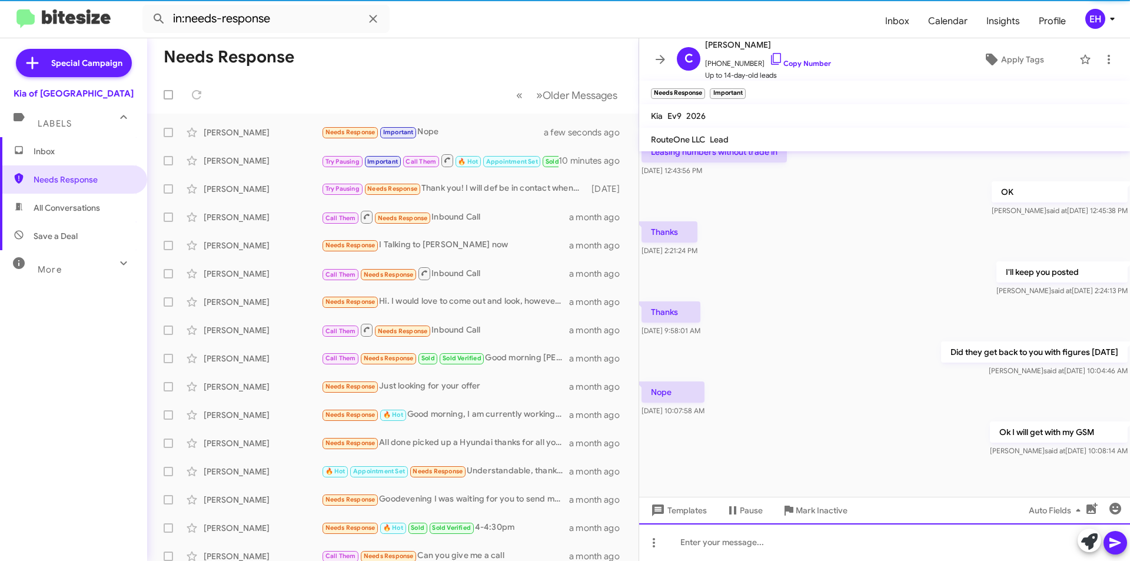
scroll to position [225, 0]
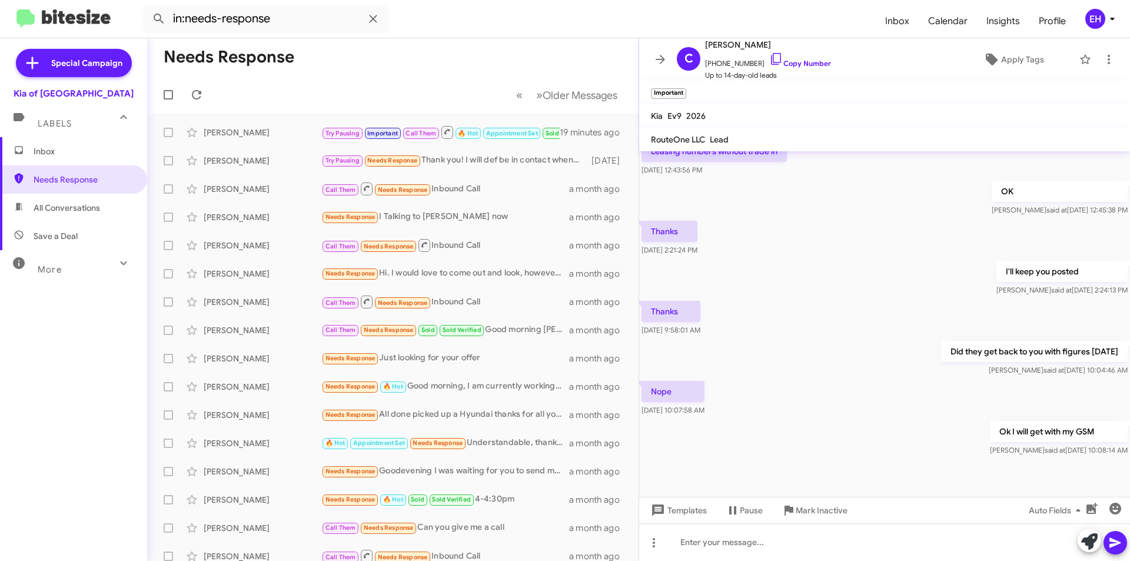
click at [54, 160] on span "Inbox" at bounding box center [73, 151] width 147 height 28
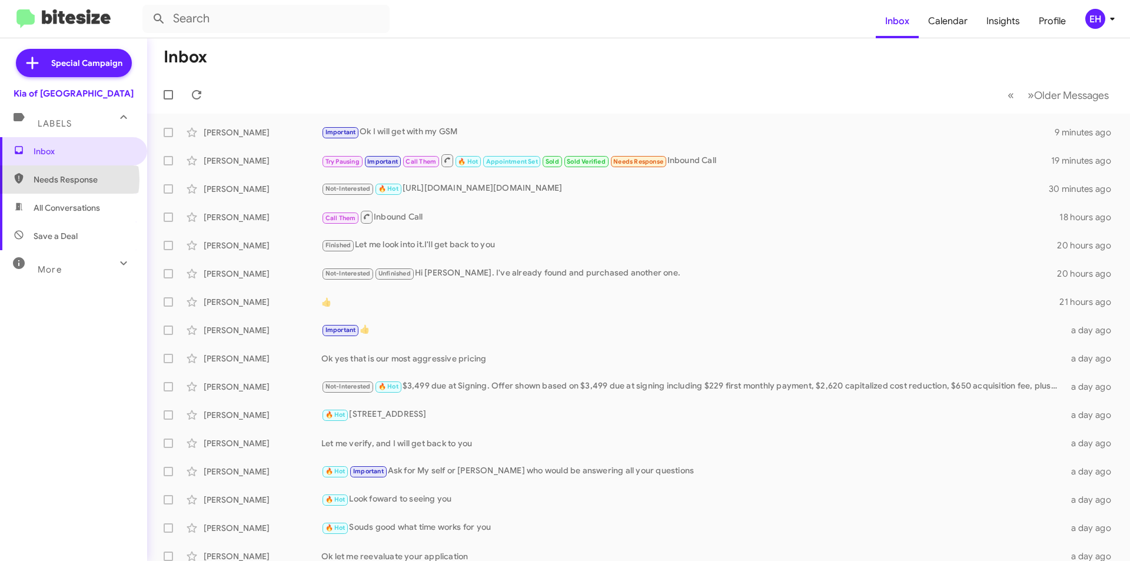
click at [57, 180] on span "Needs Response" at bounding box center [84, 180] width 100 height 12
